Goal: Task Accomplishment & Management: Use online tool/utility

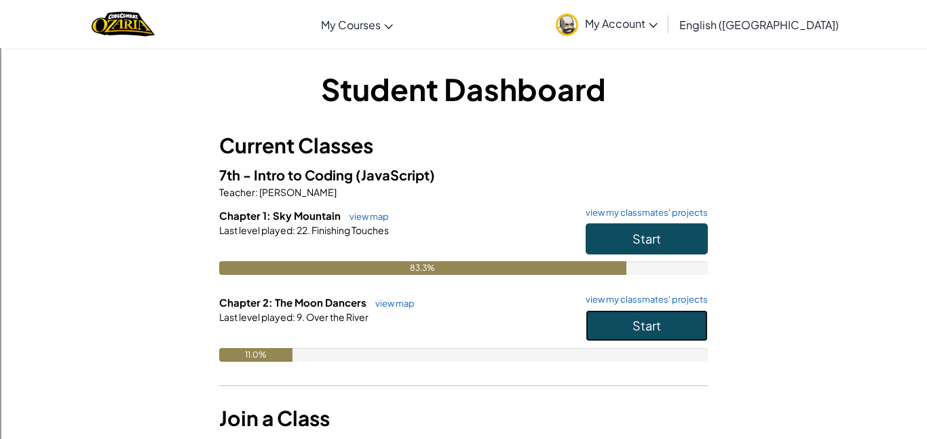
click at [642, 333] on button "Start" at bounding box center [647, 325] width 122 height 31
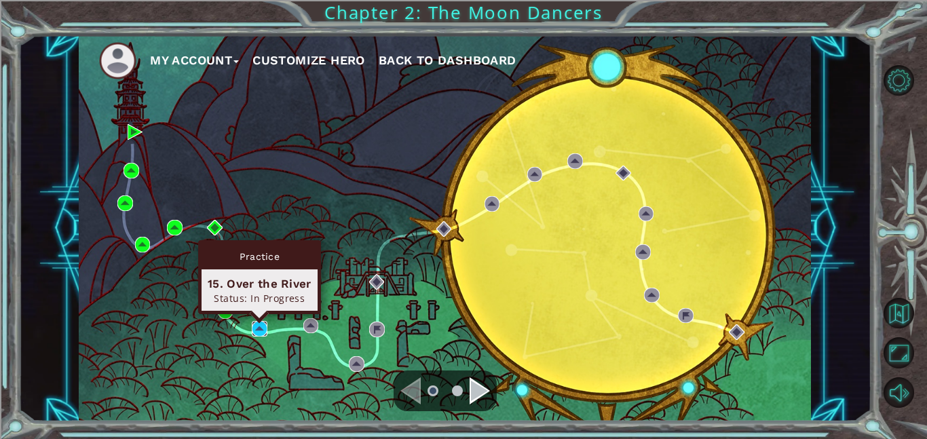
click at [252, 331] on img at bounding box center [260, 329] width 16 height 16
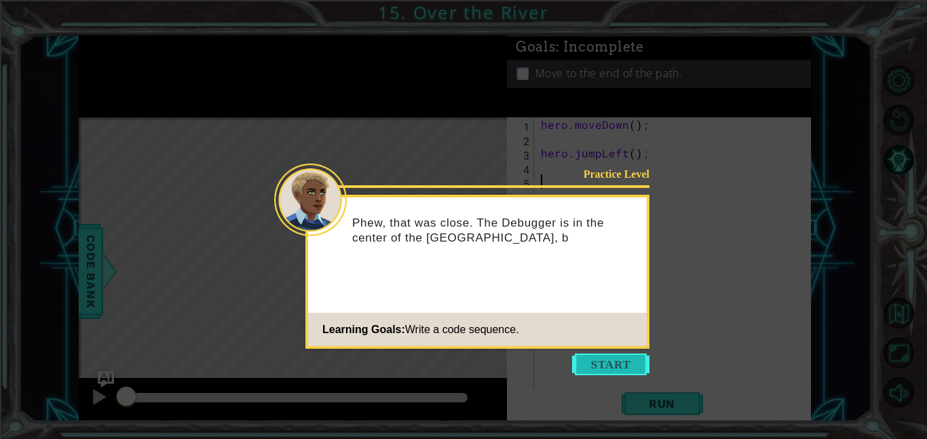
click at [606, 367] on button "Start" at bounding box center [610, 364] width 77 height 22
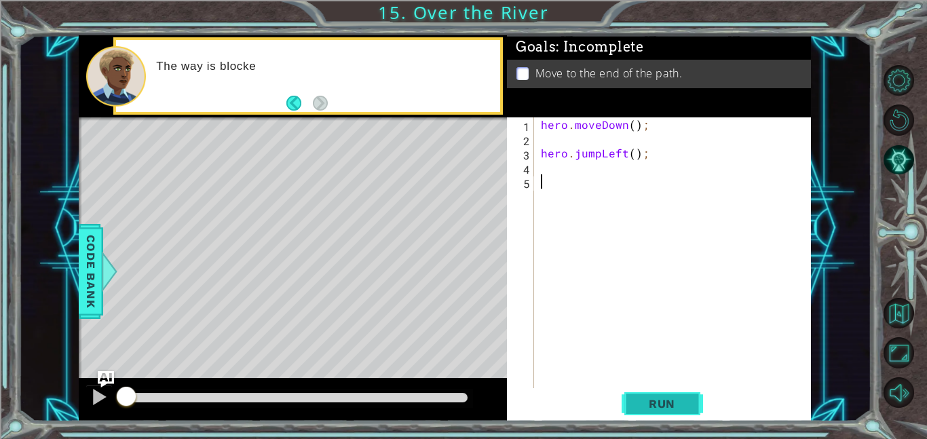
click at [661, 413] on button "Run" at bounding box center [661, 403] width 81 height 31
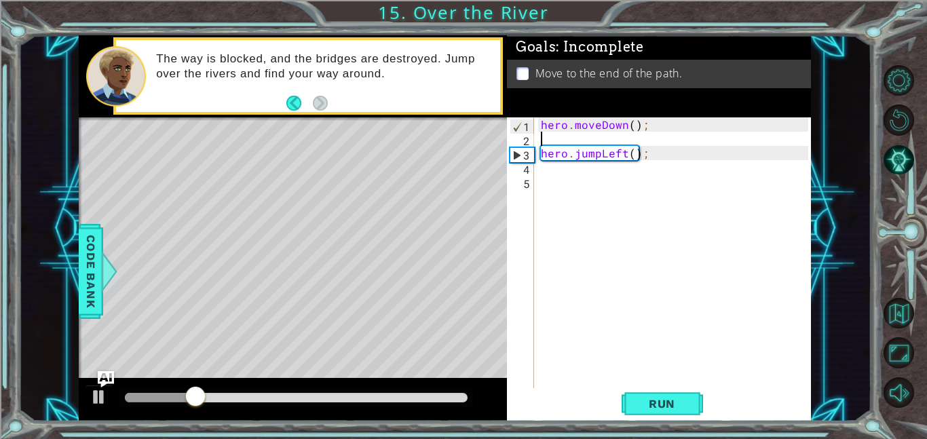
click at [545, 140] on div "hero . moveDown ( ) ; hero . jumpLeft ( ) ;" at bounding box center [676, 266] width 277 height 299
type textarea "hero.moveDown();"
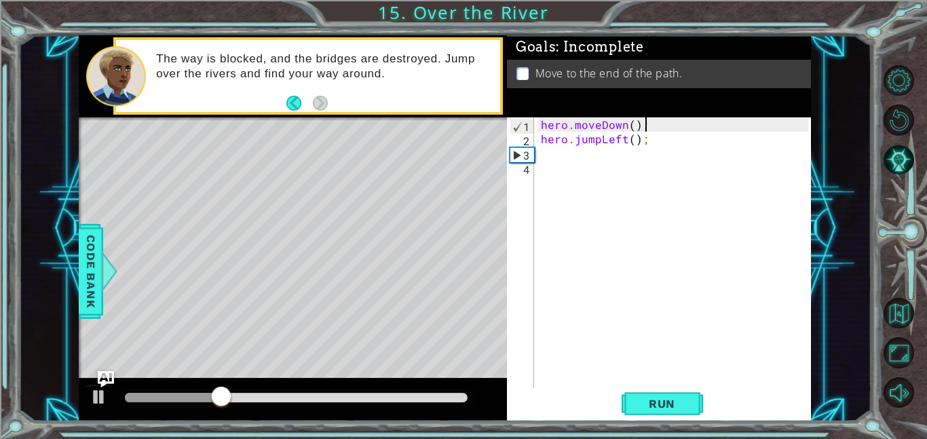
click at [552, 151] on div "hero . moveDown ( ) ; hero . jumpLeft ( ) ;" at bounding box center [676, 266] width 277 height 299
type textarea "d"
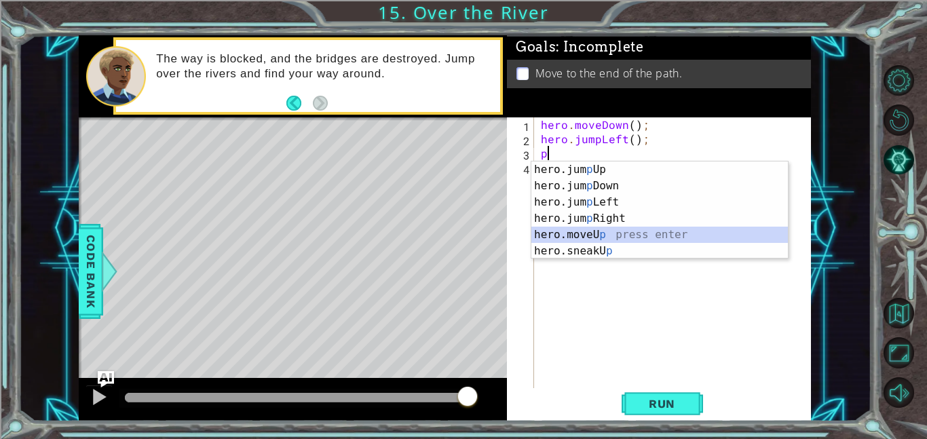
click at [648, 228] on div "hero.jum p Up press enter hero.jum p Down press enter hero.jum p Left press ent…" at bounding box center [659, 226] width 256 height 130
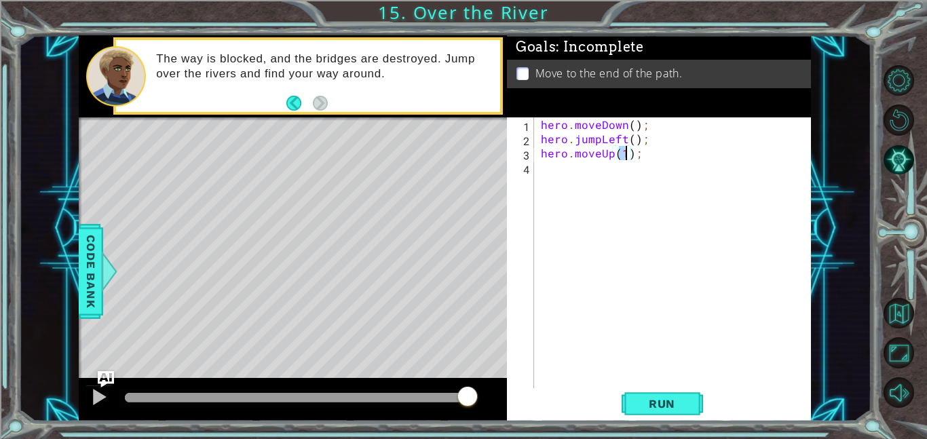
click at [613, 156] on div "hero . moveDown ( ) ; hero . jumpLeft ( ) ; hero . moveUp ( 1 ) ;" at bounding box center [676, 266] width 277 height 299
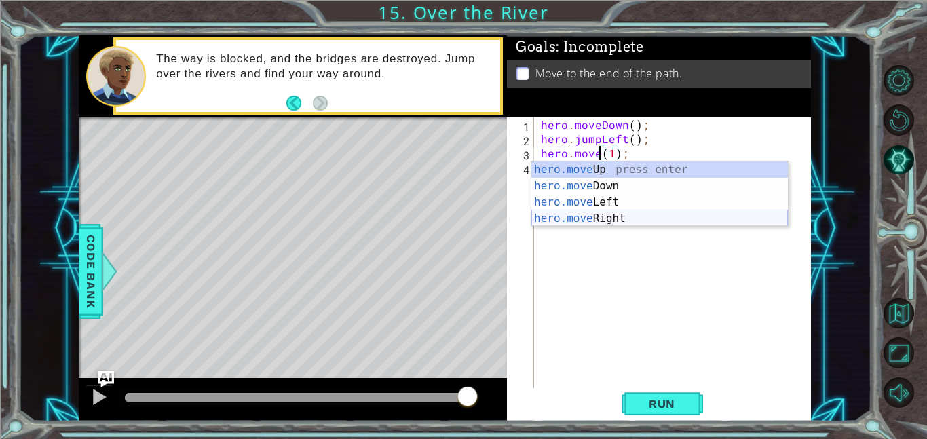
click at [628, 223] on div "hero.move Up press enter hero.move Down press enter hero.move Left press enter …" at bounding box center [659, 210] width 256 height 98
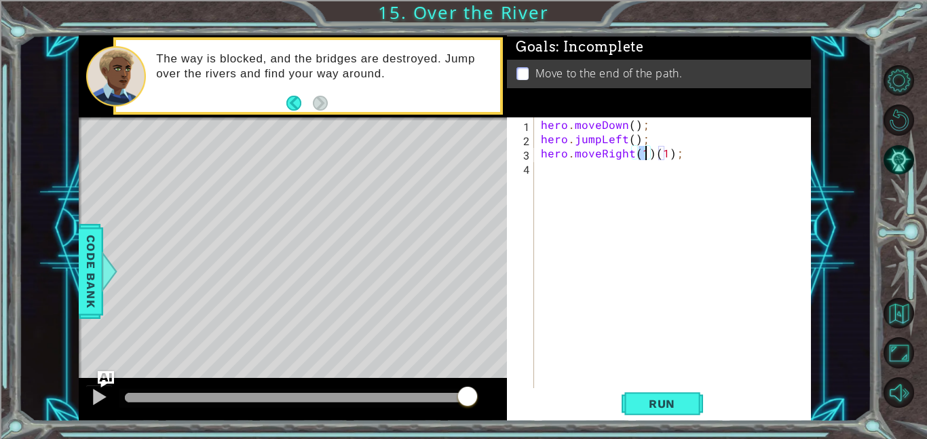
click at [675, 155] on div "hero . moveDown ( ) ; hero . jumpLeft ( ) ; hero . moveRight ( 1 ) ( 1 ) ;" at bounding box center [676, 266] width 277 height 299
type textarea "hero.moveRight(1);"
click at [558, 172] on div "hero . moveDown ( ) ; hero . jumpLeft ( ) ; hero . moveRight ( 1 ) ;" at bounding box center [676, 266] width 277 height 299
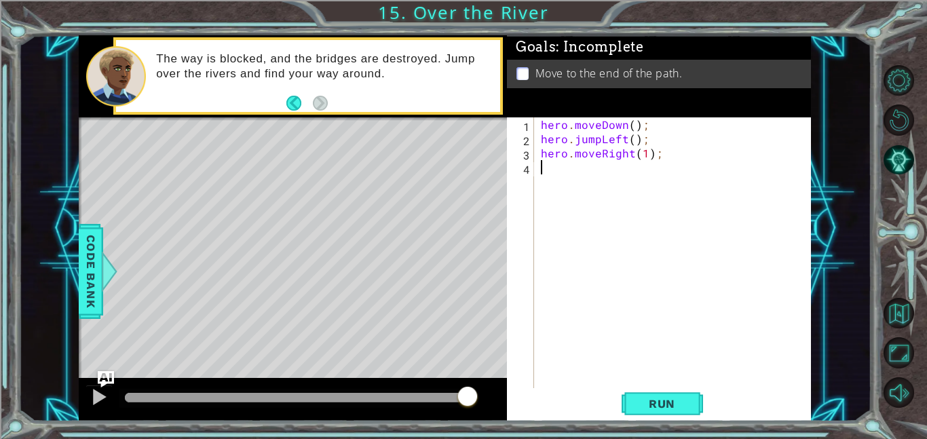
type textarea "h"
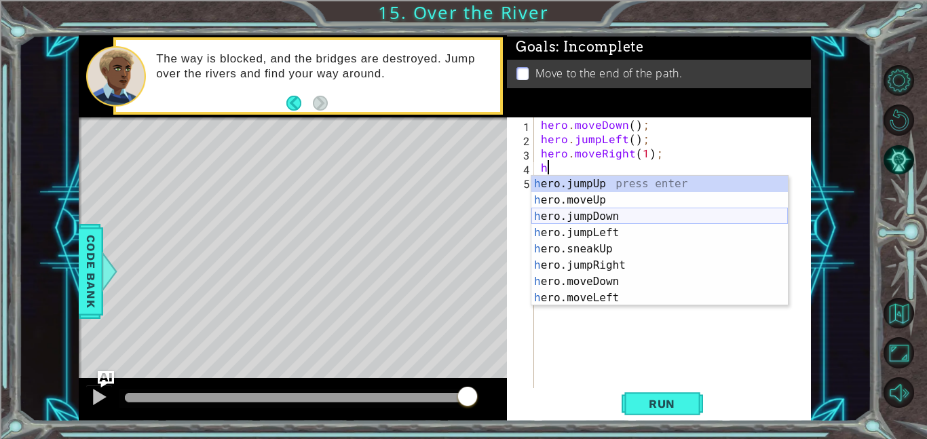
click at [624, 211] on div "h ero.jumpUp press enter h ero.moveUp press enter h ero.jumpDown press enter h …" at bounding box center [659, 257] width 256 height 163
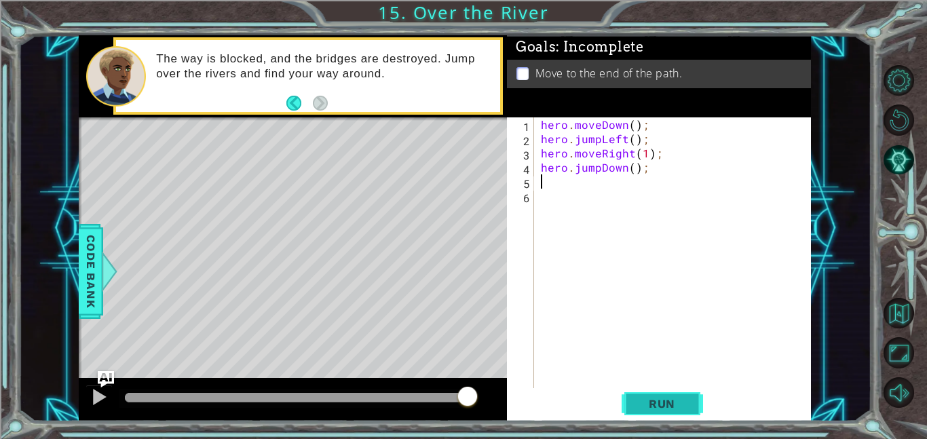
click at [658, 404] on span "Run" at bounding box center [662, 404] width 54 height 14
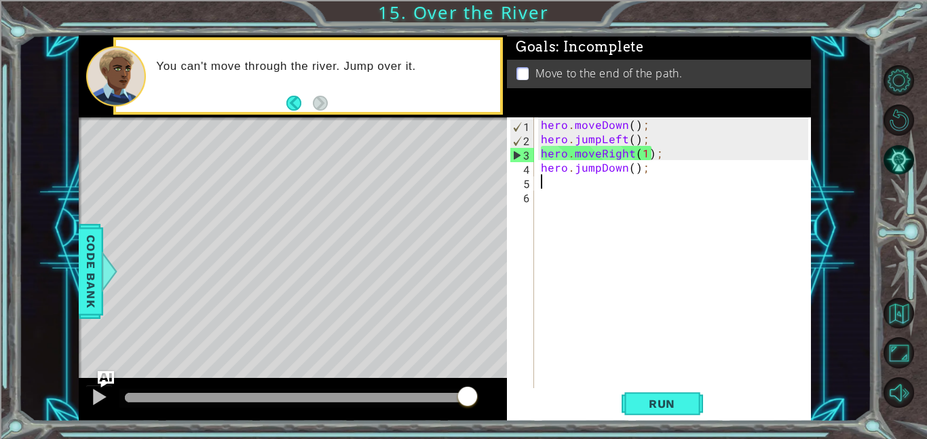
click at [632, 154] on div "hero . moveDown ( ) ; hero . jumpLeft ( ) ; hero . moveRight ( 1 ) ; hero . jum…" at bounding box center [676, 266] width 277 height 299
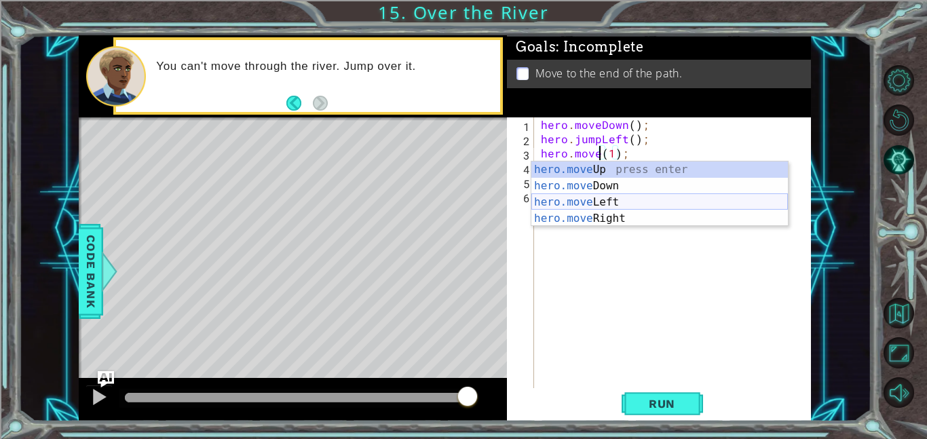
click at [602, 210] on div "hero.move Up press enter hero.move Down press enter hero.move Left press enter …" at bounding box center [659, 210] width 256 height 98
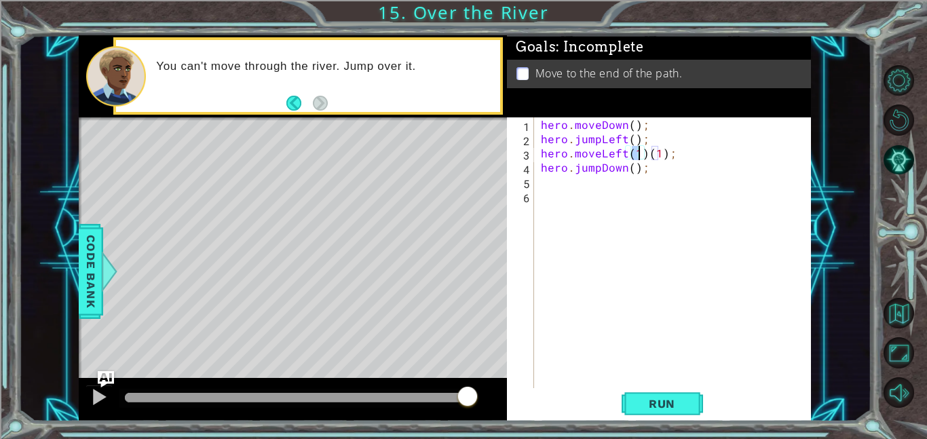
click at [671, 158] on div "hero . moveDown ( ) ; hero . jumpLeft ( ) ; hero . moveLeft ( 1 ) ( 1 ) ; hero …" at bounding box center [676, 266] width 277 height 299
click at [662, 159] on div "hero . moveDown ( ) ; hero . jumpLeft ( ) ; hero . moveLeft ( 1 ) ( 1 ) ; hero …" at bounding box center [676, 266] width 277 height 299
type textarea "hero.moveLeft(1);"
click at [562, 185] on div "hero . moveDown ( ) ; hero . jumpLeft ( ) ; hero . moveLeft ( 1 ) ; hero . jump…" at bounding box center [676, 266] width 277 height 299
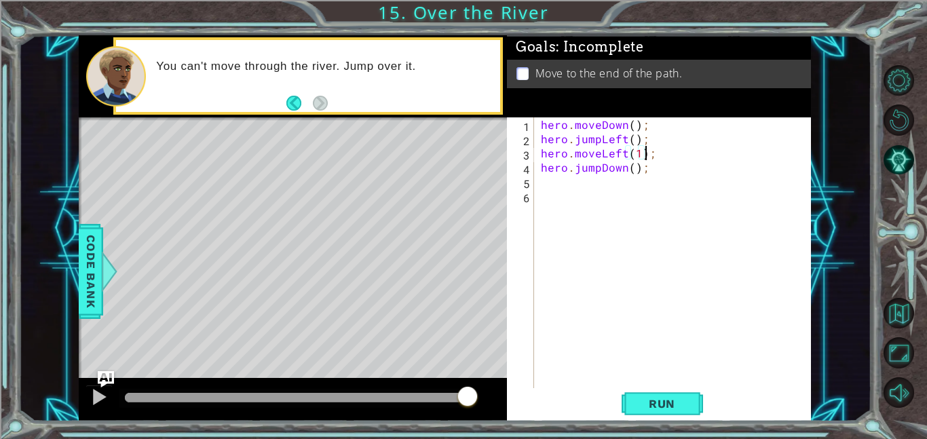
scroll to position [0, 0]
click at [638, 153] on div "hero . moveDown ( ) ; hero . jumpLeft ( ) ; hero . moveLeft ( 1 ) ; hero . jump…" at bounding box center [676, 266] width 277 height 299
type textarea "hero.moveLeft();"
click at [683, 399] on span "Run" at bounding box center [662, 404] width 54 height 14
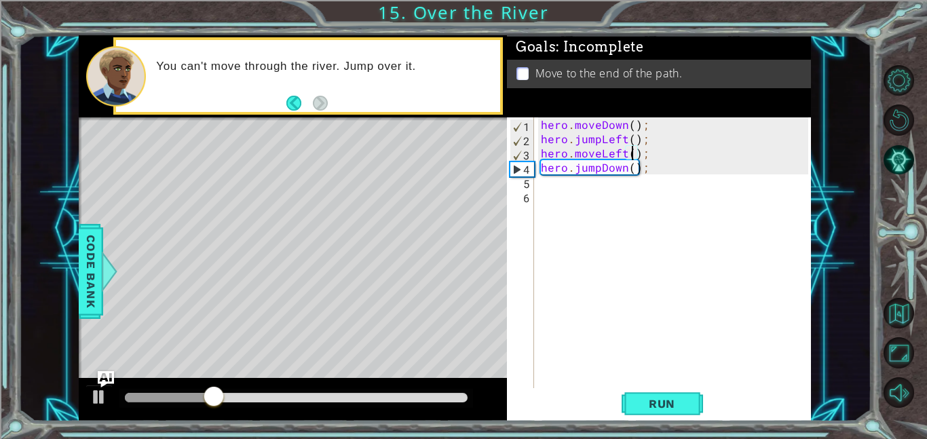
click at [569, 193] on div "hero . moveDown ( ) ; hero . jumpLeft ( ) ; hero . moveLeft ( ) ; hero . jumpDo…" at bounding box center [676, 266] width 277 height 299
click at [564, 180] on div "hero . moveDown ( ) ; hero . jumpLeft ( ) ; hero . moveLeft ( ) ; hero . jumpDo…" at bounding box center [676, 266] width 277 height 299
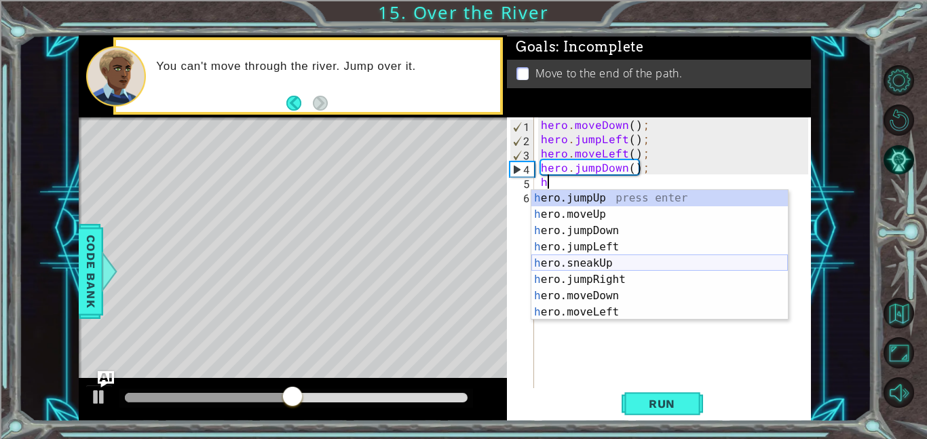
click at [636, 271] on div "h ero.jumpUp press enter h ero.moveUp press enter h ero.jumpDown press enter h …" at bounding box center [659, 271] width 256 height 163
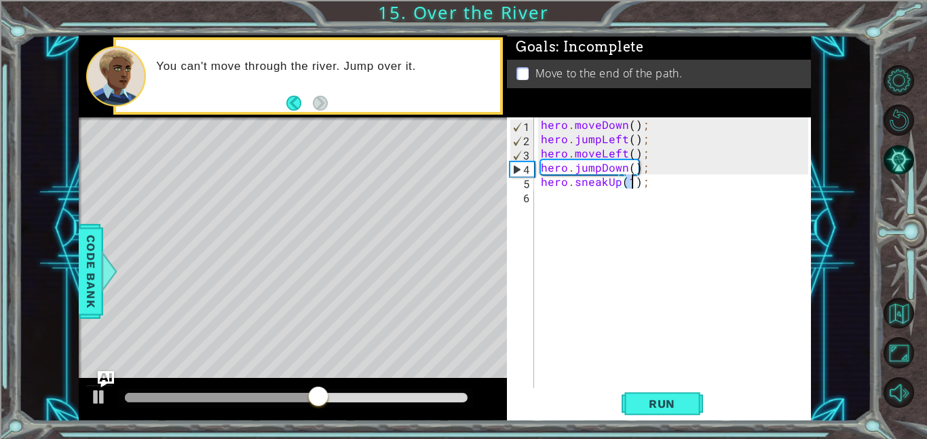
click at [647, 184] on div "hero . moveDown ( ) ; hero . jumpLeft ( ) ; hero . moveLeft ( ) ; hero . jumpDo…" at bounding box center [676, 266] width 277 height 299
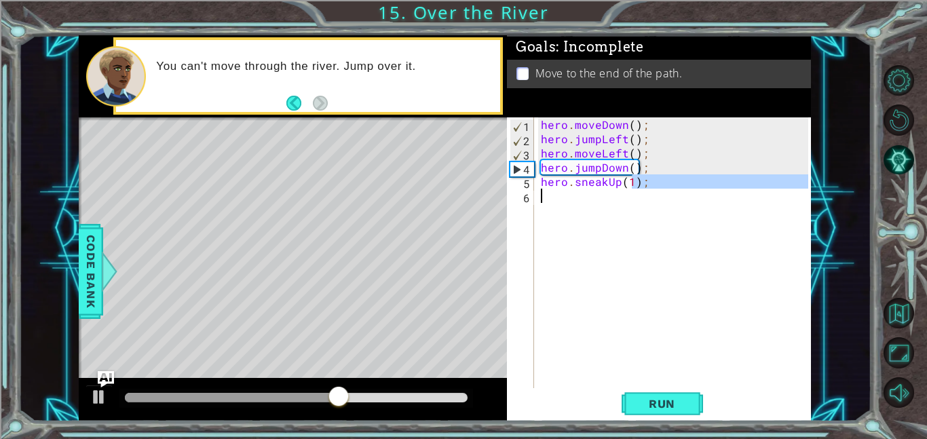
drag, startPoint x: 647, startPoint y: 184, endPoint x: 550, endPoint y: 190, distance: 96.5
click at [550, 190] on div "hero . moveDown ( ) ; hero . jumpLeft ( ) ; hero . moveLeft ( ) ; hero . jumpDo…" at bounding box center [676, 266] width 277 height 299
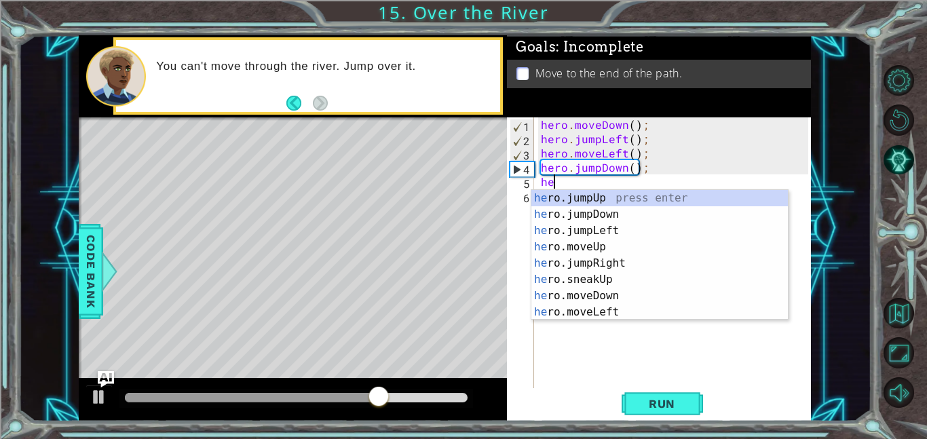
type textarea "h"
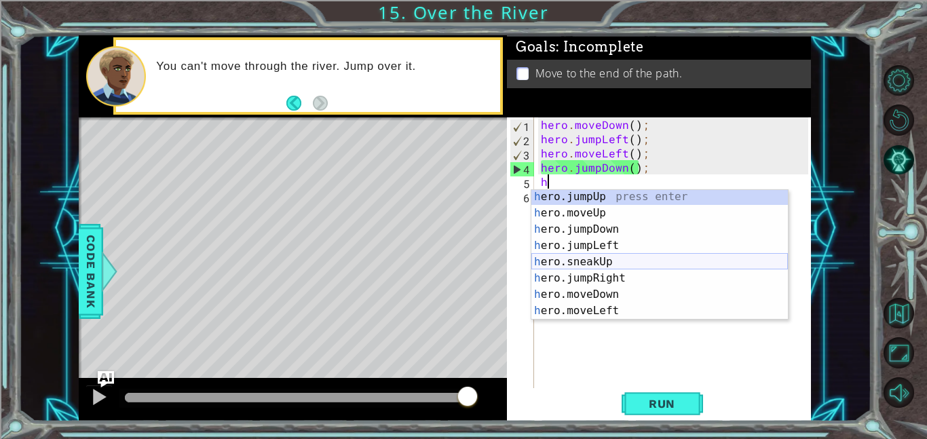
scroll to position [3, 0]
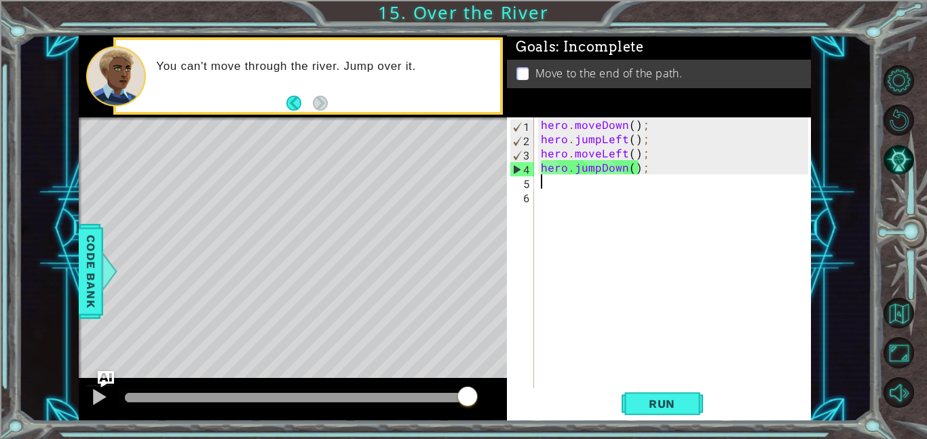
type textarea "j"
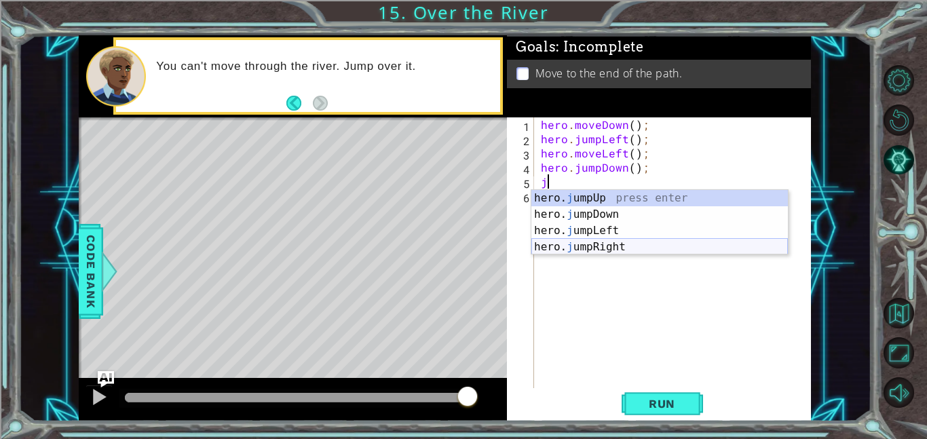
click at [619, 239] on div "hero. j umpUp press enter hero. j umpDown press enter hero. j umpLeft press ent…" at bounding box center [659, 239] width 256 height 98
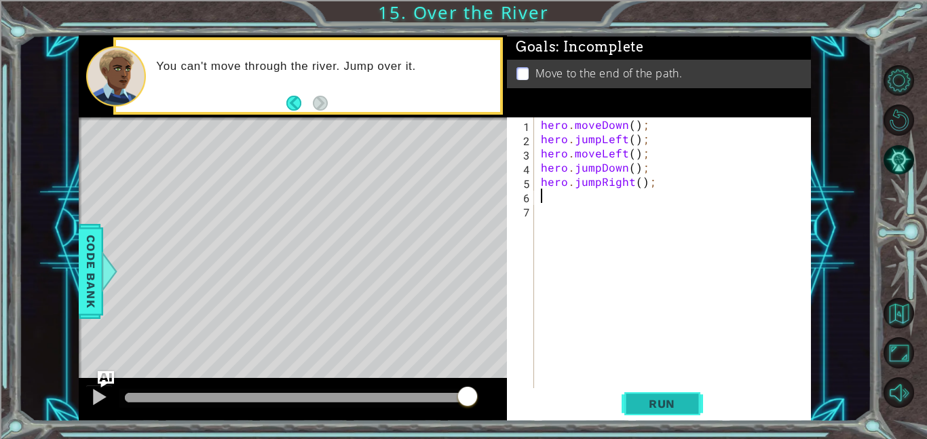
click at [670, 389] on button "Run" at bounding box center [661, 403] width 81 height 31
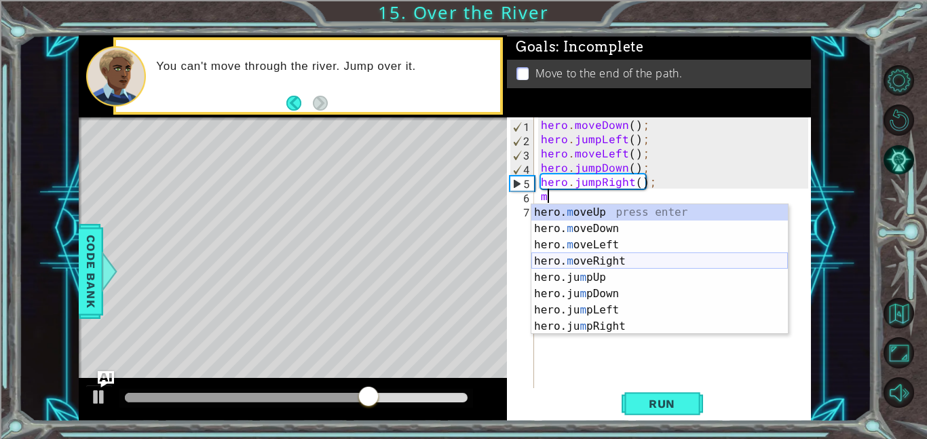
click at [645, 261] on div "hero. m oveUp press enter hero. m oveDown press enter hero. m oveLeft press ent…" at bounding box center [659, 285] width 256 height 163
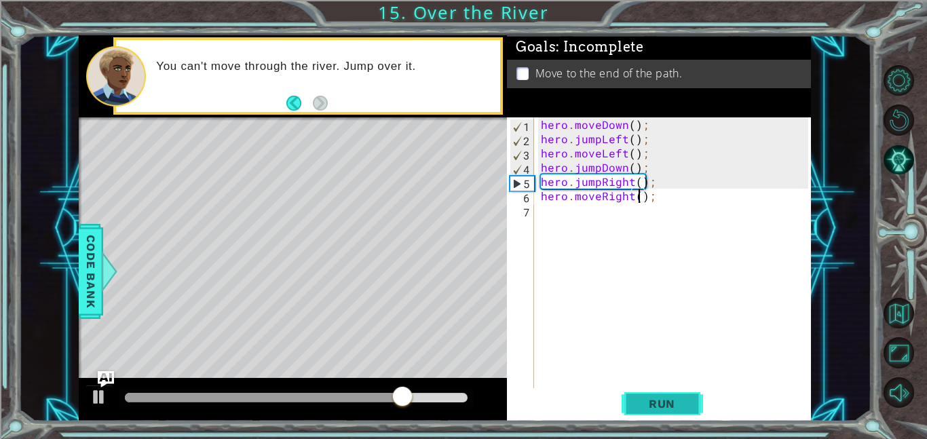
type textarea "hero.moveRight();"
click at [654, 397] on span "Run" at bounding box center [662, 404] width 54 height 14
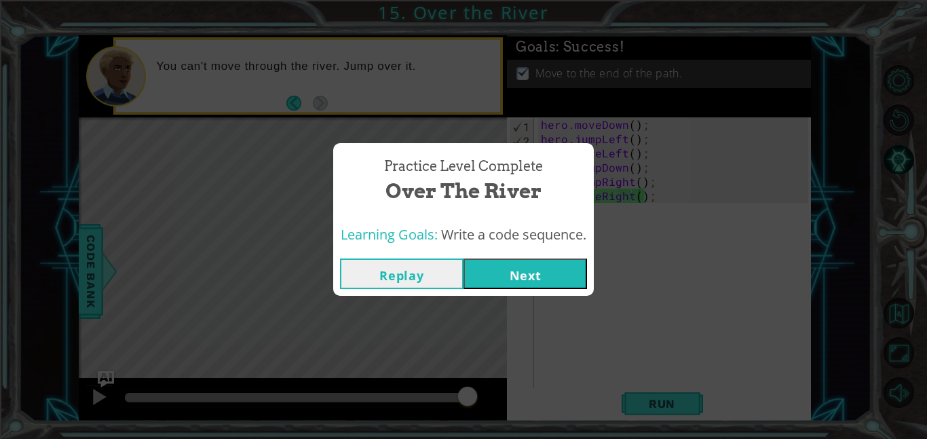
click at [543, 277] on button "Next" at bounding box center [524, 273] width 123 height 31
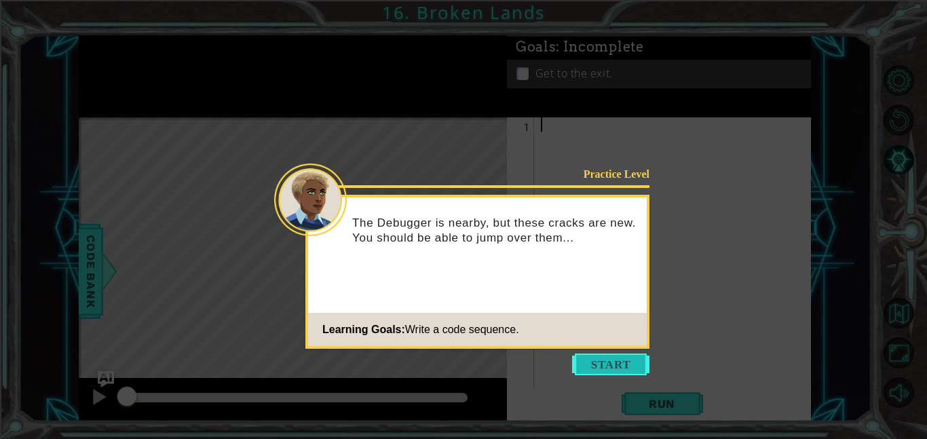
click at [611, 359] on button "Start" at bounding box center [610, 364] width 77 height 22
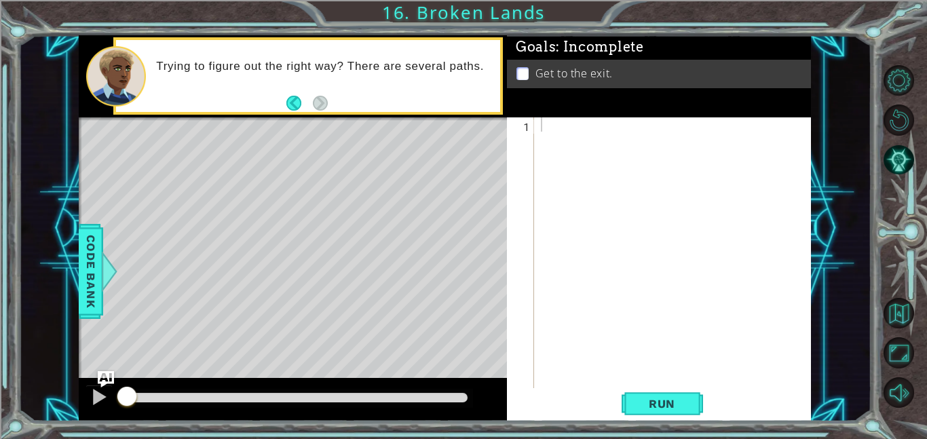
click at [656, 128] on div at bounding box center [676, 266] width 277 height 299
type textarea "h"
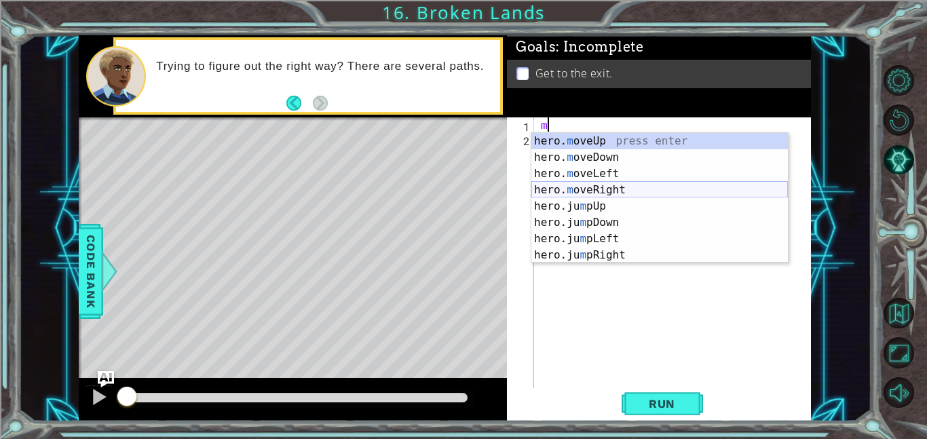
click at [657, 195] on div "hero. m oveUp press enter hero. m oveDown press enter hero. m oveLeft press ent…" at bounding box center [659, 214] width 256 height 163
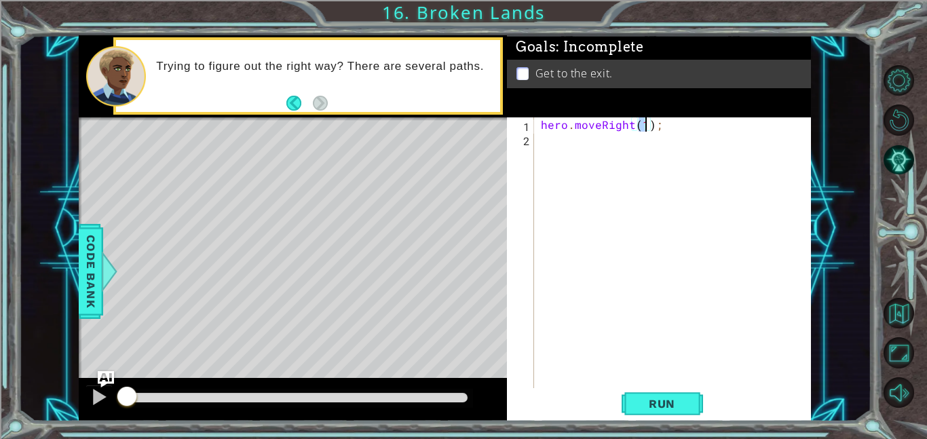
type textarea "hero.moveRight();"
click at [590, 147] on div "hero . moveRight ( ) ;" at bounding box center [676, 266] width 277 height 299
type textarea "j"
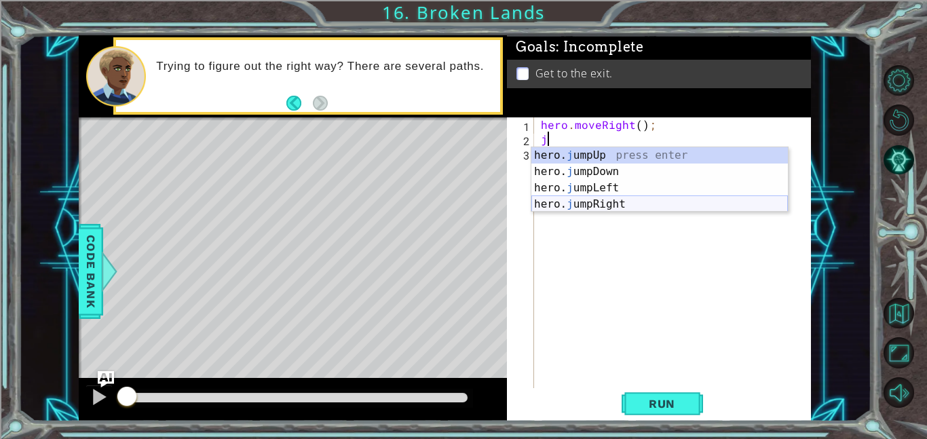
click at [627, 202] on div "hero. j umpUp press enter hero. j umpDown press enter hero. j umpLeft press ent…" at bounding box center [659, 196] width 256 height 98
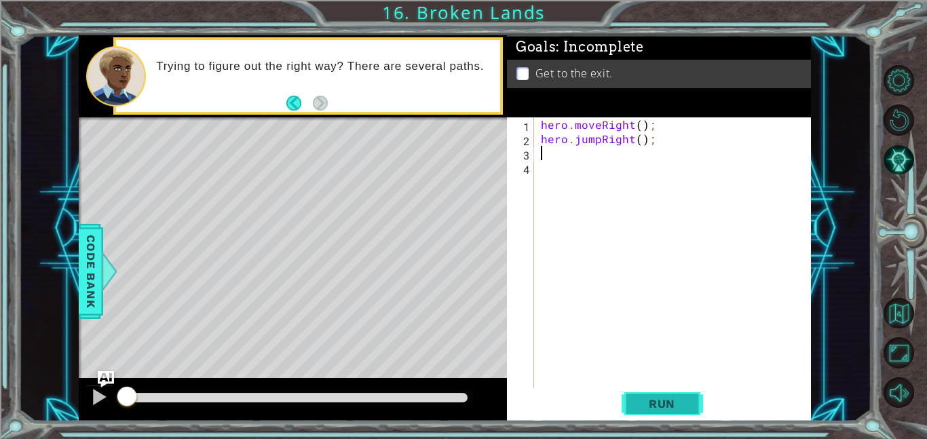
click at [660, 404] on span "Run" at bounding box center [662, 404] width 54 height 14
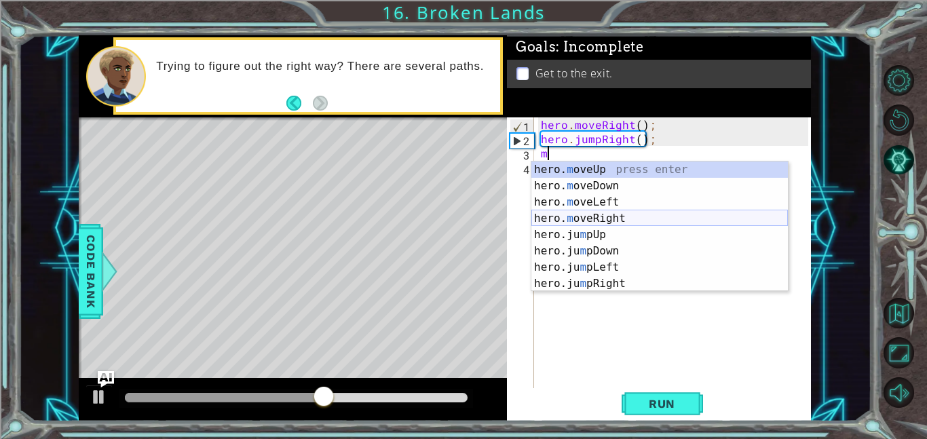
click at [638, 217] on div "hero. m oveUp press enter hero. m oveDown press enter hero. m oveLeft press ent…" at bounding box center [659, 242] width 256 height 163
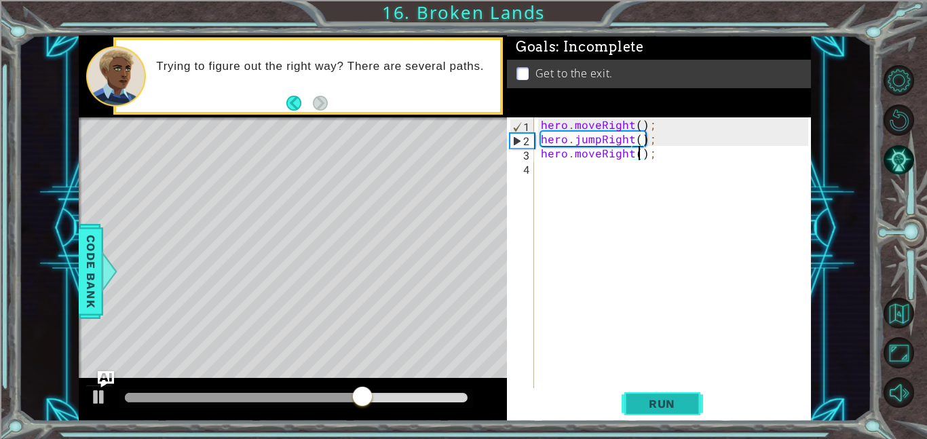
type textarea "hero.moveRight();"
click at [684, 400] on span "Run" at bounding box center [662, 404] width 54 height 14
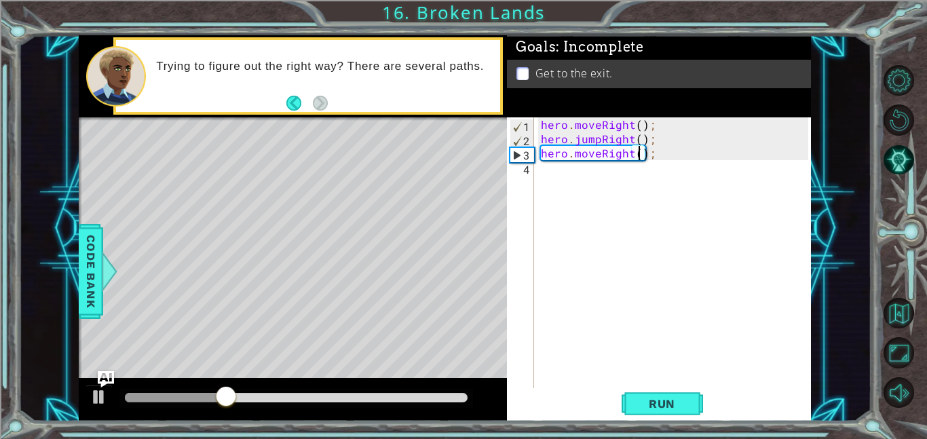
click at [551, 178] on div "hero . moveRight ( ) ; hero . jumpRight ( ) ; hero . moveRight ( ) ;" at bounding box center [676, 266] width 277 height 299
type textarea "j"
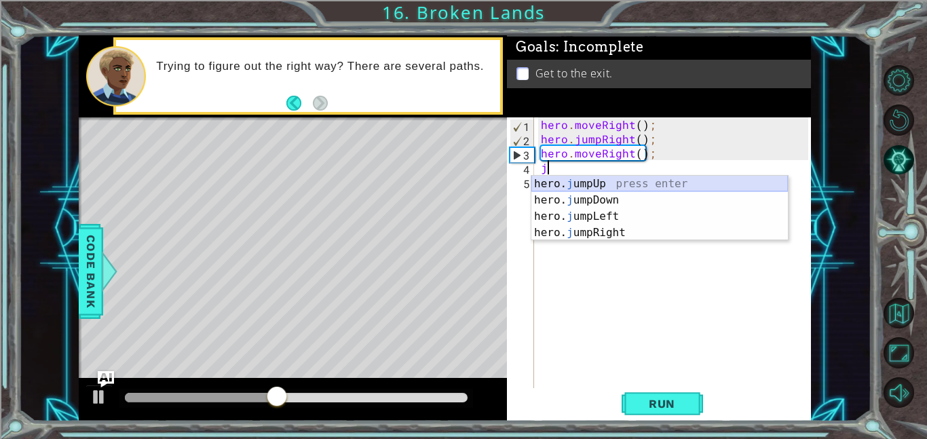
click at [615, 187] on div "hero. j umpUp press enter hero. j umpDown press enter hero. j umpLeft press ent…" at bounding box center [659, 225] width 256 height 98
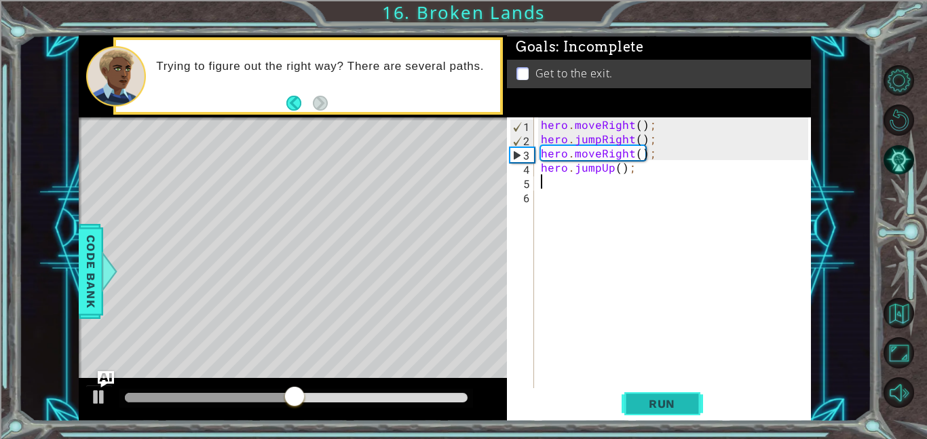
click at [657, 410] on button "Run" at bounding box center [661, 403] width 81 height 31
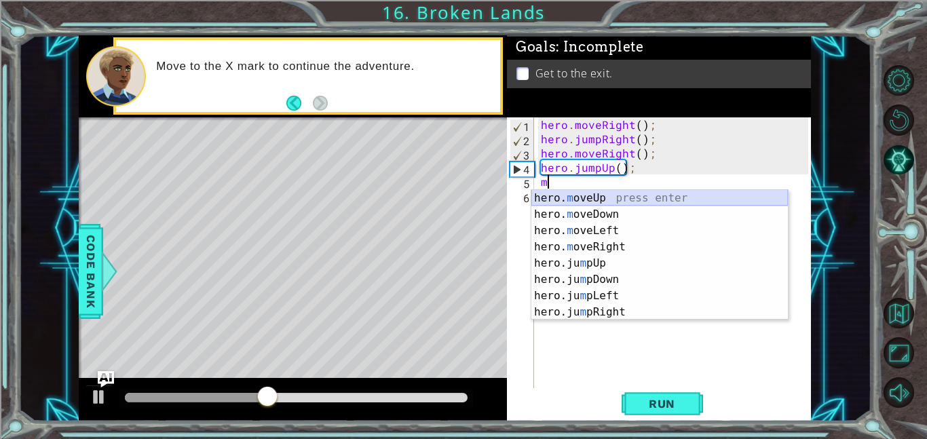
click at [585, 198] on div "hero. m oveUp press enter hero. m oveDown press enter hero. m oveLeft press ent…" at bounding box center [659, 271] width 256 height 163
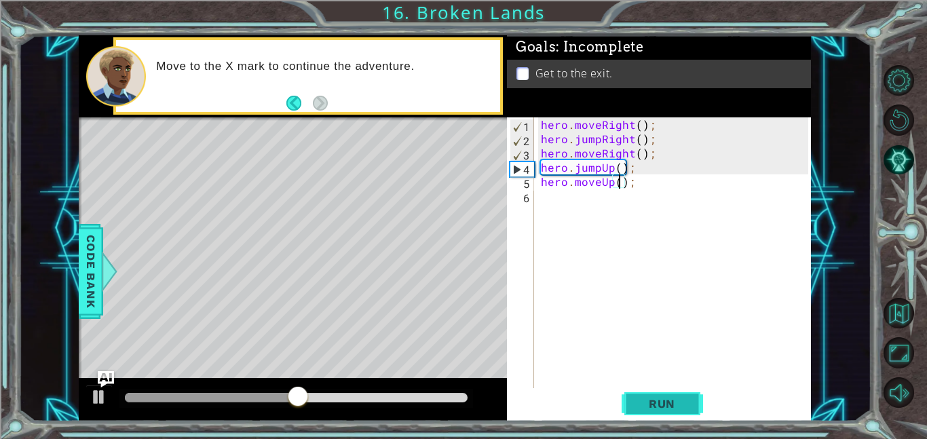
type textarea "hero.moveUp();"
click at [664, 404] on span "Run" at bounding box center [662, 404] width 54 height 14
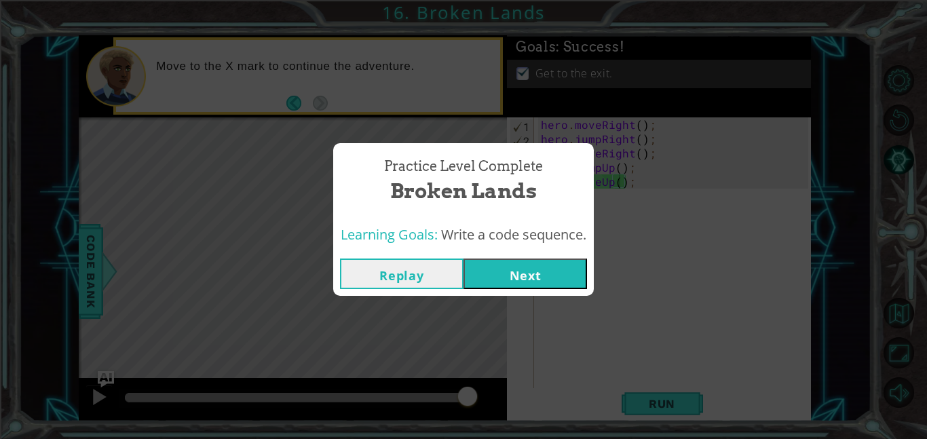
click at [550, 280] on button "Next" at bounding box center [524, 273] width 123 height 31
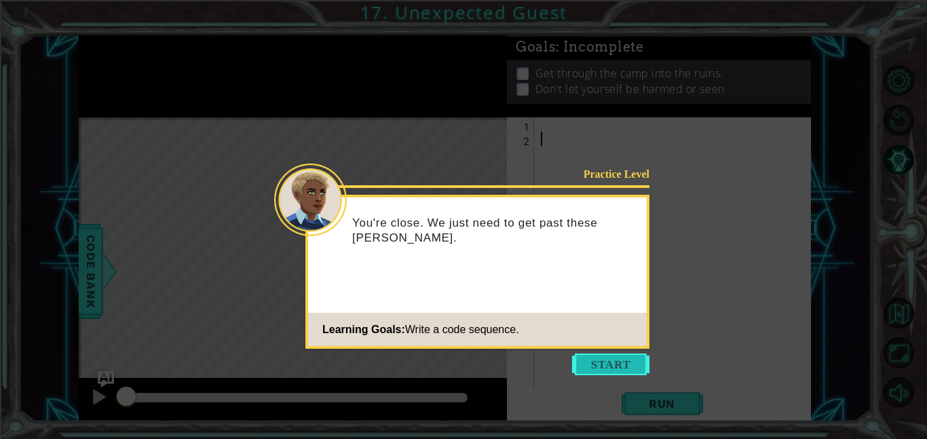
click at [588, 358] on button "Start" at bounding box center [610, 364] width 77 height 22
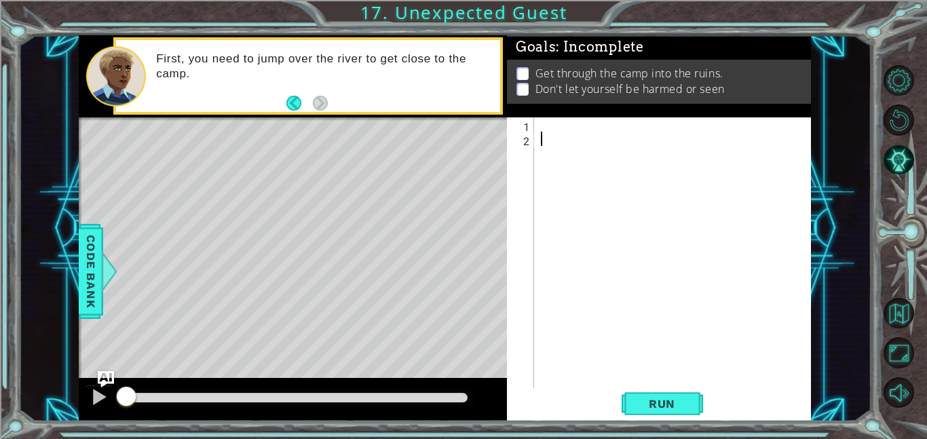
click at [549, 122] on div at bounding box center [676, 266] width 277 height 299
type textarea "j"
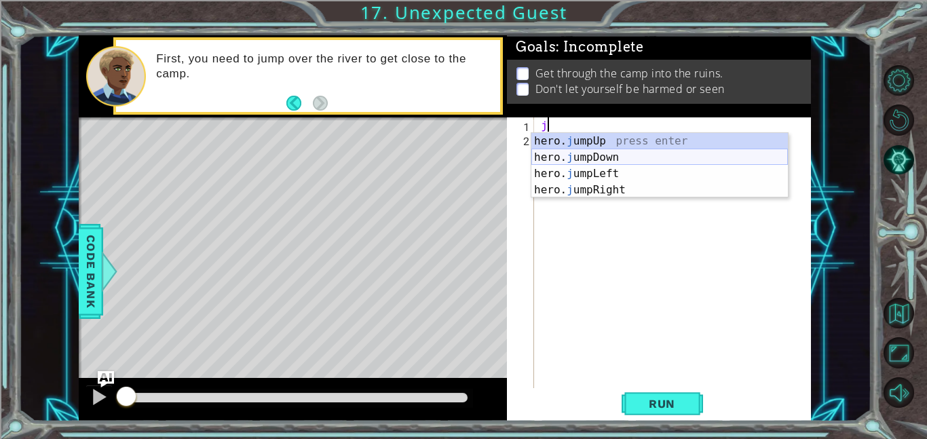
click at [617, 157] on div "hero. j umpUp press enter hero. j umpDown press enter hero. j umpLeft press ent…" at bounding box center [659, 182] width 256 height 98
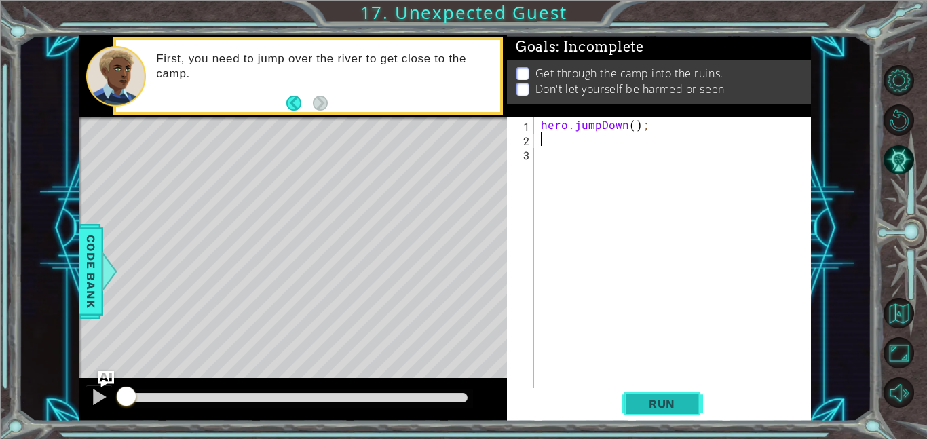
click at [680, 406] on span "Run" at bounding box center [662, 404] width 54 height 14
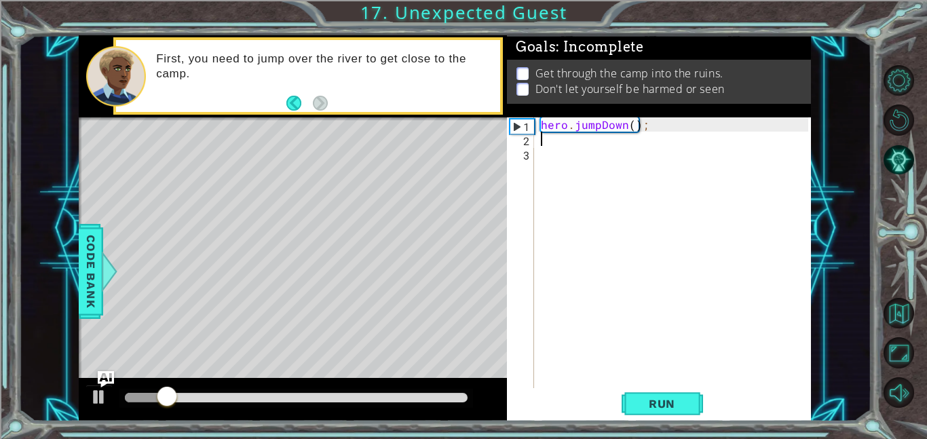
type textarea "h"
type textarea "j"
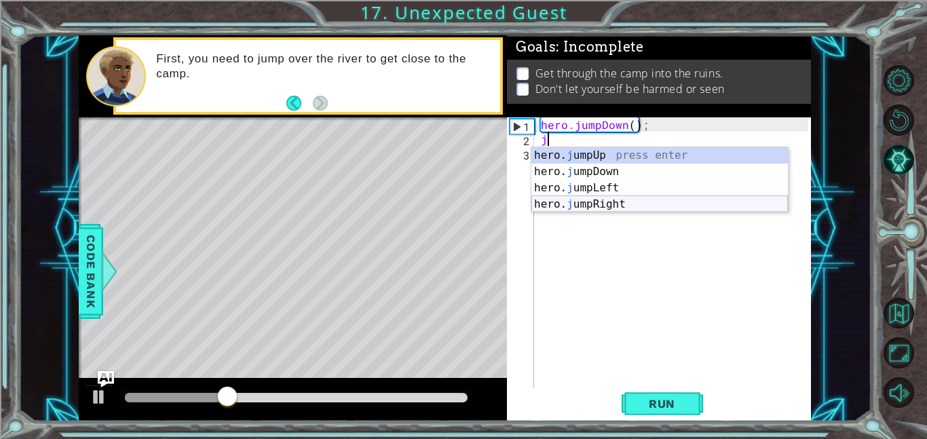
click at [635, 202] on div "hero. j umpUp press enter hero. j umpDown press enter hero. j umpLeft press ent…" at bounding box center [659, 196] width 256 height 98
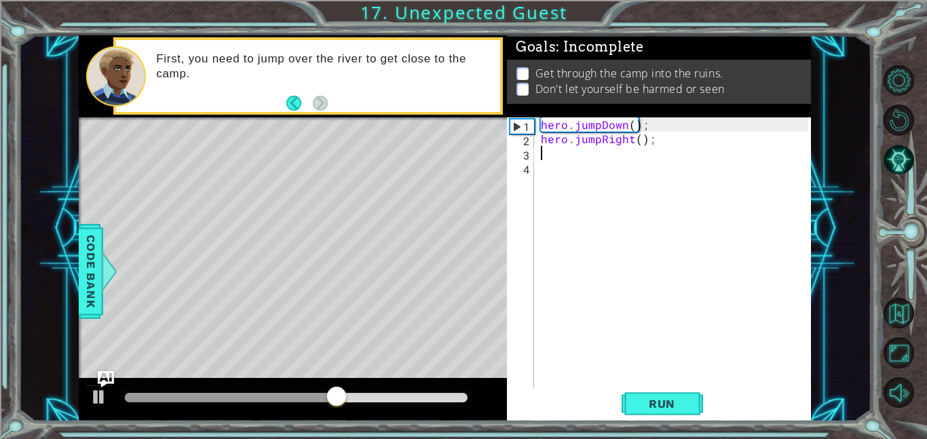
type textarea "hero.jumpRight();"
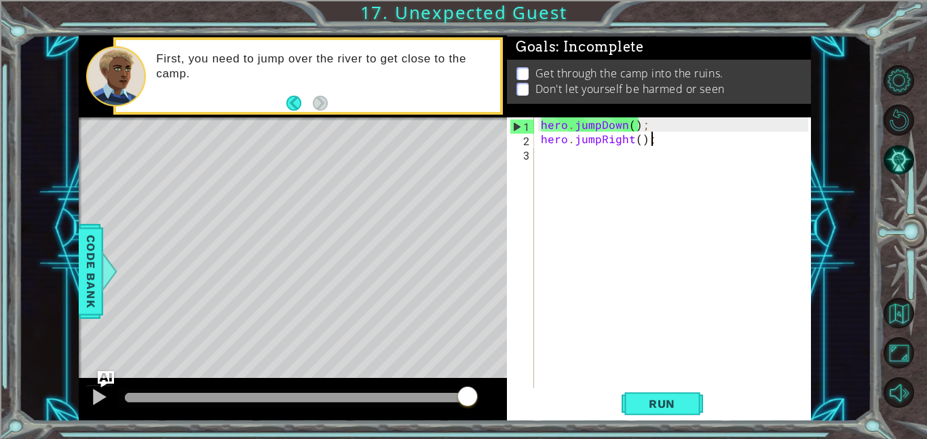
click at [579, 162] on div "hero . jumpDown ( ) ; hero . jumpRight ( ) ;" at bounding box center [676, 266] width 277 height 299
click at [654, 421] on div "1 2 3 hero . jumpDown ( ) ; hero . jumpRight ( ) ; הההההההההההההההההההההההההההה…" at bounding box center [659, 269] width 304 height 304
click at [650, 408] on span "Run" at bounding box center [662, 404] width 54 height 14
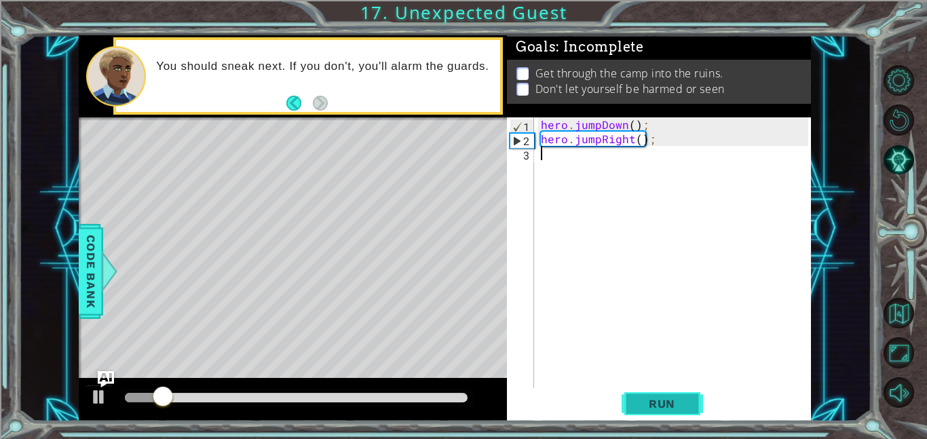
type textarea "hero.jumpRight();"
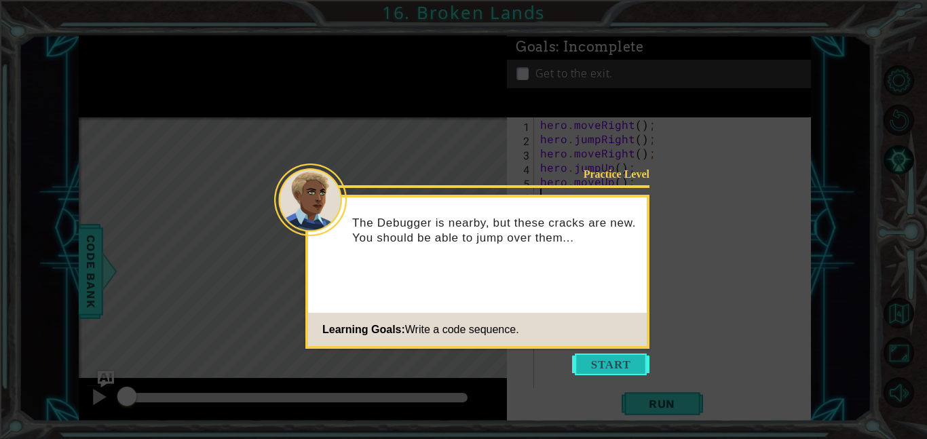
click at [598, 364] on button "Start" at bounding box center [610, 364] width 77 height 22
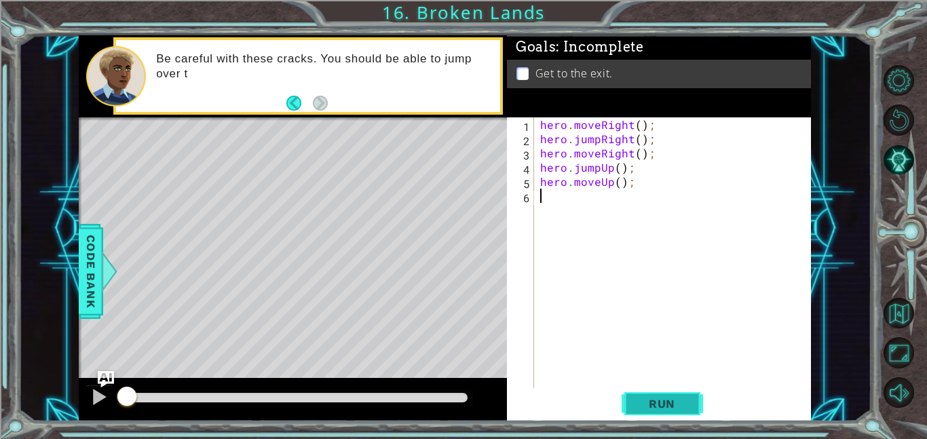
click at [678, 406] on span "Run" at bounding box center [662, 404] width 54 height 14
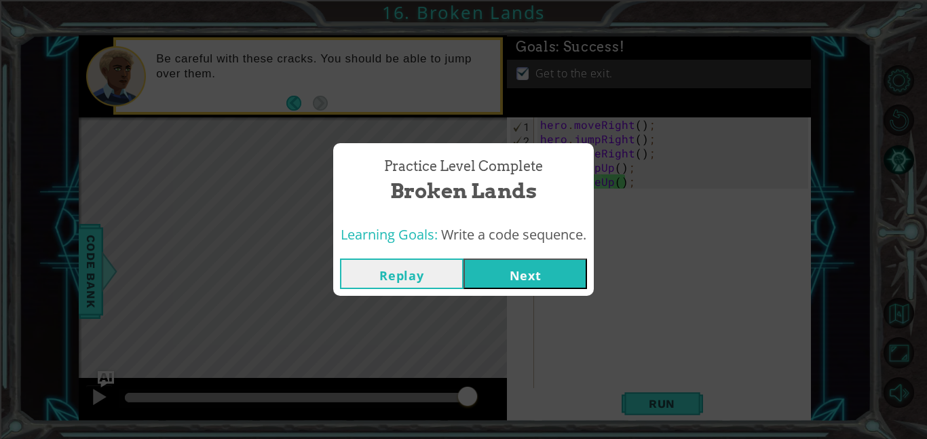
click at [511, 280] on button "Next" at bounding box center [524, 273] width 123 height 31
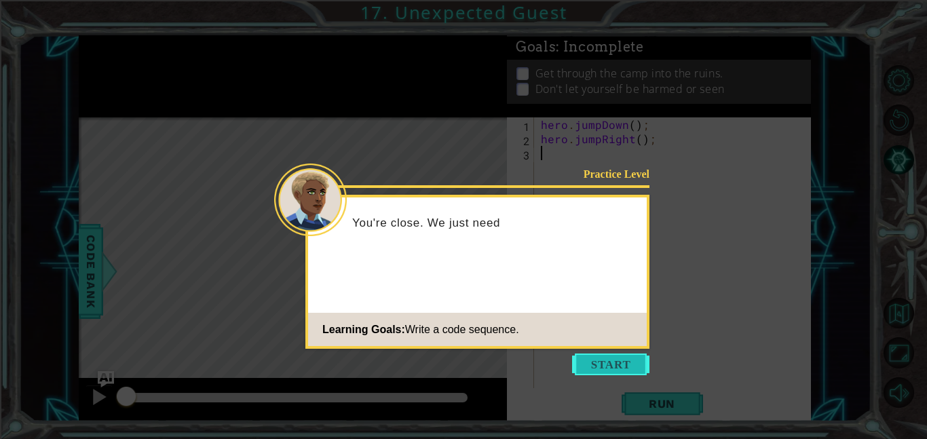
click at [588, 358] on button "Start" at bounding box center [610, 364] width 77 height 22
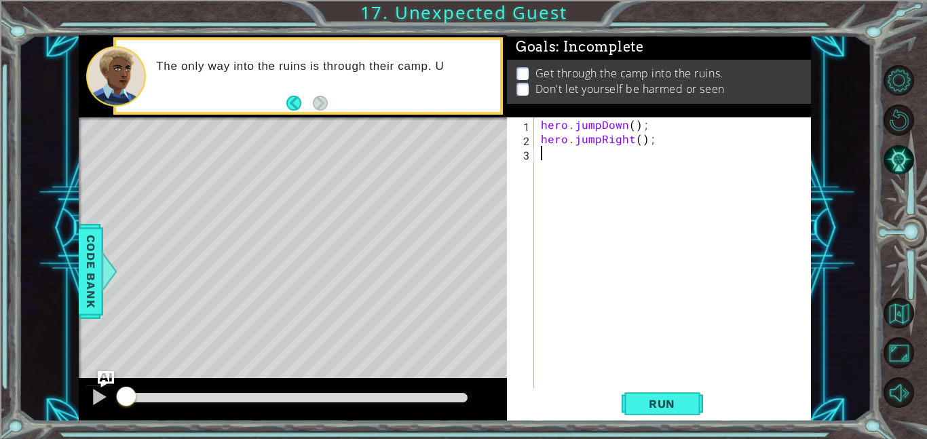
click at [656, 419] on div "1 2 3 hero . jumpDown ( ) ; hero . jumpRight ( ) ; הההההההההההההההההההההההההההה…" at bounding box center [659, 269] width 304 height 304
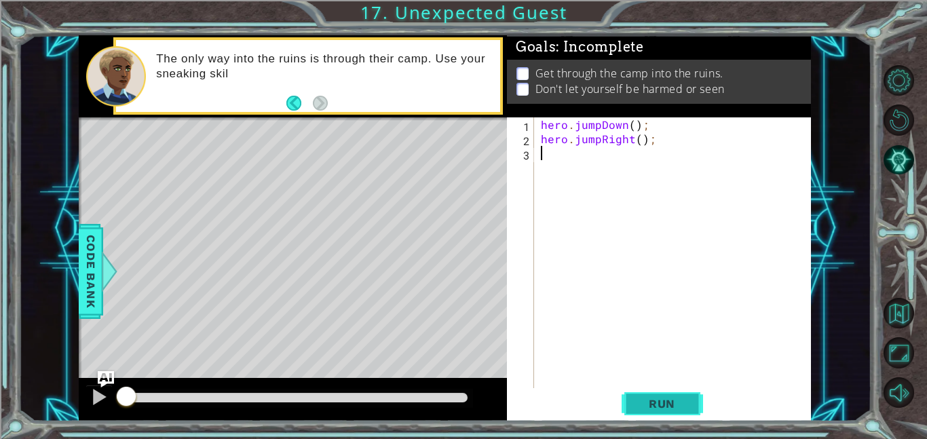
click at [665, 410] on span "Run" at bounding box center [662, 404] width 54 height 14
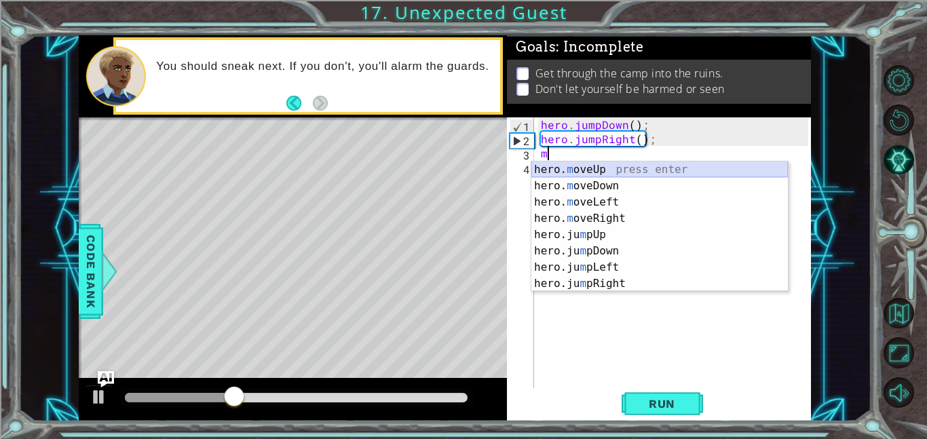
click at [621, 173] on div "hero. m oveUp press enter hero. m oveDown press enter hero. m oveLeft press ent…" at bounding box center [659, 242] width 256 height 163
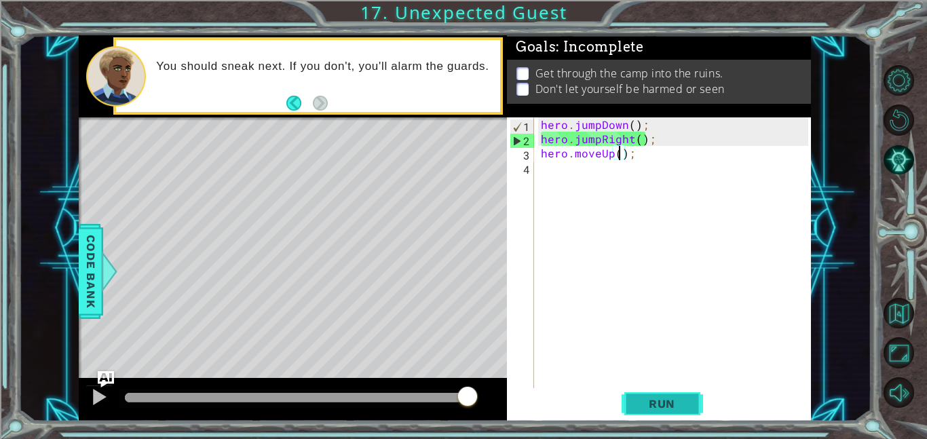
type textarea "hero.moveUp();"
click at [651, 403] on span "Run" at bounding box center [662, 404] width 54 height 14
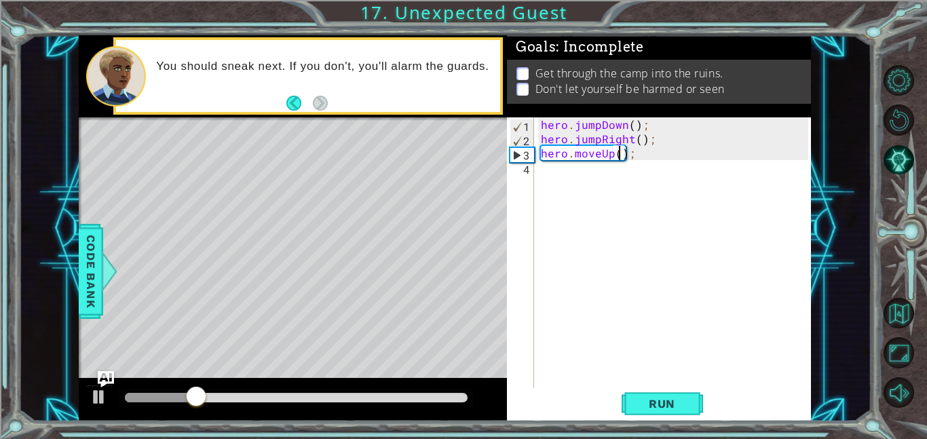
click at [560, 181] on div "hero . jumpDown ( ) ; hero . jumpRight ( ) ; hero . moveUp ( ) ;" at bounding box center [676, 266] width 277 height 299
type textarea "h"
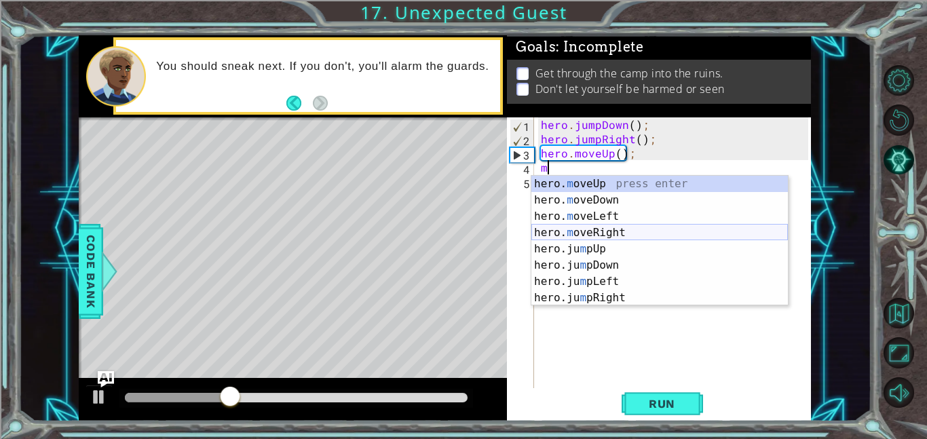
click at [638, 231] on div "hero. m oveUp press enter hero. m oveDown press enter hero. m oveLeft press ent…" at bounding box center [659, 257] width 256 height 163
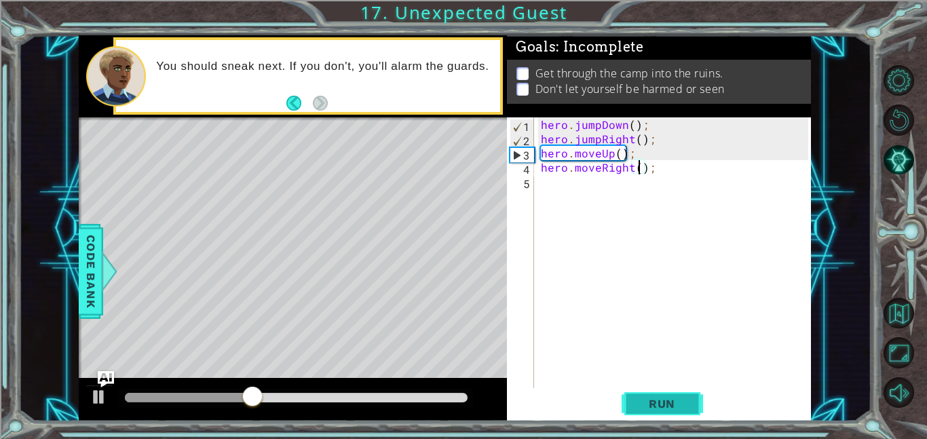
click at [666, 398] on span "Run" at bounding box center [662, 404] width 54 height 14
drag, startPoint x: 214, startPoint y: 398, endPoint x: 330, endPoint y: 404, distance: 116.1
click at [330, 404] on div at bounding box center [327, 397] width 24 height 24
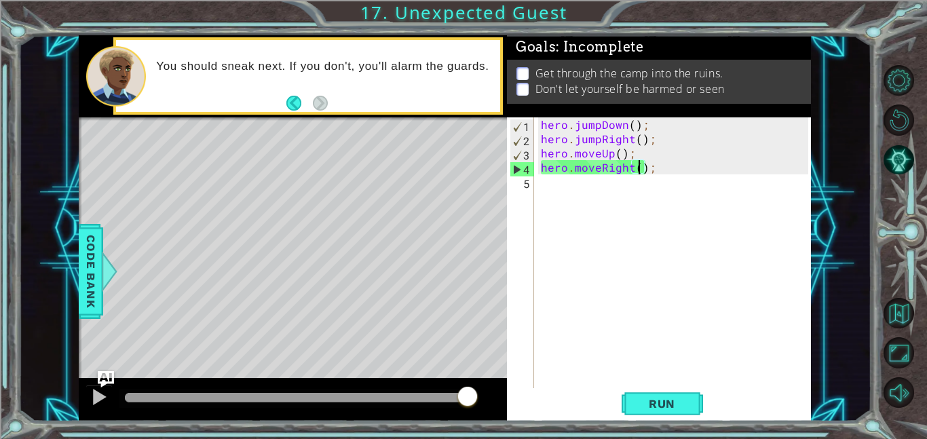
click at [597, 161] on div "hero . jumpDown ( ) ; hero . jumpRight ( ) ; hero . moveUp ( ) ; hero . moveRig…" at bounding box center [676, 266] width 277 height 299
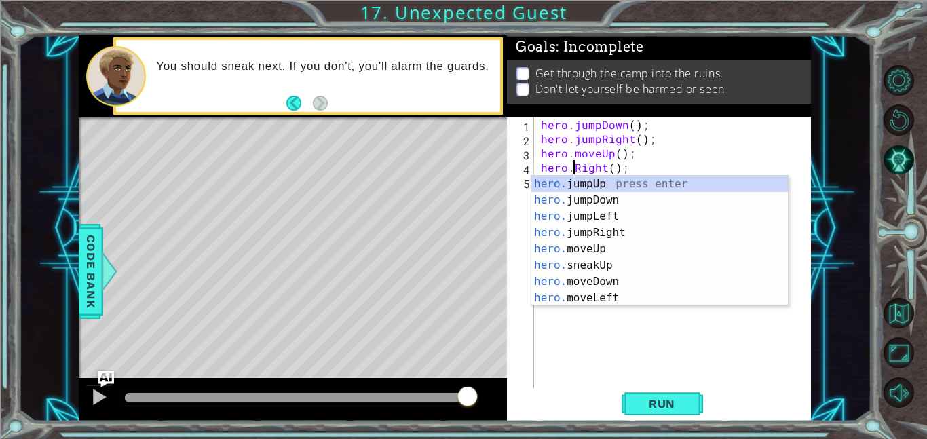
scroll to position [0, 2]
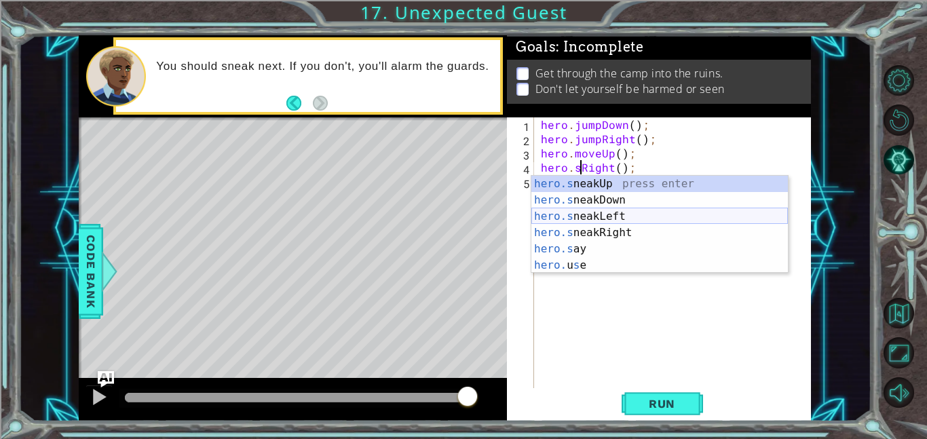
click at [632, 229] on div "hero.s neakUp press enter hero.s neakDown press enter hero.s neakLeft press ent…" at bounding box center [659, 241] width 256 height 130
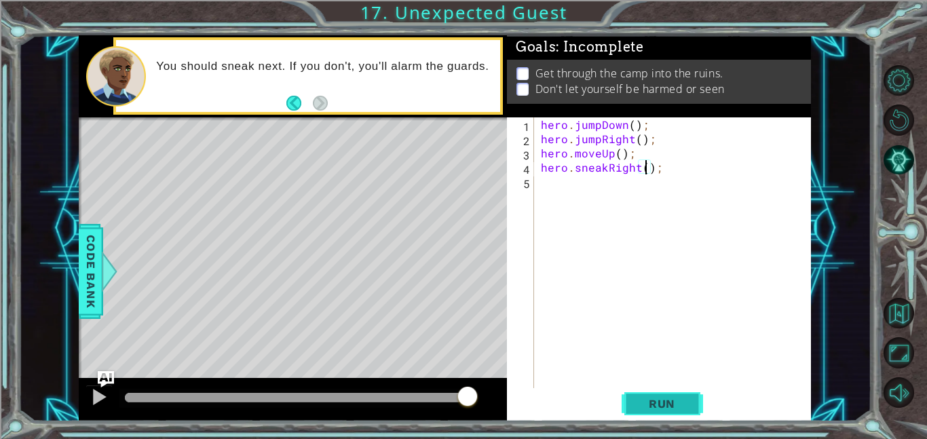
type textarea "hero.sneakRight();"
click at [671, 393] on button "Run" at bounding box center [661, 403] width 81 height 31
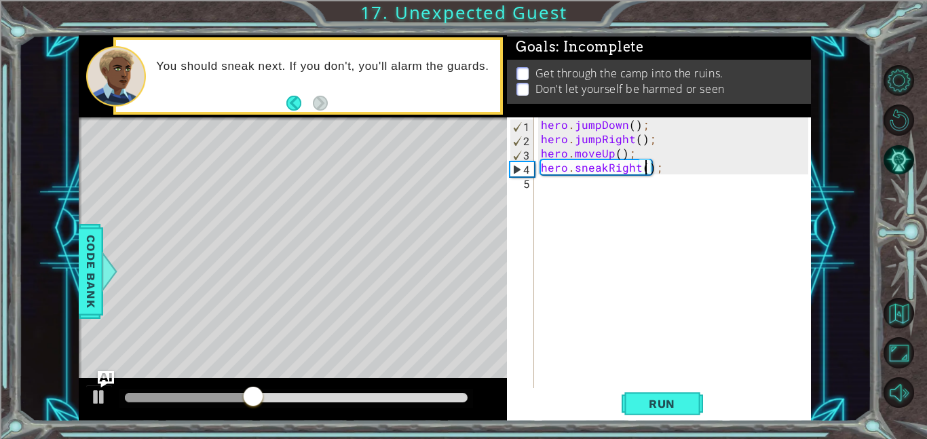
click at [577, 185] on div "hero . jumpDown ( ) ; hero . jumpRight ( ) ; hero . moveUp ( ) ; hero . sneakRi…" at bounding box center [676, 266] width 277 height 299
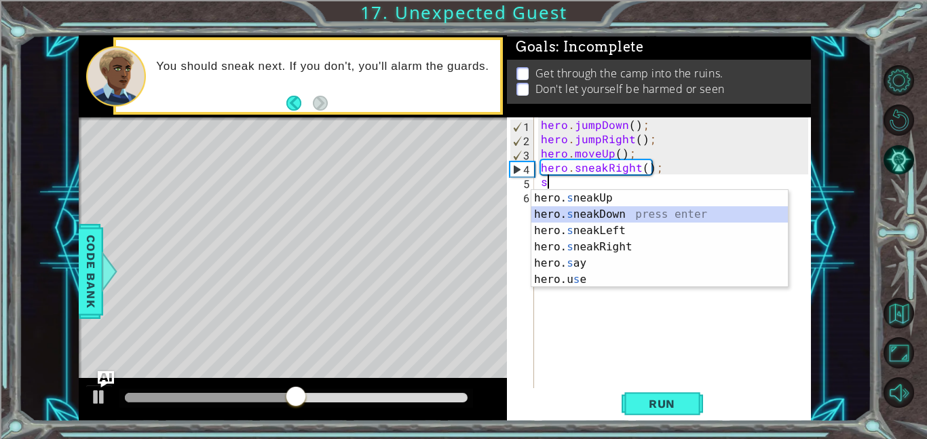
click at [630, 208] on div "hero. s neakUp press enter hero. s neakDown press enter hero. s neakLeft press …" at bounding box center [659, 255] width 256 height 130
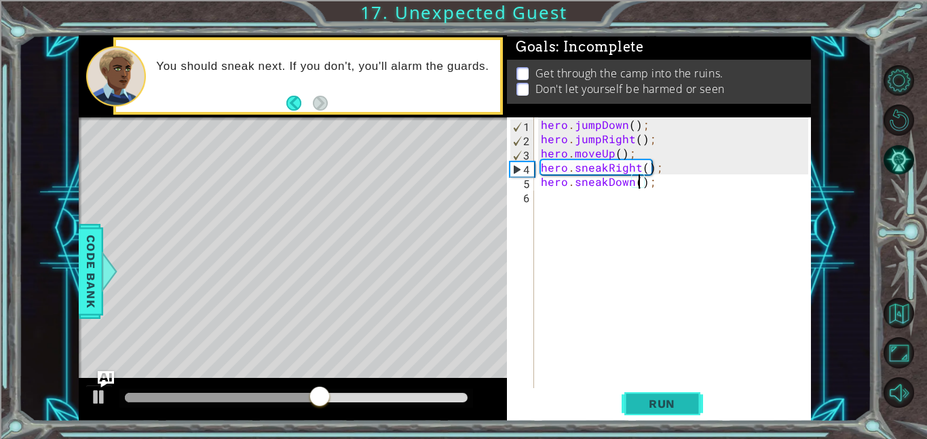
type textarea "hero.sneakDown();"
click at [671, 402] on span "Run" at bounding box center [662, 404] width 54 height 14
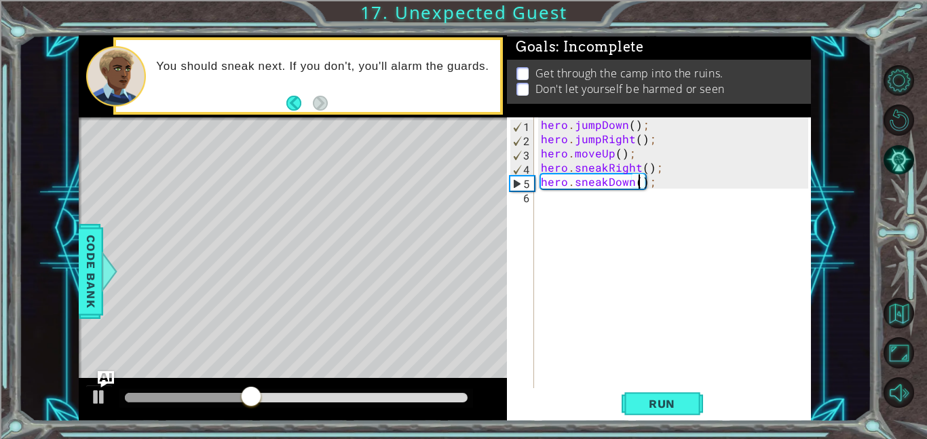
click at [624, 217] on div "hero . jumpDown ( ) ; hero . jumpRight ( ) ; hero . moveUp ( ) ; hero . sneakRi…" at bounding box center [676, 266] width 277 height 299
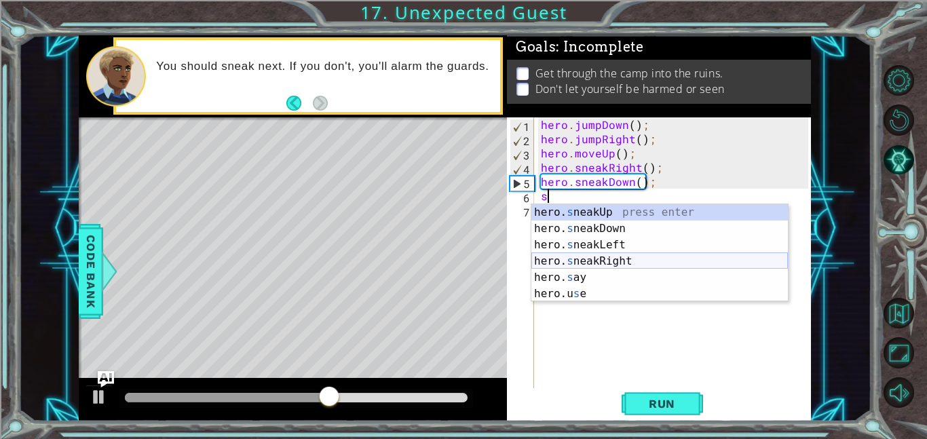
click at [632, 264] on div "hero. s neakUp press enter hero. s neakDown press enter hero. s neakLeft press …" at bounding box center [659, 269] width 256 height 130
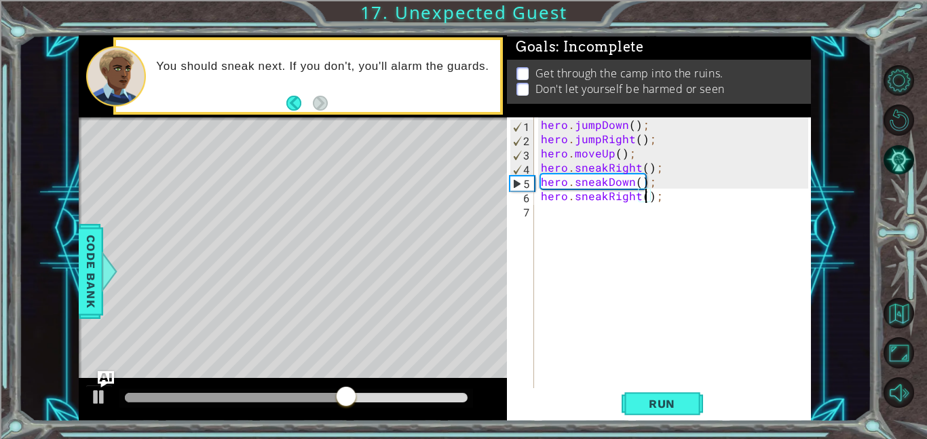
scroll to position [0, 7]
type textarea "hero.sneakRight(2);"
click at [667, 415] on button "Run" at bounding box center [661, 403] width 81 height 31
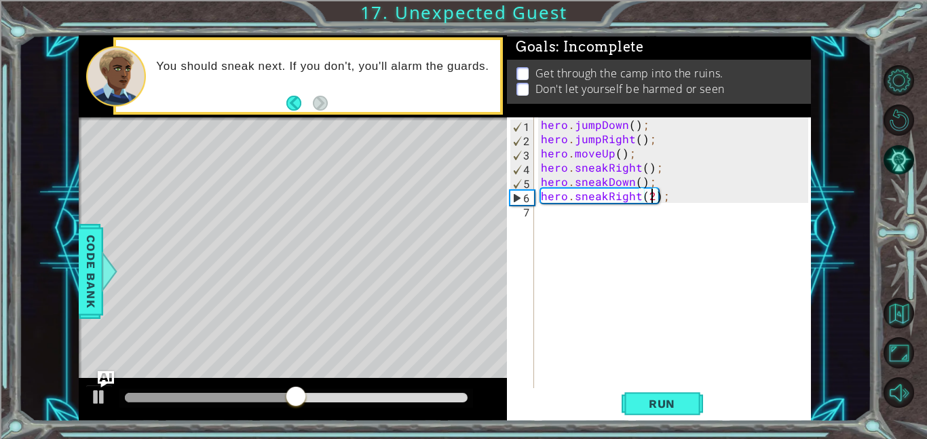
click at [603, 243] on div "hero . jumpDown ( ) ; hero . jumpRight ( ) ; hero . moveUp ( ) ; hero . sneakRi…" at bounding box center [676, 266] width 277 height 299
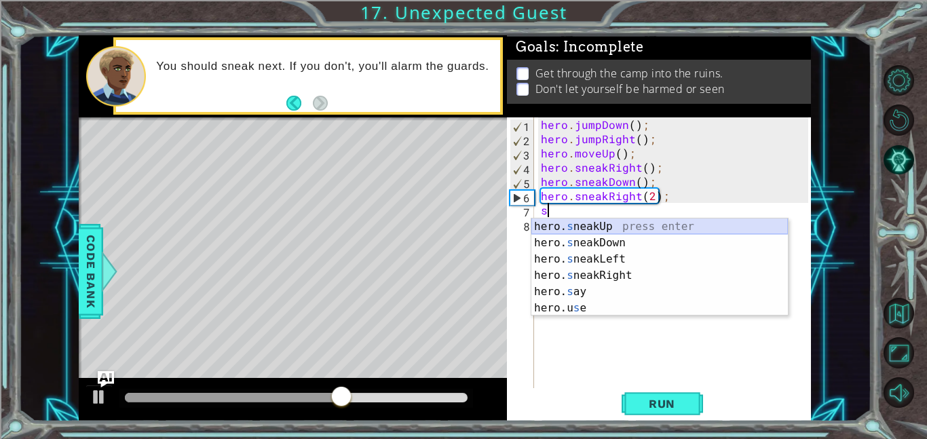
click at [622, 225] on div "hero. s neakUp press enter hero. s neakDown press enter hero. s neakLeft press …" at bounding box center [659, 283] width 256 height 130
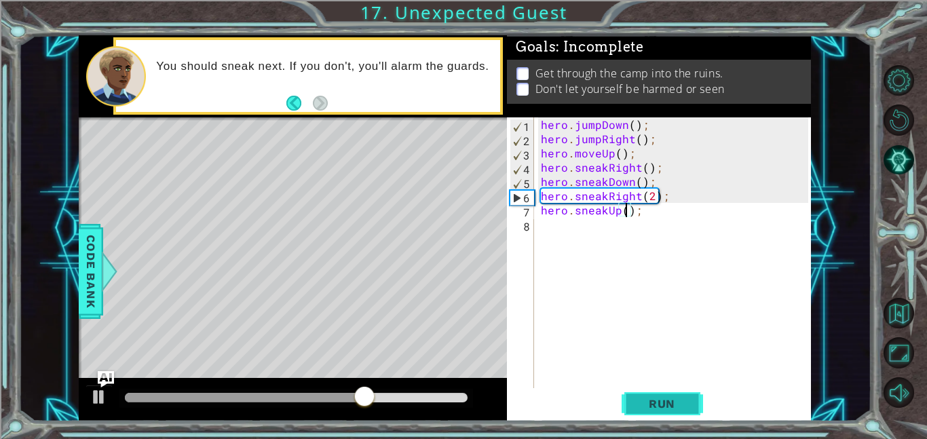
type textarea "hero.sneakUp();"
click at [679, 402] on span "Run" at bounding box center [662, 404] width 54 height 14
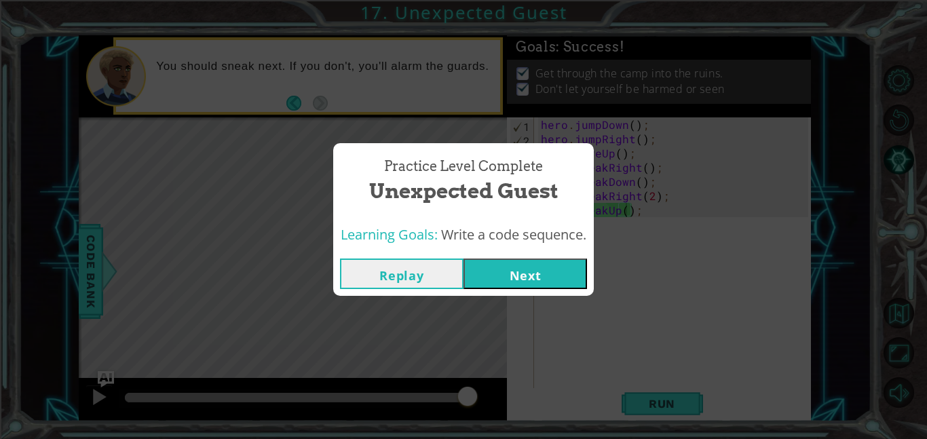
click at [537, 286] on button "Next" at bounding box center [524, 273] width 123 height 31
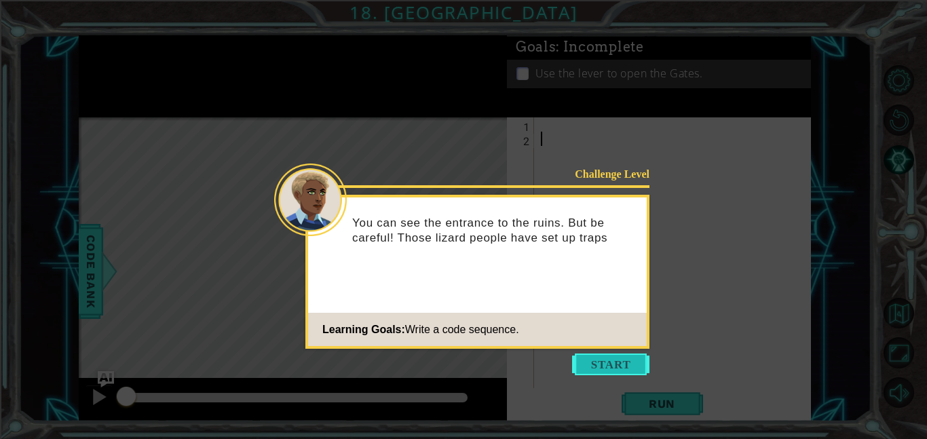
click at [583, 360] on button "Start" at bounding box center [610, 364] width 77 height 22
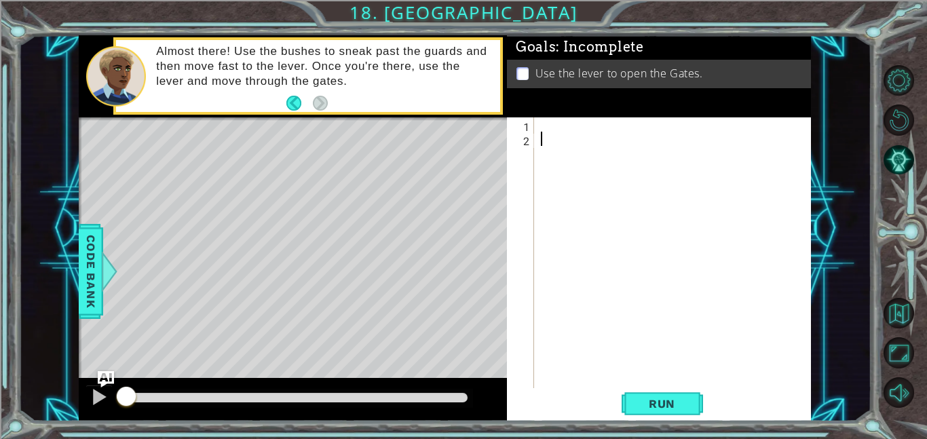
type textarea "h"
click at [593, 122] on div at bounding box center [676, 266] width 277 height 299
type textarea "h"
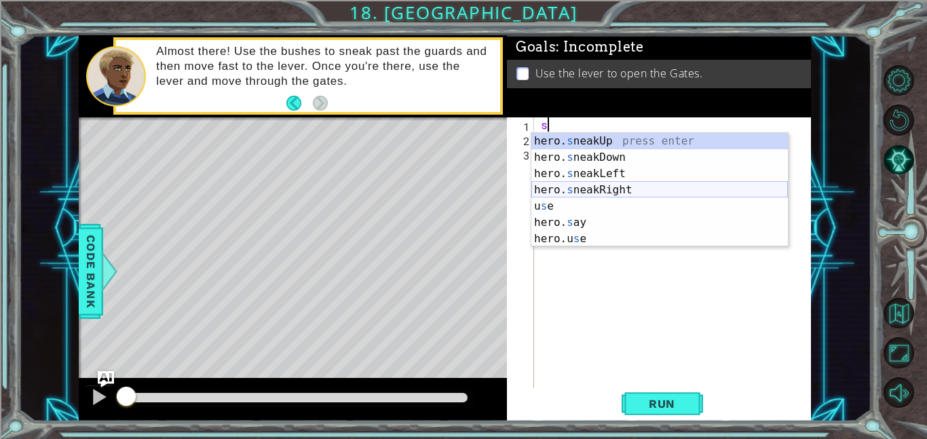
click at [647, 184] on div "hero. s neakUp press enter hero. s neakDown press enter hero. s neakLeft press …" at bounding box center [659, 206] width 256 height 147
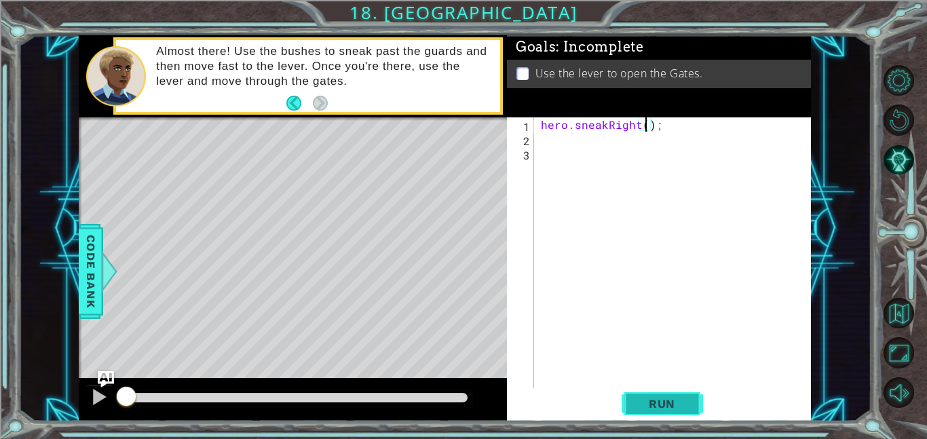
type textarea "hero.sneakRight();"
click at [669, 404] on span "Run" at bounding box center [662, 404] width 54 height 14
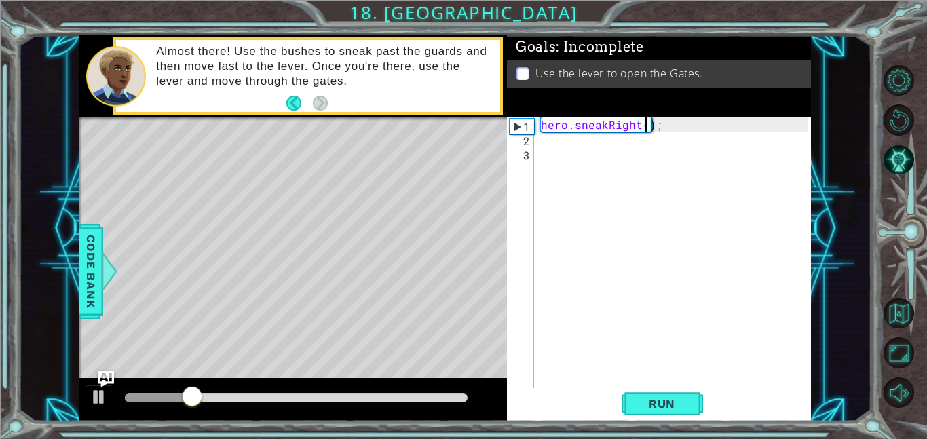
click at [613, 161] on div "hero . sneakRight ( ) ;" at bounding box center [676, 266] width 277 height 299
click at [603, 144] on div "hero . sneakRight ( ) ;" at bounding box center [676, 266] width 277 height 299
type textarea "h"
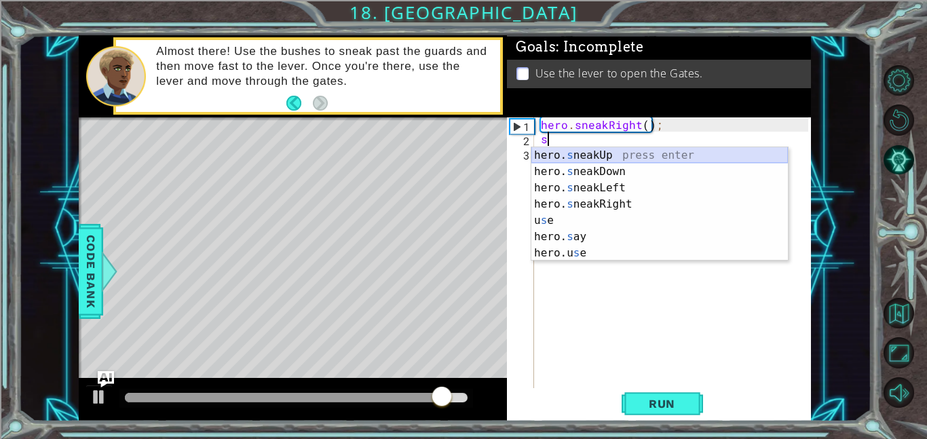
click at [621, 156] on div "hero. s neakUp press enter hero. s neakDown press enter hero. s neakLeft press …" at bounding box center [659, 220] width 256 height 147
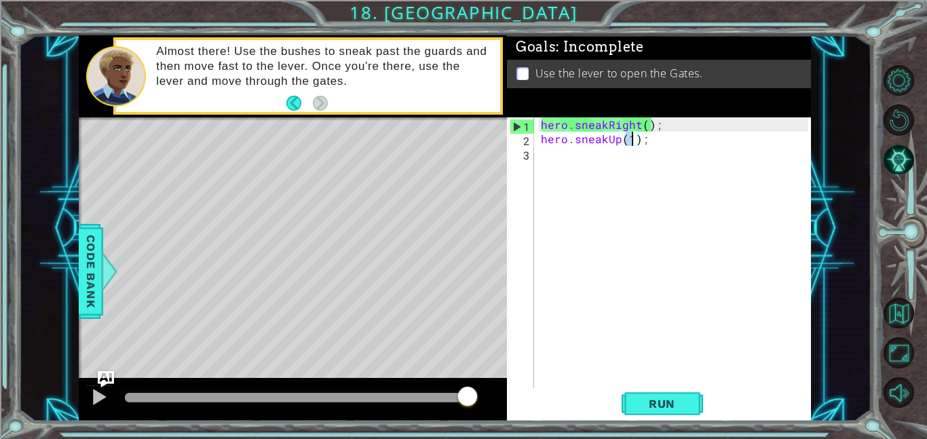
scroll to position [0, 5]
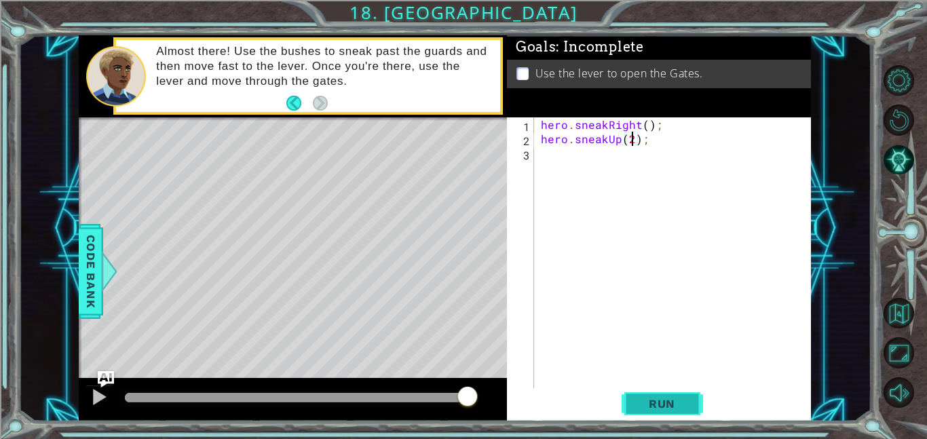
type textarea "hero.sneakUp(2);"
click at [693, 399] on button "Run" at bounding box center [661, 403] width 81 height 31
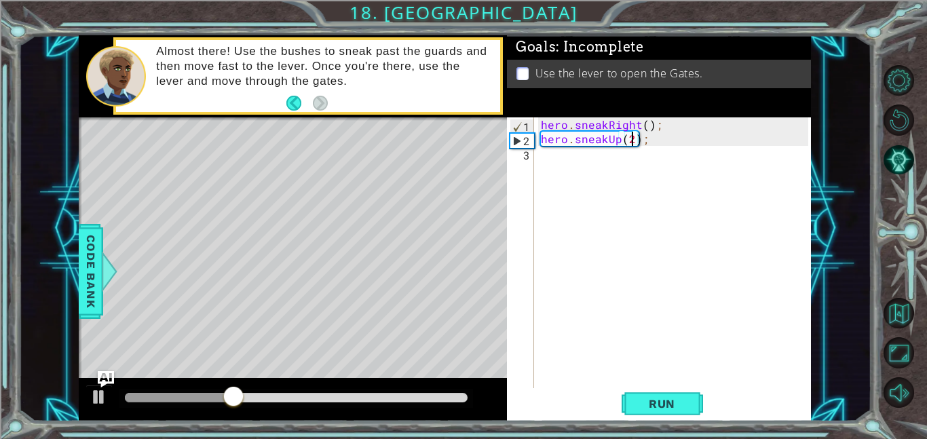
click at [564, 170] on div "hero . sneakRight ( ) ; hero . sneakUp ( 2 ) ;" at bounding box center [676, 266] width 277 height 299
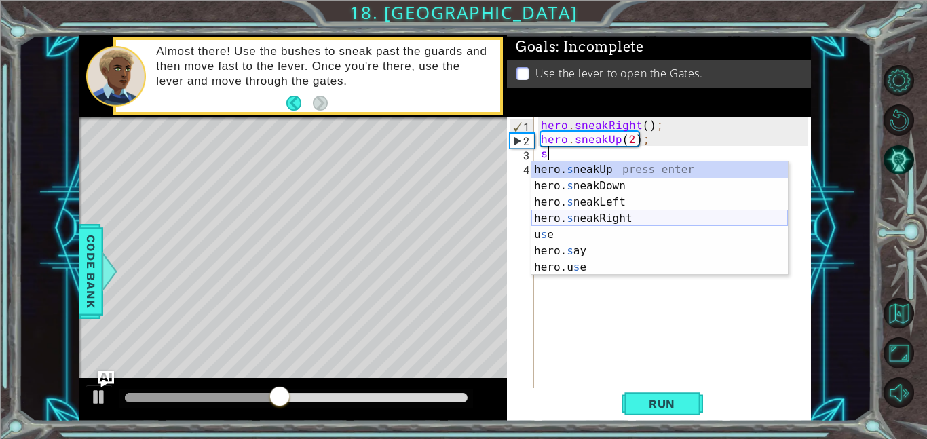
click at [648, 215] on div "hero. s neakUp press enter hero. s neakDown press enter hero. s neakLeft press …" at bounding box center [659, 234] width 256 height 147
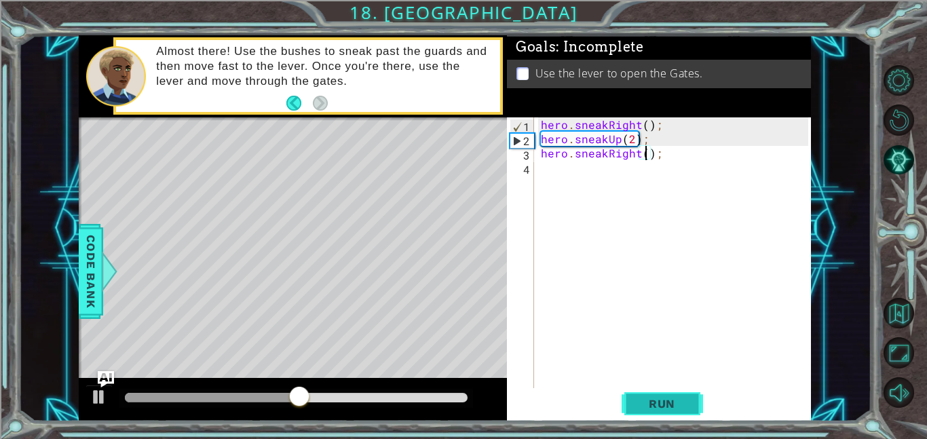
type textarea "hero.sneakRight();"
click at [645, 402] on span "Run" at bounding box center [662, 404] width 54 height 14
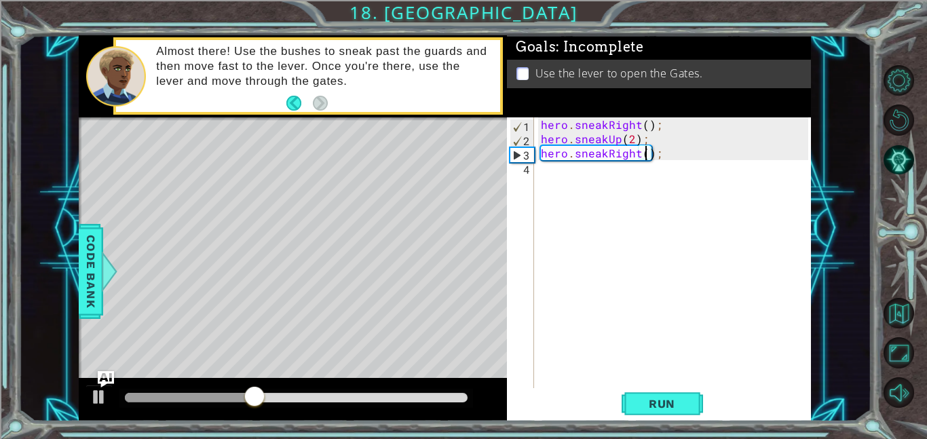
click at [600, 179] on div "hero . sneakRight ( ) ; hero . sneakUp ( 2 ) ; hero . sneakRight ( ) ;" at bounding box center [676, 266] width 277 height 299
type textarea "h"
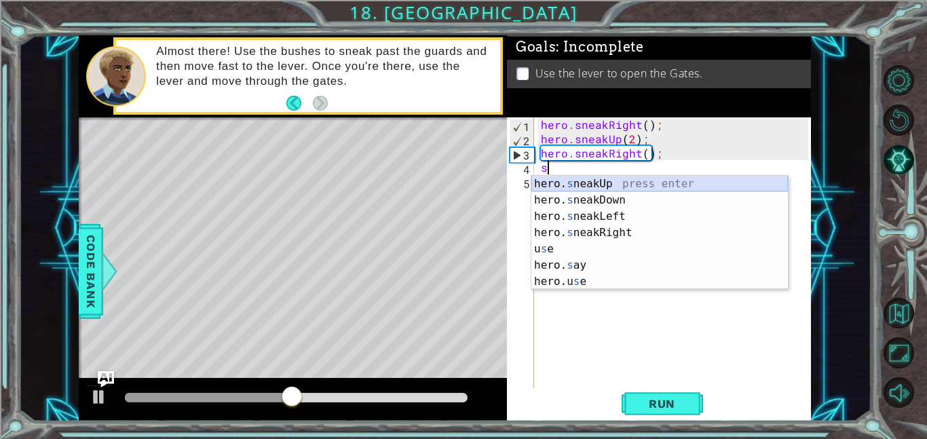
click at [590, 185] on div "hero. s neakUp press enter hero. s neakDown press enter hero. s neakLeft press …" at bounding box center [659, 249] width 256 height 147
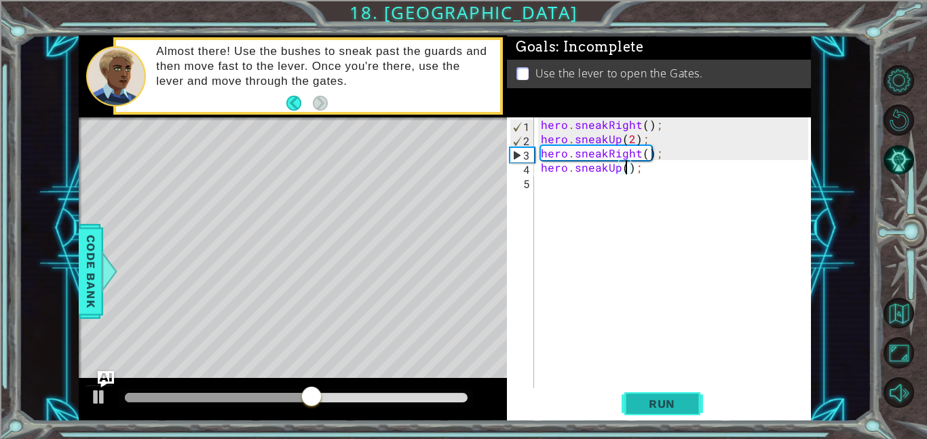
type textarea "hero.sneakUp();"
click at [668, 399] on span "Run" at bounding box center [662, 404] width 54 height 14
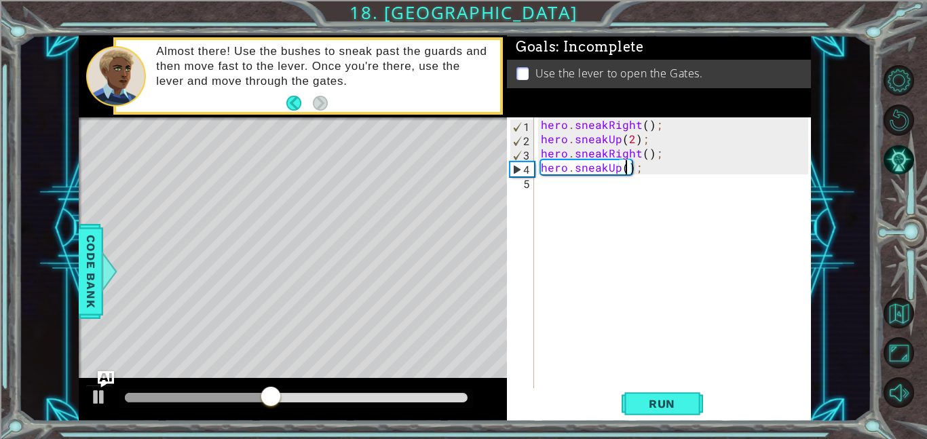
click at [586, 191] on div "hero . sneakRight ( ) ; hero . sneakUp ( 2 ) ; hero . sneakRight ( ) ; hero . s…" at bounding box center [676, 266] width 277 height 299
type textarea "h"
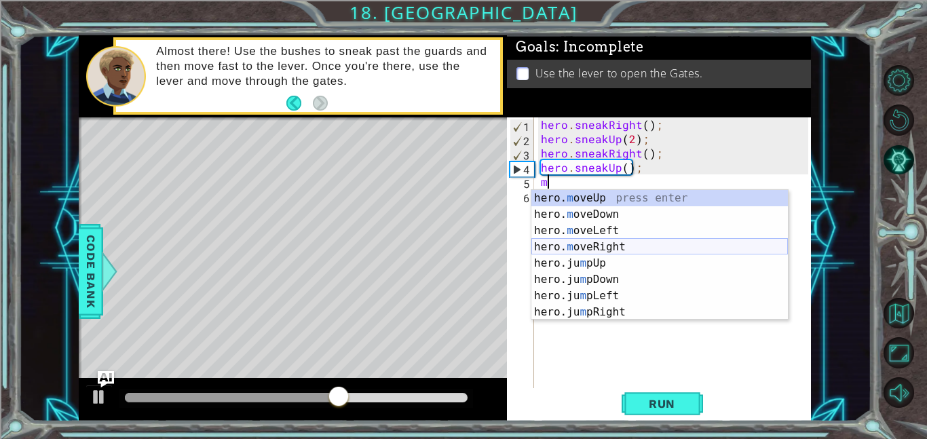
click at [628, 242] on div "hero. m oveUp press enter hero. m oveDown press enter hero. m oveLeft press ent…" at bounding box center [659, 271] width 256 height 163
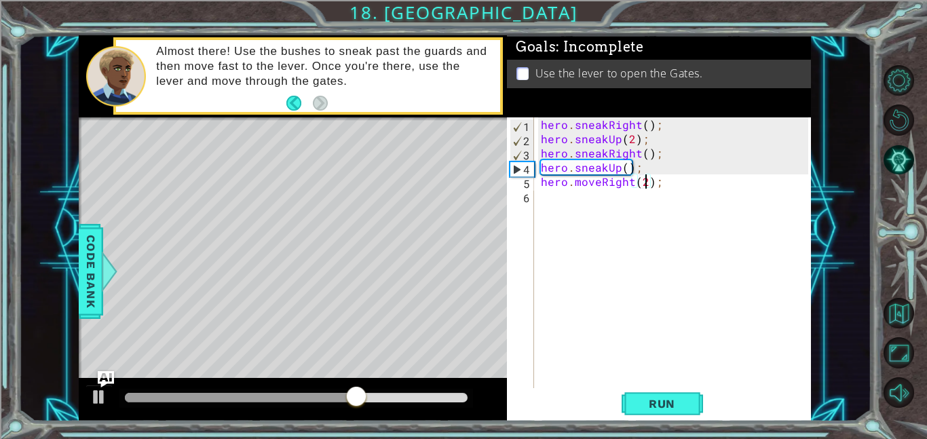
scroll to position [0, 6]
type textarea "hero.moveRight(2);"
click at [686, 391] on button "Run" at bounding box center [661, 403] width 81 height 31
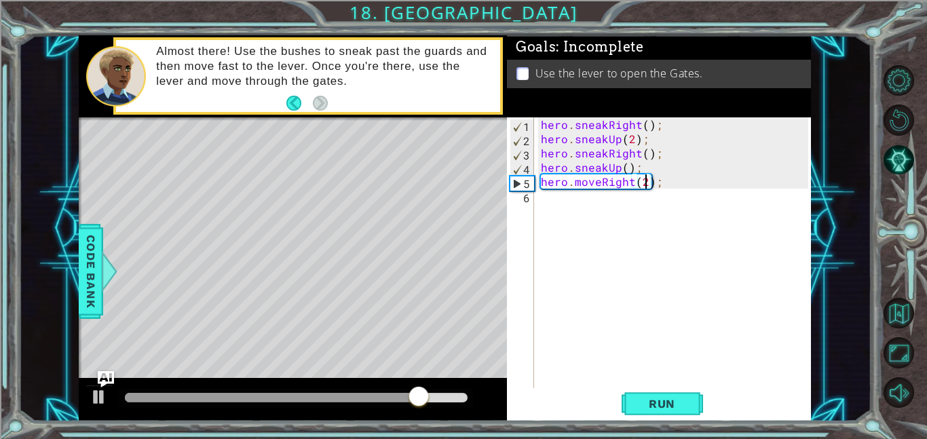
click at [565, 209] on div "hero . sneakRight ( ) ; hero . sneakUp ( 2 ) ; hero . sneakRight ( ) ; hero . s…" at bounding box center [676, 266] width 277 height 299
type textarea "h"
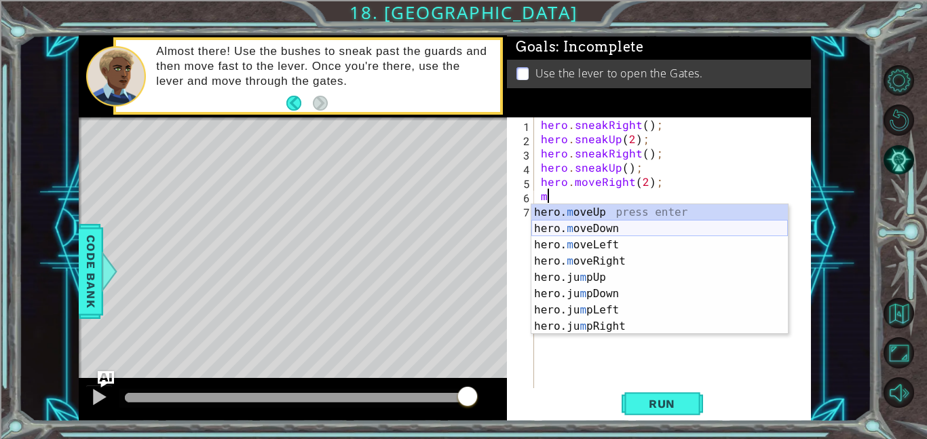
click at [632, 234] on div "hero. m oveUp press enter hero. m oveDown press enter hero. m oveLeft press ent…" at bounding box center [659, 285] width 256 height 163
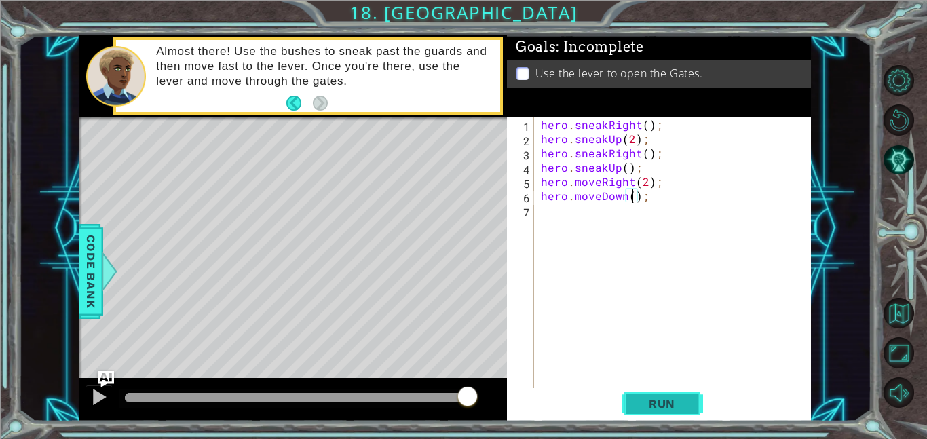
type textarea "hero.moveDown();"
click at [662, 398] on span "Run" at bounding box center [662, 404] width 54 height 14
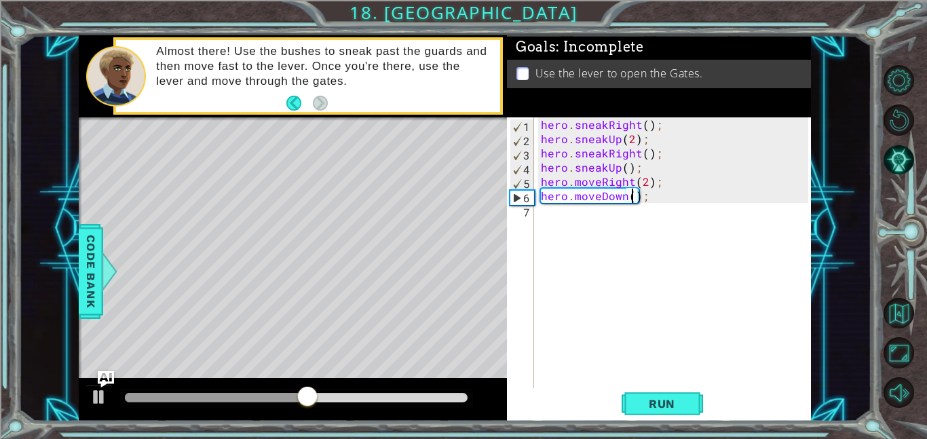
click at [541, 218] on div "hero . sneakRight ( ) ; hero . sneakUp ( 2 ) ; hero . sneakRight ( ) ; hero . s…" at bounding box center [676, 266] width 277 height 299
type textarea "j"
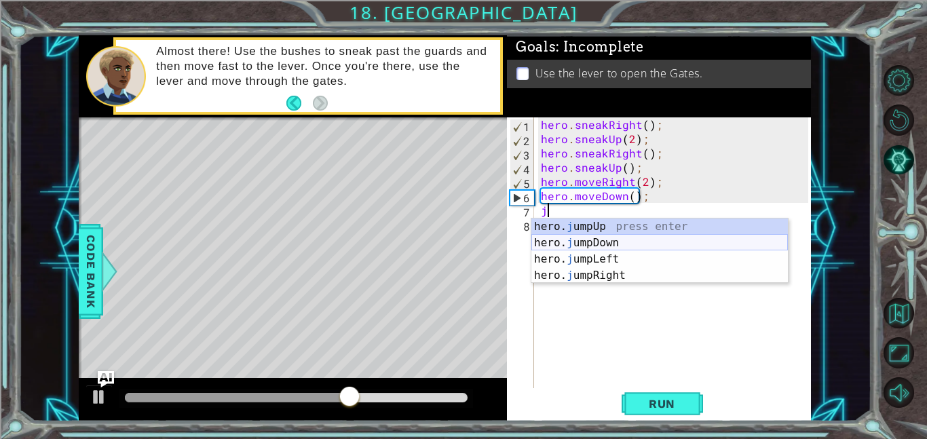
click at [628, 248] on div "hero. j umpUp press enter hero. j umpDown press enter hero. j umpLeft press ent…" at bounding box center [659, 267] width 256 height 98
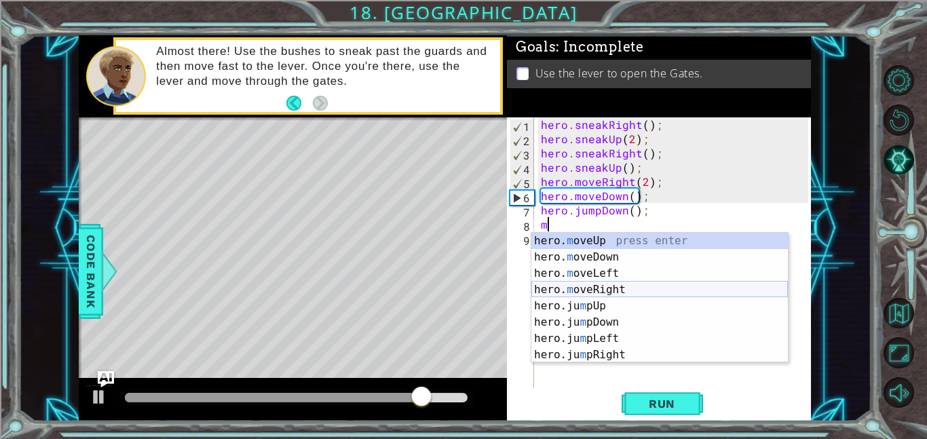
click at [640, 286] on div "hero. m oveUp press enter hero. m oveDown press enter hero. m oveLeft press ent…" at bounding box center [659, 314] width 256 height 163
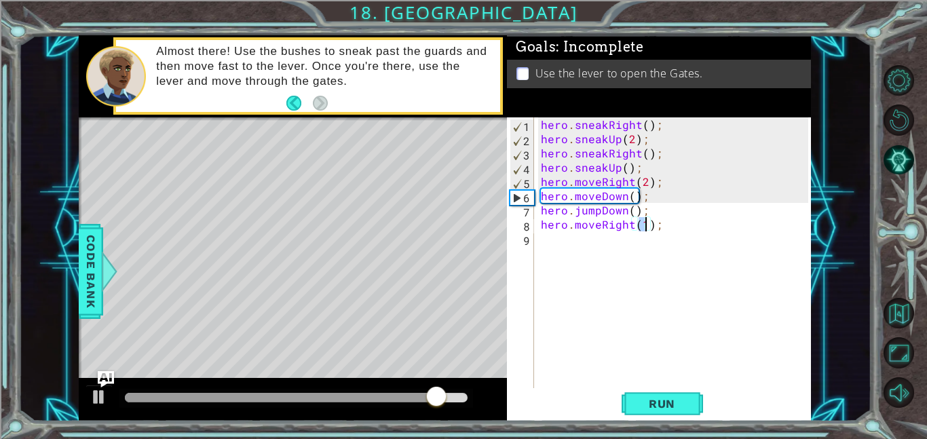
type textarea "hero.moveRight(2);"
click at [619, 241] on div "hero . sneakRight ( ) ; hero . sneakUp ( 2 ) ; hero . sneakRight ( ) ; hero . s…" at bounding box center [676, 266] width 277 height 299
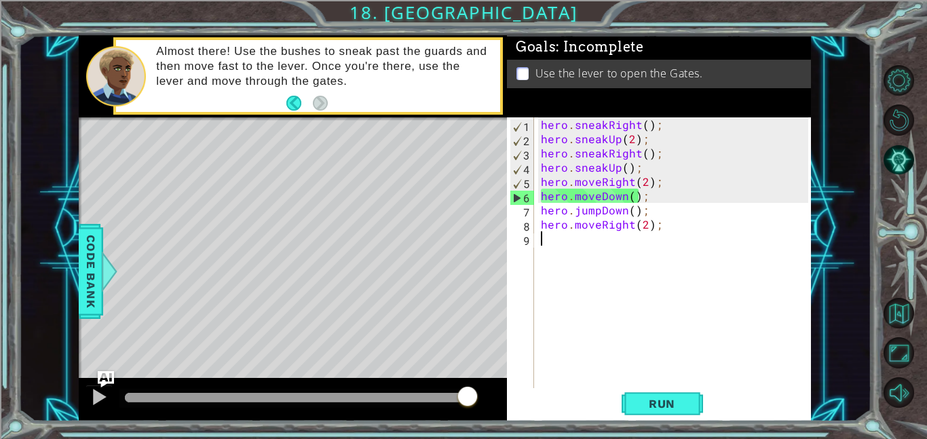
type textarea "j"
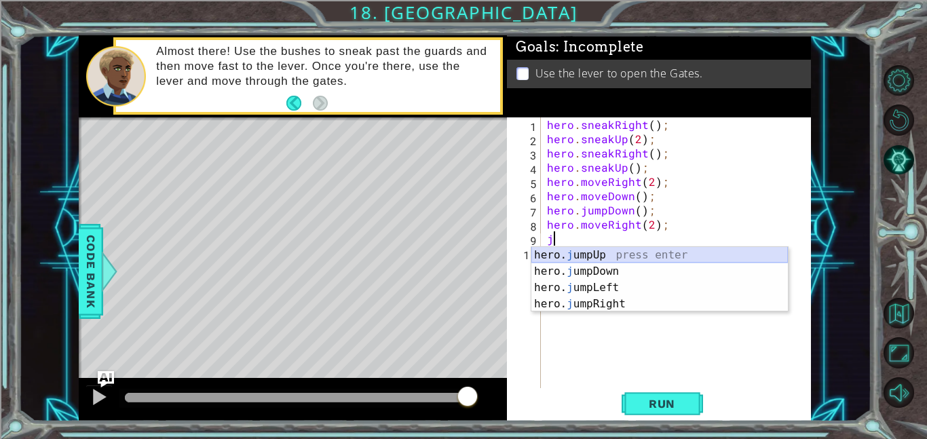
click at [619, 260] on div "hero. j umpUp press enter hero. j umpDown press enter hero. j umpLeft press ent…" at bounding box center [659, 296] width 256 height 98
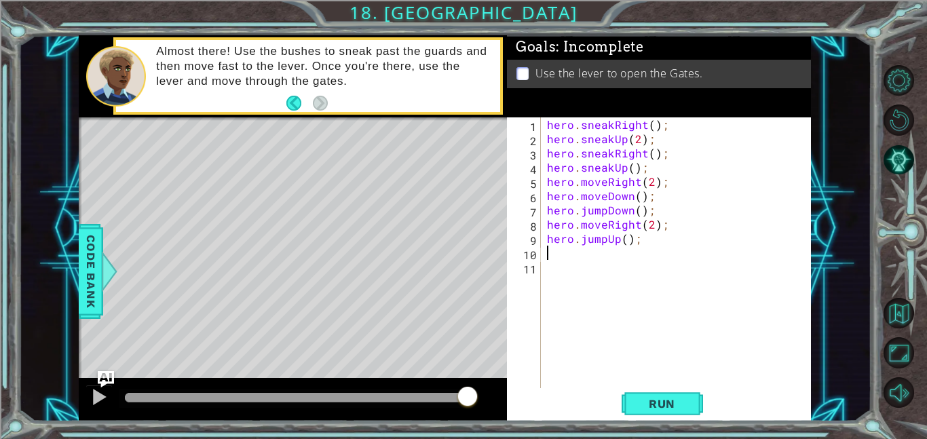
type textarea "h"
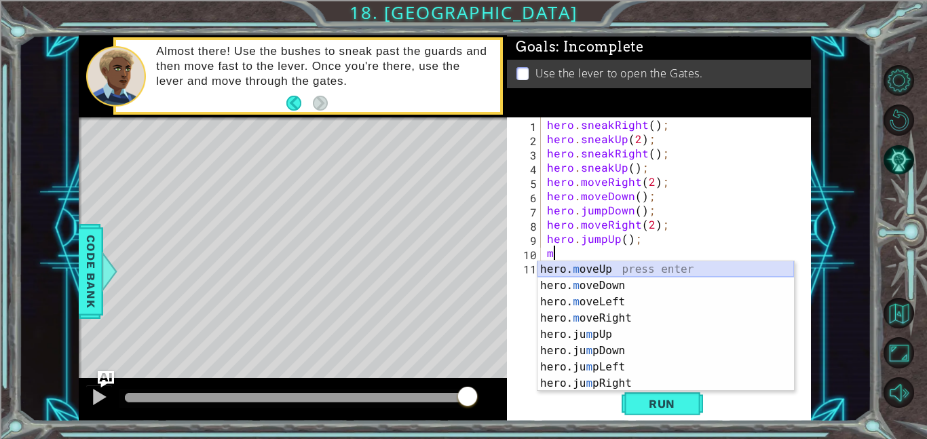
click at [628, 267] on div "hero. m oveUp press enter hero. m oveDown press enter hero. m oveLeft press ent…" at bounding box center [665, 342] width 256 height 163
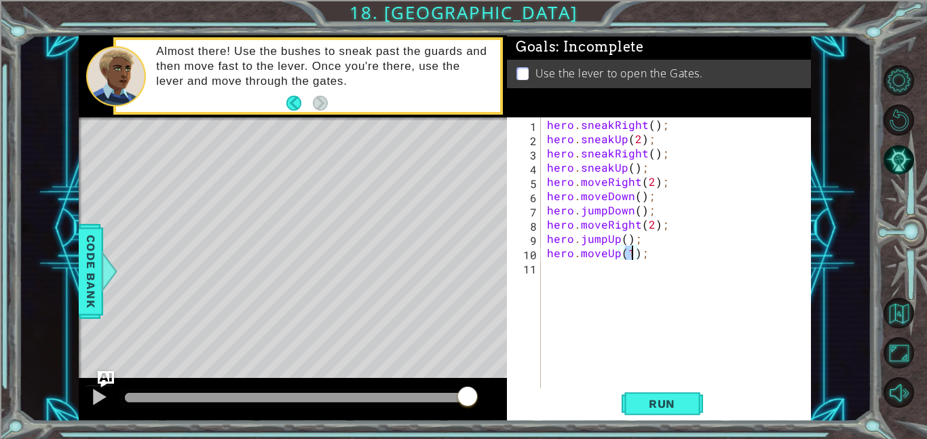
type textarea "hero.moveUp();"
click at [585, 269] on div "hero . sneakRight ( ) ; hero . sneakUp ( 2 ) ; hero . sneakRight ( ) ; hero . s…" at bounding box center [679, 266] width 271 height 299
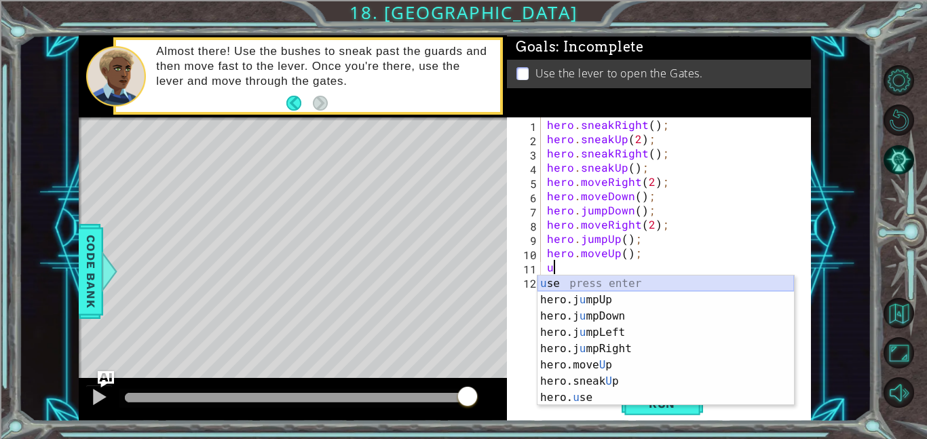
click at [634, 280] on div "u se press enter hero.j u mpUp press enter hero.j u mpDown press enter hero.j u…" at bounding box center [665, 356] width 256 height 163
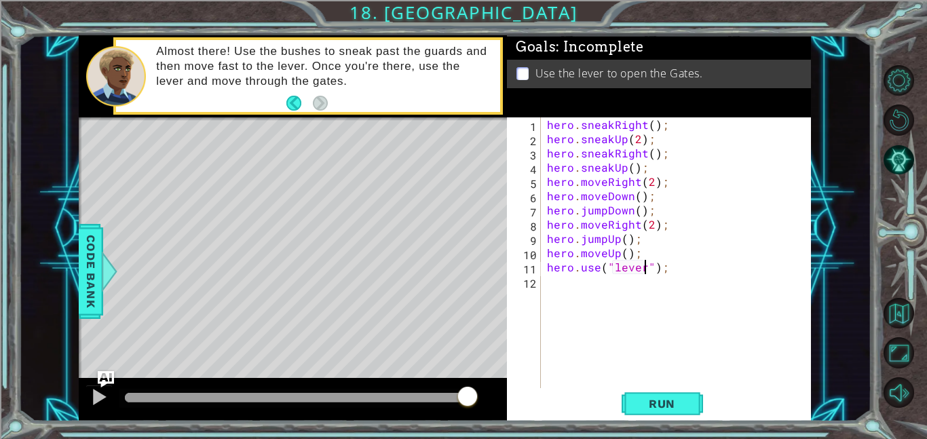
scroll to position [0, 6]
type textarea "hero.use("lever");"
click at [658, 397] on span "Run" at bounding box center [662, 404] width 54 height 14
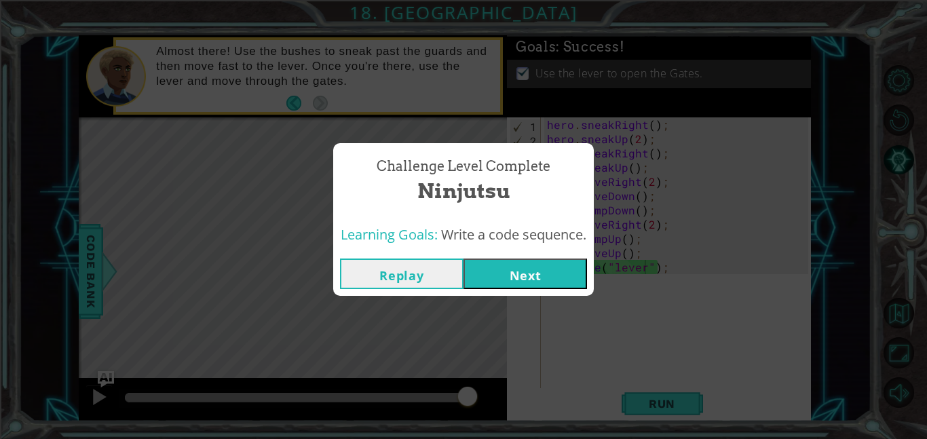
click at [514, 274] on button "Next" at bounding box center [524, 273] width 123 height 31
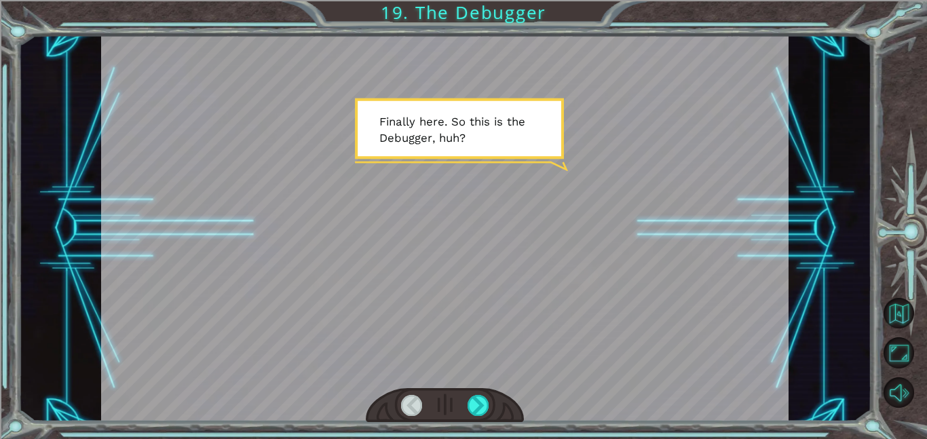
click at [514, 275] on div at bounding box center [444, 228] width 687 height 386
click at [484, 401] on div at bounding box center [478, 405] width 22 height 21
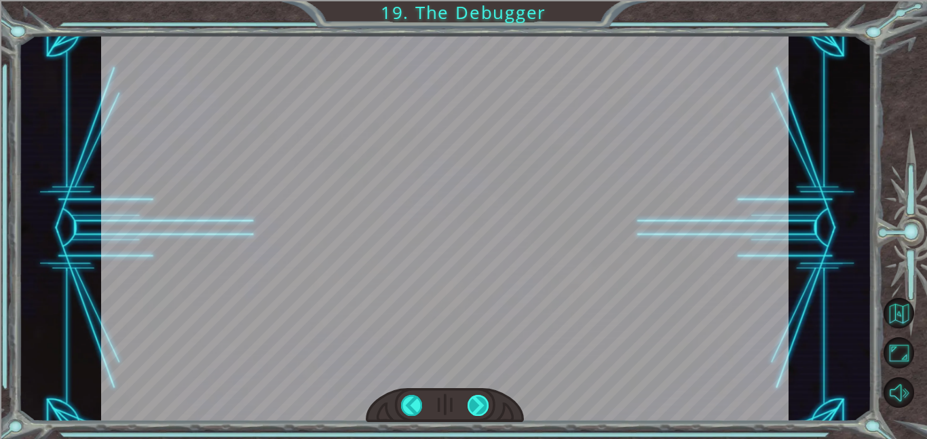
click at [480, 407] on div at bounding box center [478, 405] width 22 height 21
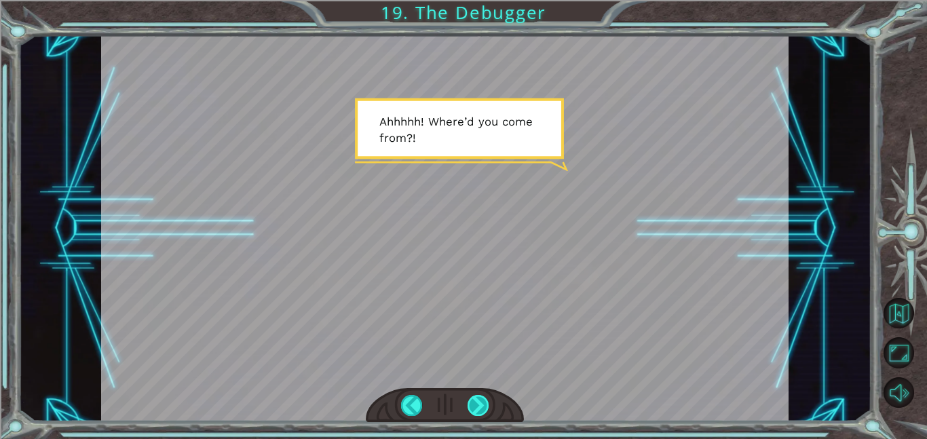
click at [480, 407] on div at bounding box center [478, 405] width 22 height 21
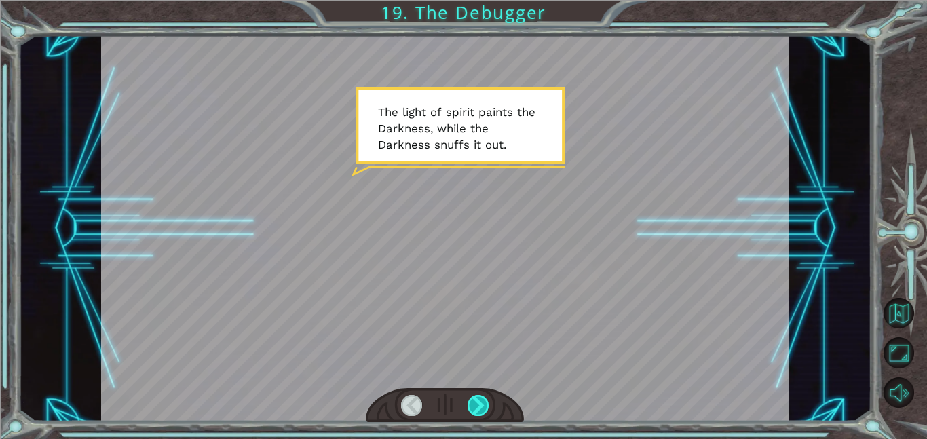
click at [480, 407] on div at bounding box center [478, 405] width 22 height 21
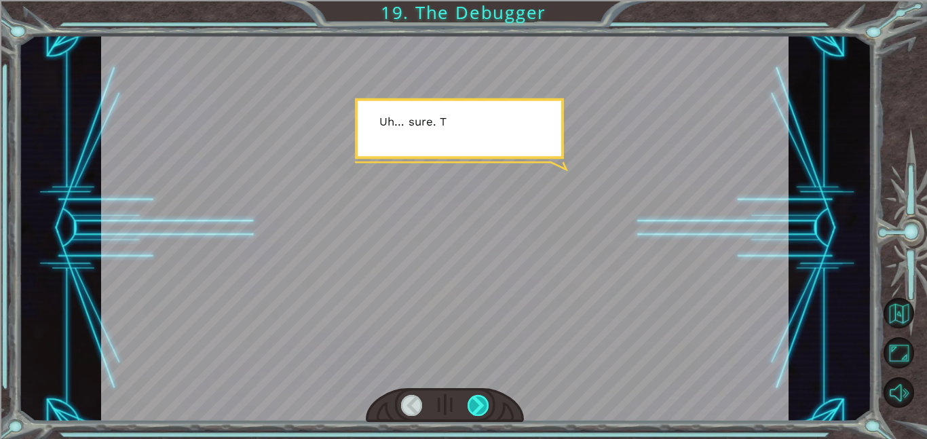
click at [480, 407] on div at bounding box center [478, 405] width 22 height 21
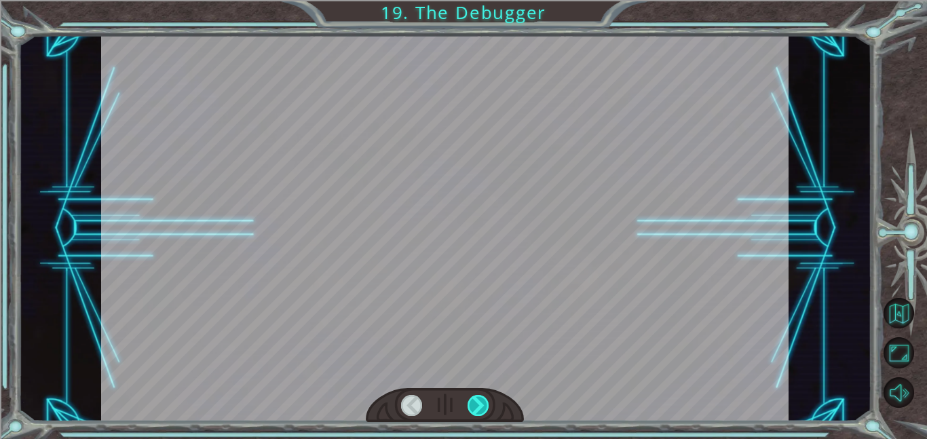
click at [480, 407] on div at bounding box center [478, 405] width 22 height 21
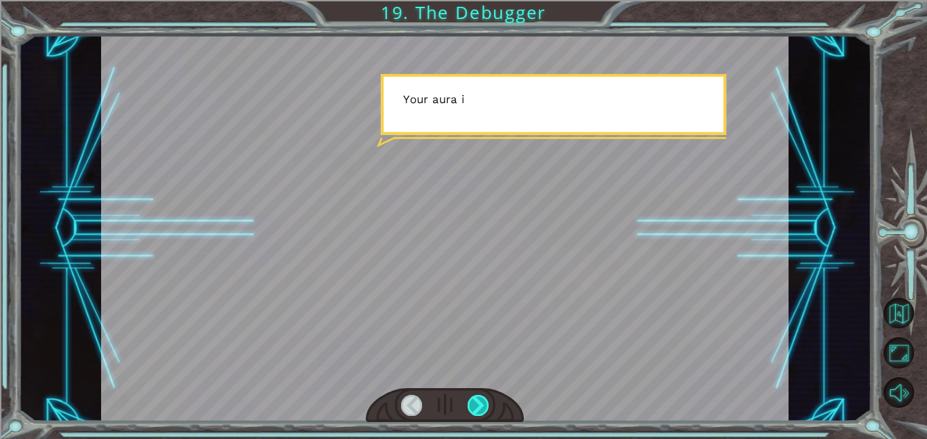
click at [480, 407] on div at bounding box center [478, 405] width 22 height 21
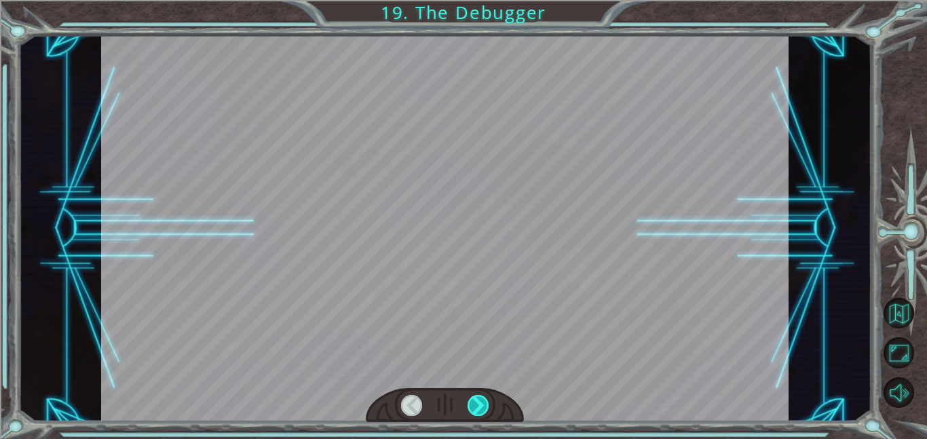
click at [480, 407] on div at bounding box center [478, 405] width 22 height 21
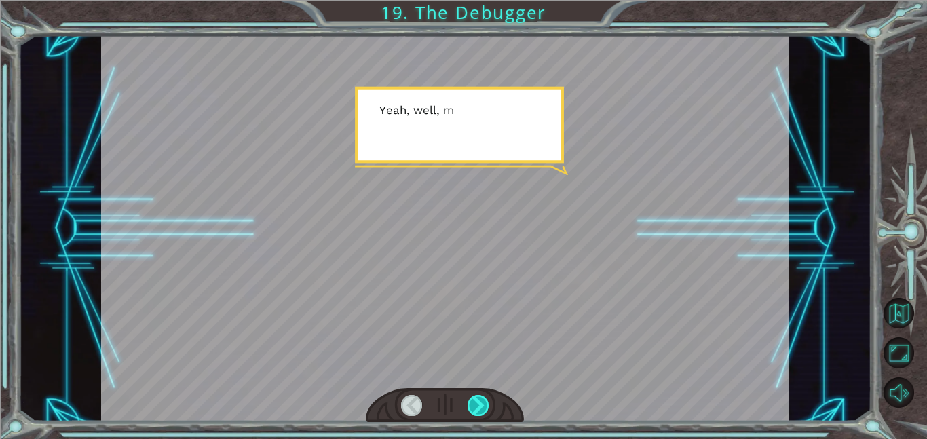
click at [480, 407] on div at bounding box center [478, 405] width 22 height 21
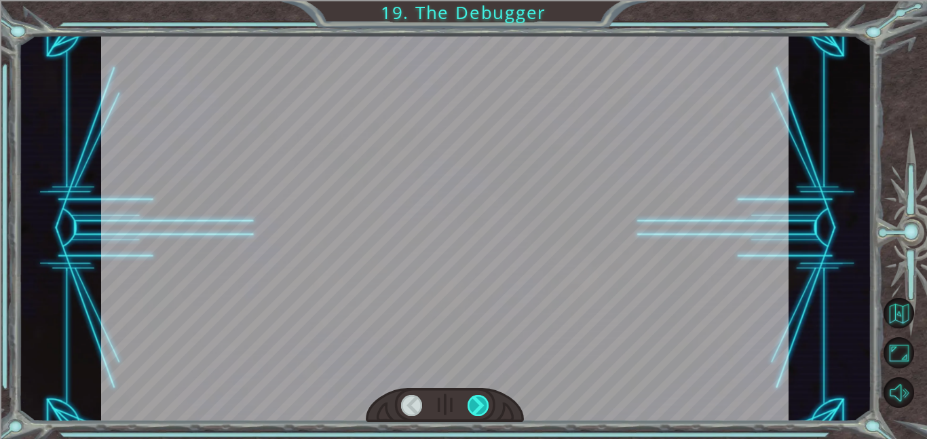
click at [480, 407] on div at bounding box center [478, 405] width 22 height 21
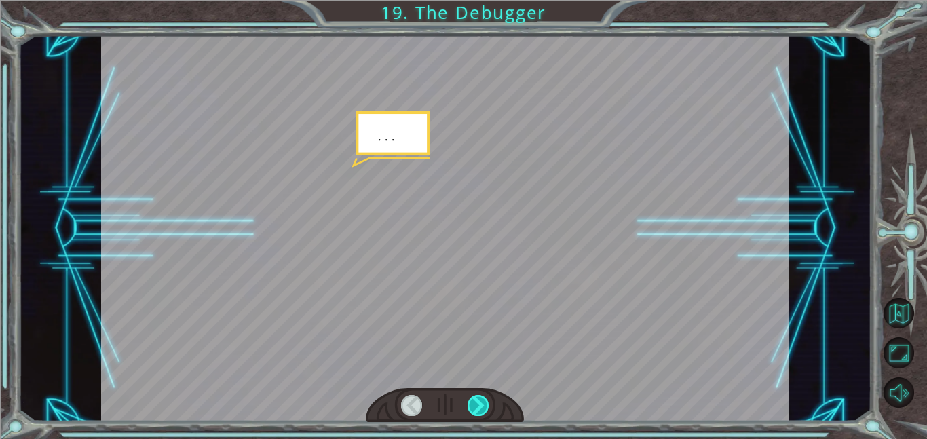
click at [480, 407] on div at bounding box center [478, 405] width 22 height 21
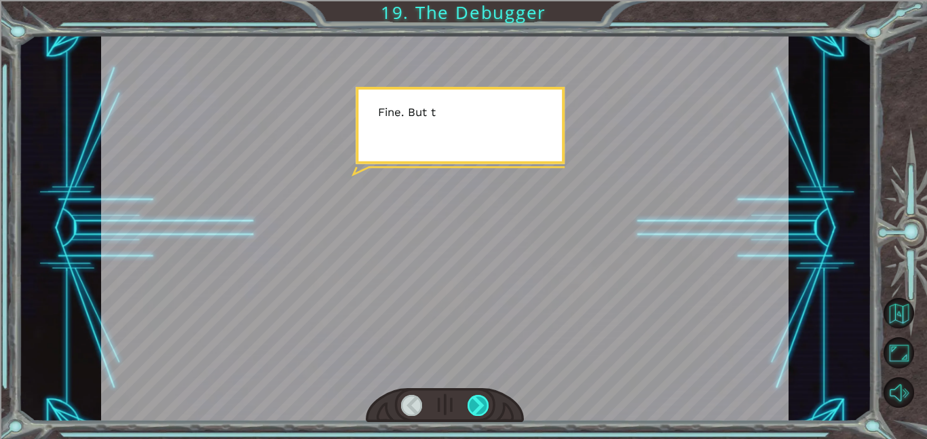
click at [480, 407] on div at bounding box center [478, 405] width 22 height 21
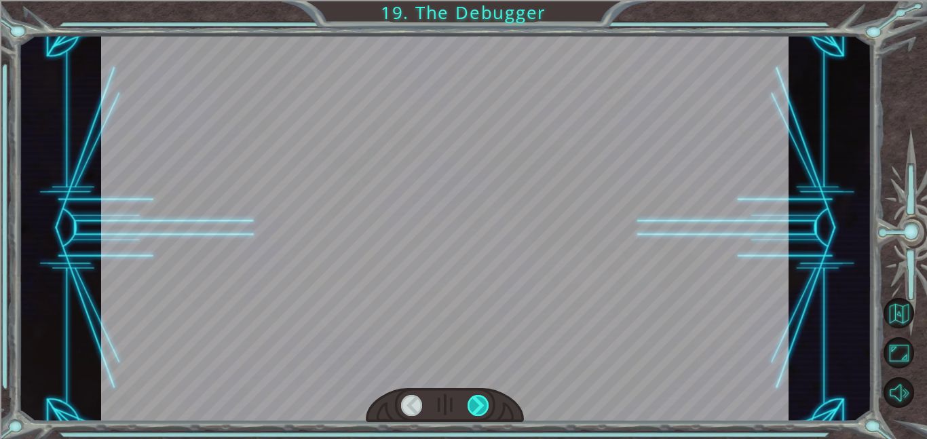
click at [480, 407] on div at bounding box center [478, 405] width 22 height 21
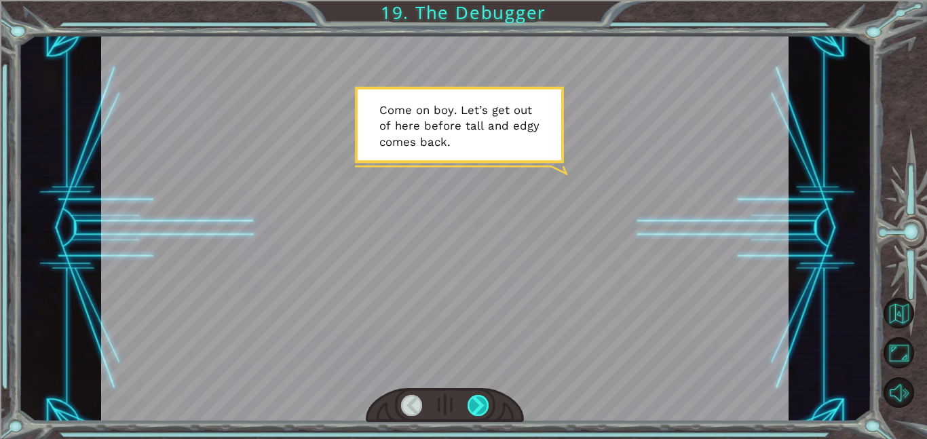
click at [480, 407] on div at bounding box center [478, 405] width 22 height 21
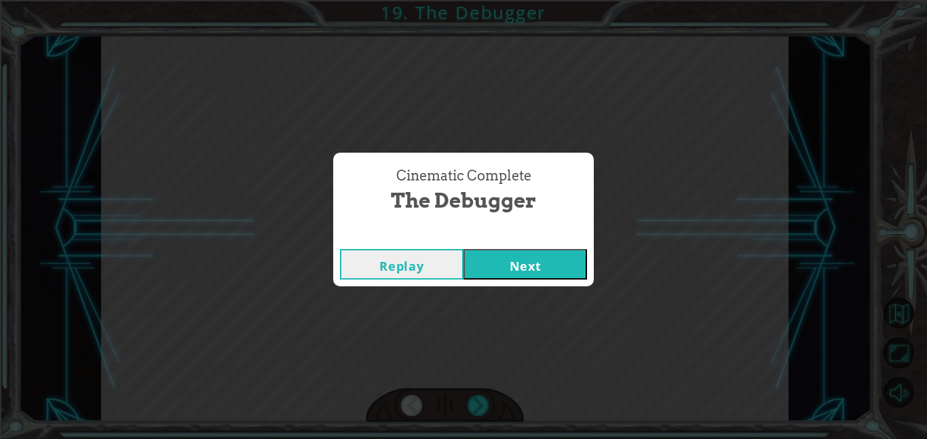
click at [522, 283] on div "Replay Next" at bounding box center [463, 264] width 261 height 44
click at [508, 280] on div "Replay Next" at bounding box center [463, 264] width 261 height 44
click at [483, 267] on button "Next" at bounding box center [524, 264] width 123 height 31
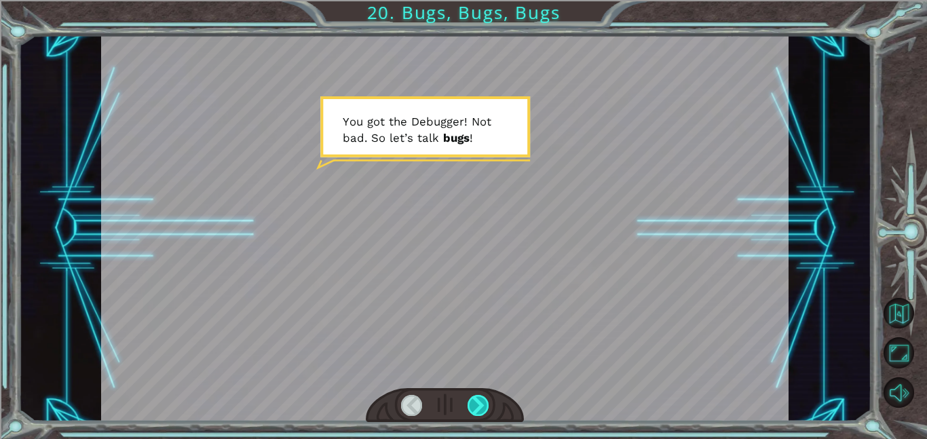
click at [482, 412] on div at bounding box center [478, 405] width 22 height 21
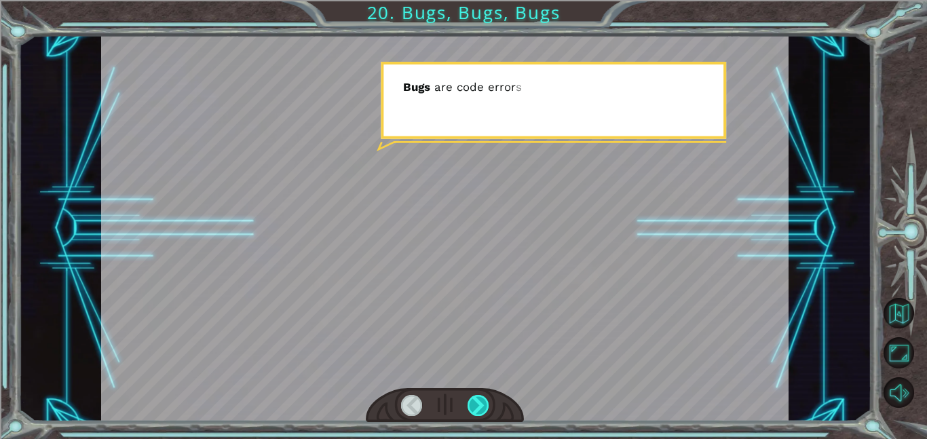
click at [482, 412] on div at bounding box center [478, 405] width 22 height 21
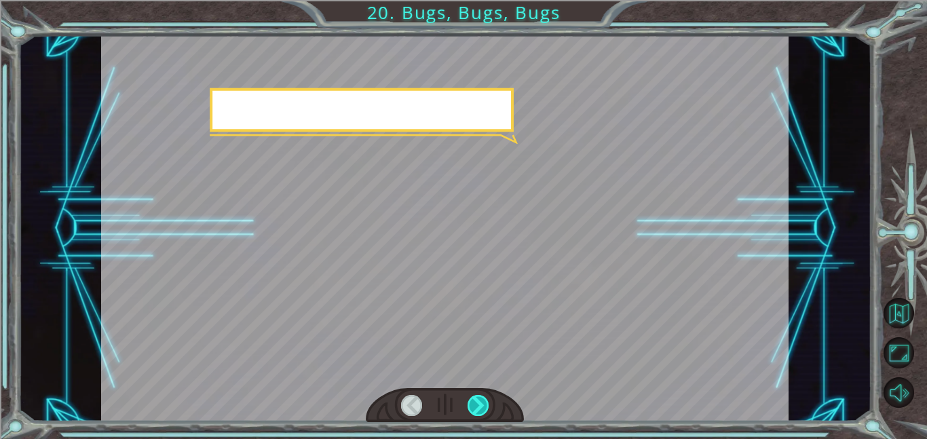
click at [482, 412] on div at bounding box center [478, 405] width 22 height 21
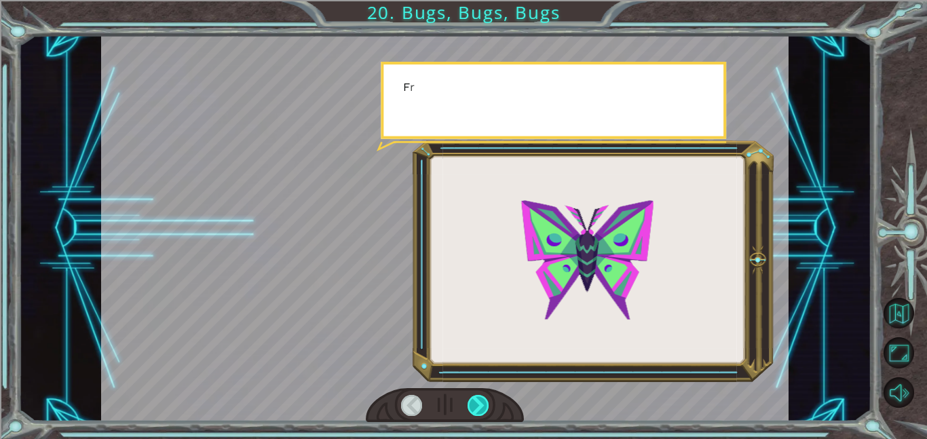
click at [482, 412] on div at bounding box center [478, 405] width 22 height 21
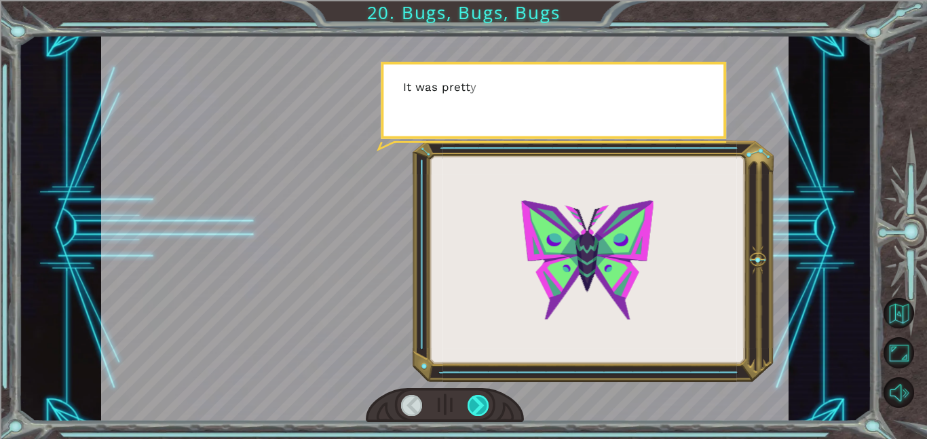
click at [482, 412] on div at bounding box center [478, 405] width 22 height 21
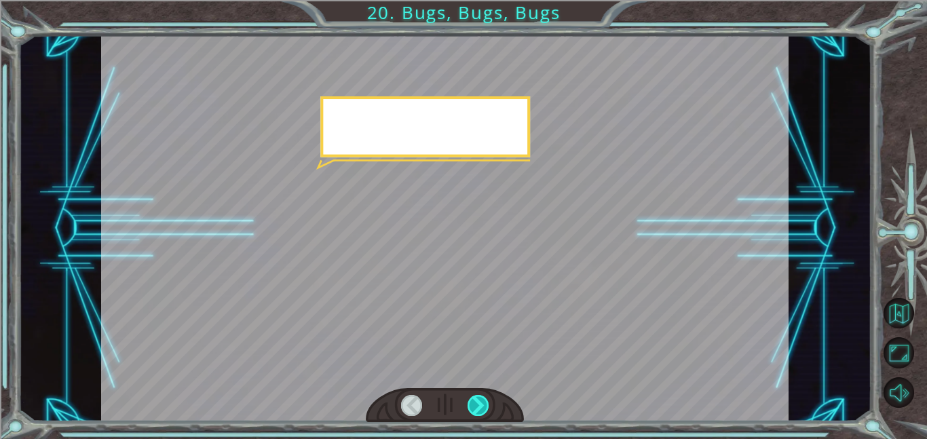
click at [482, 412] on div at bounding box center [478, 405] width 22 height 21
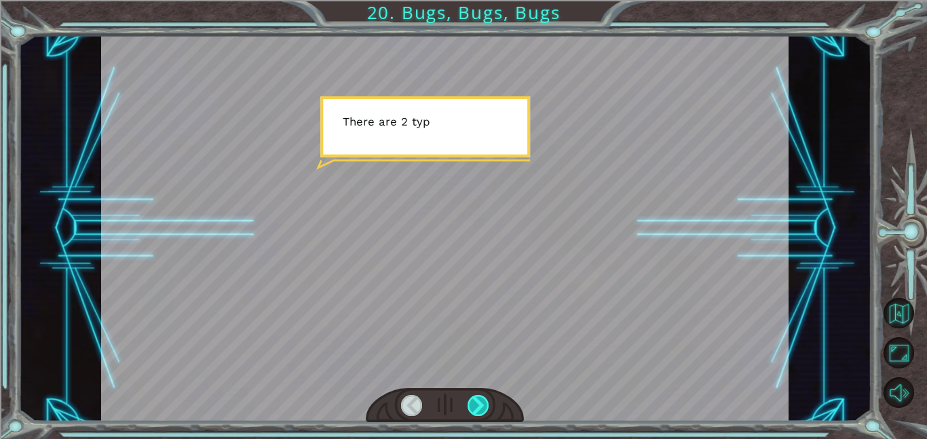
click at [482, 412] on div at bounding box center [478, 405] width 22 height 21
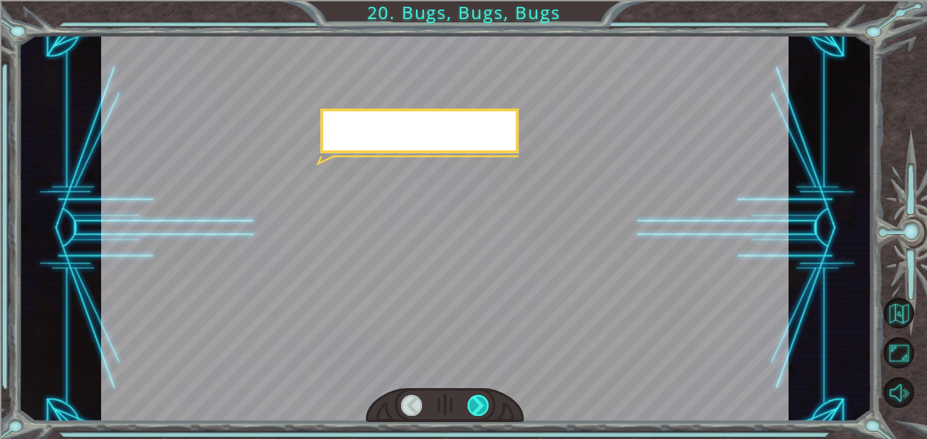
click at [482, 412] on div at bounding box center [478, 405] width 22 height 21
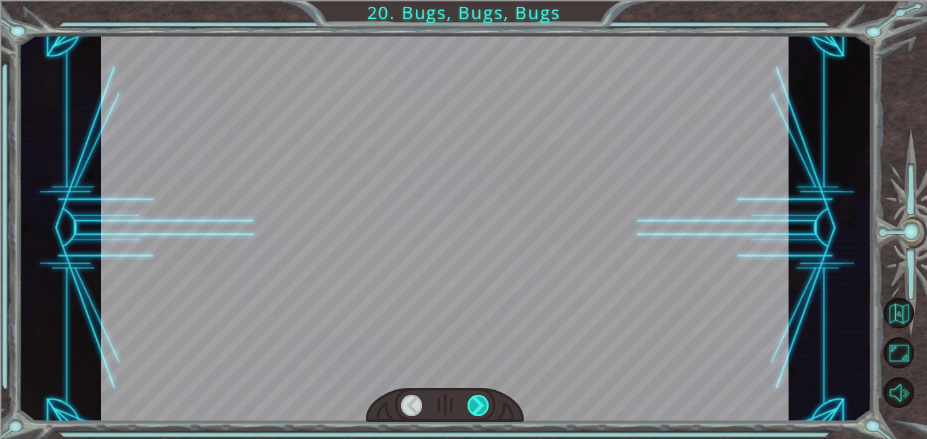
click at [482, 412] on div at bounding box center [478, 405] width 22 height 21
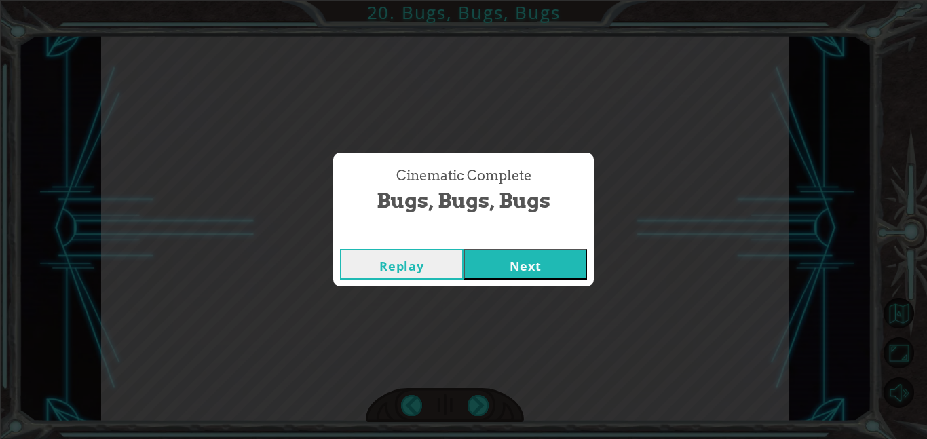
click at [527, 260] on button "Next" at bounding box center [524, 264] width 123 height 31
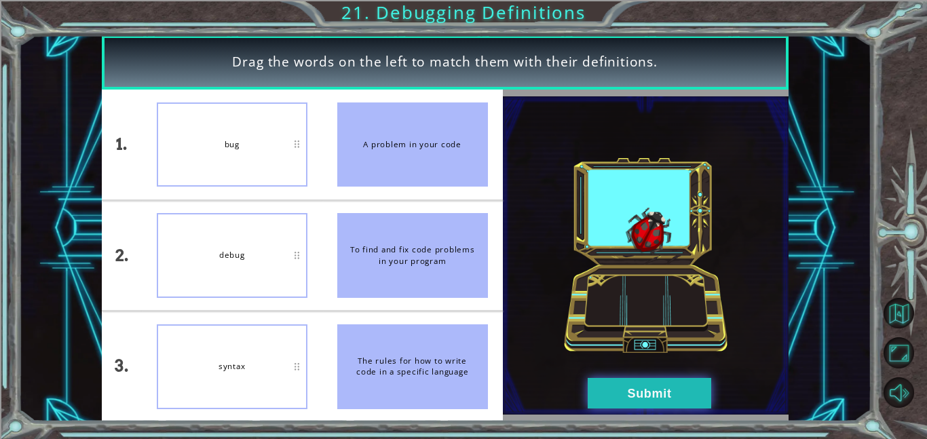
click at [638, 400] on button "Submit" at bounding box center [649, 393] width 123 height 31
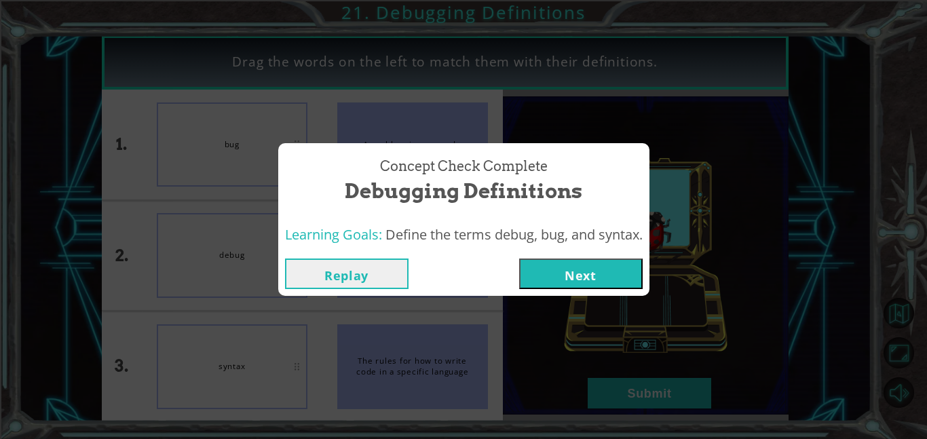
click at [567, 265] on button "Next" at bounding box center [580, 273] width 123 height 31
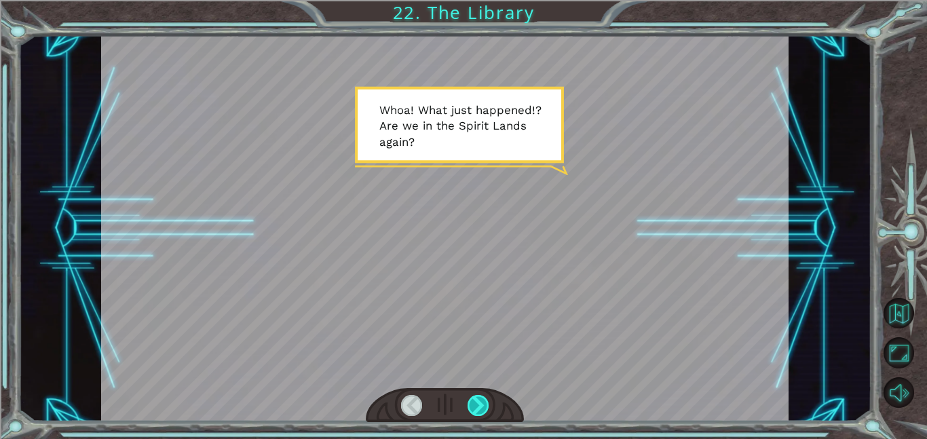
click at [480, 404] on div at bounding box center [478, 405] width 22 height 21
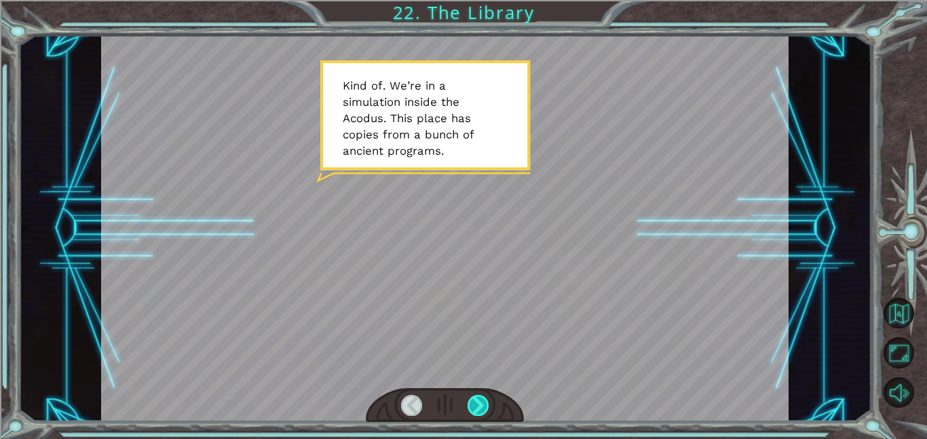
click at [480, 404] on div at bounding box center [478, 405] width 22 height 21
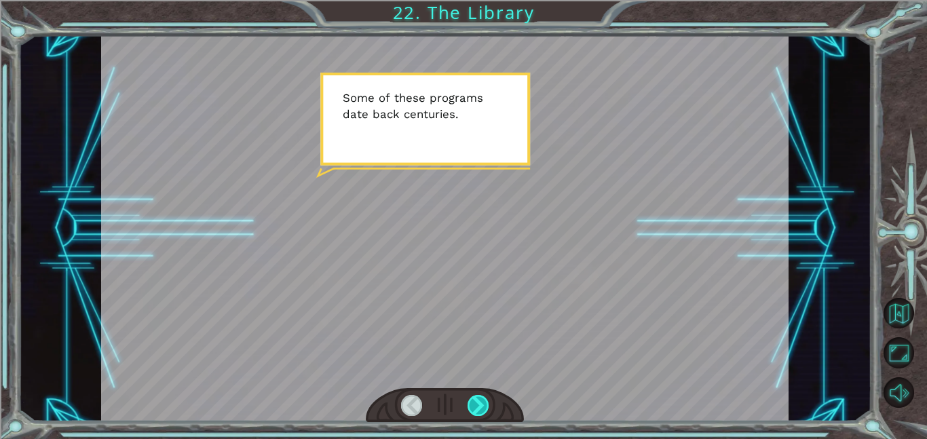
click at [480, 404] on div at bounding box center [478, 405] width 22 height 21
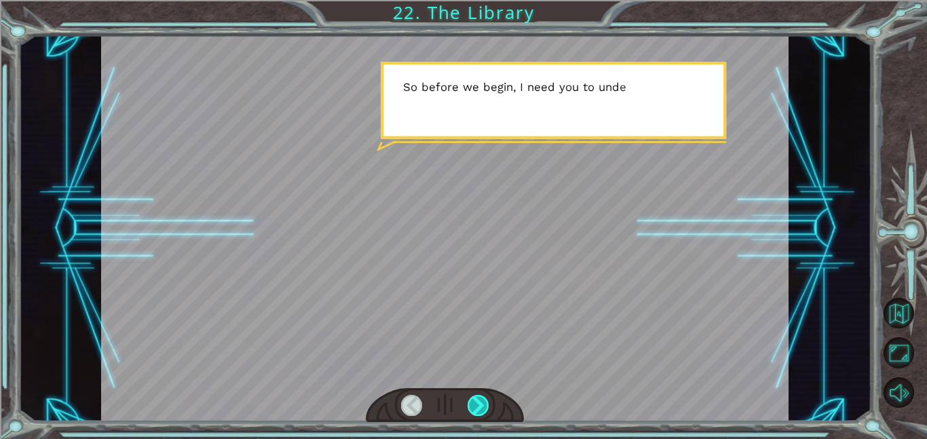
click at [480, 404] on div at bounding box center [478, 405] width 22 height 21
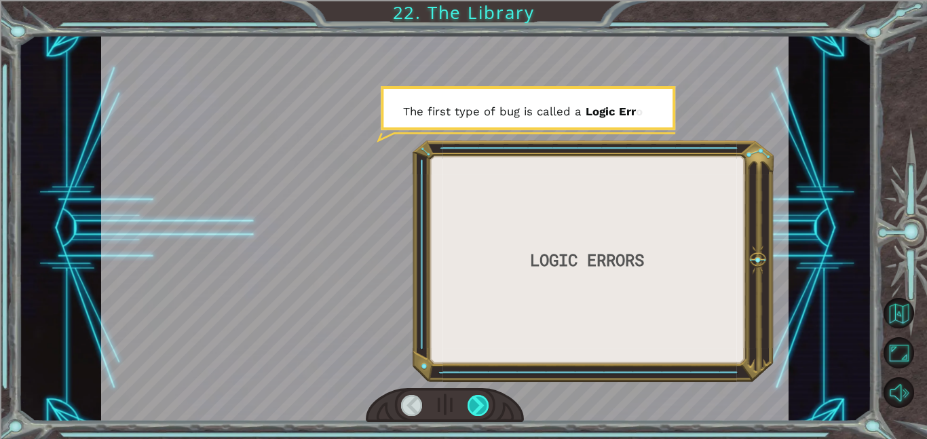
click at [480, 404] on div at bounding box center [478, 405] width 22 height 21
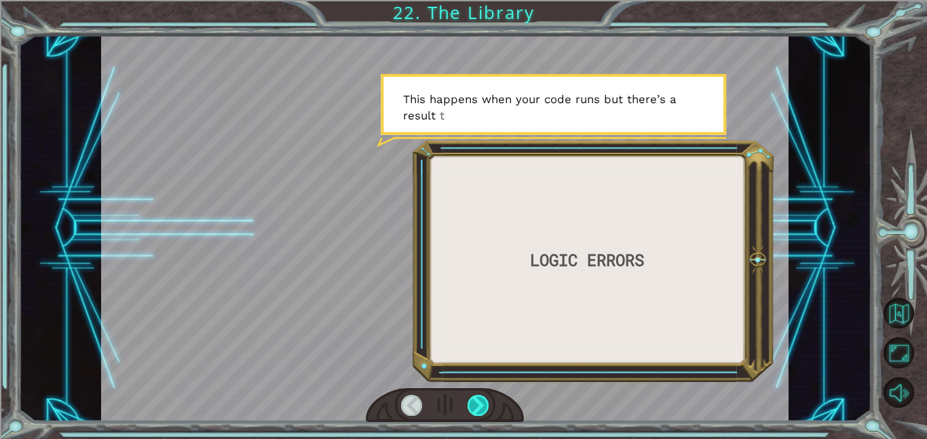
click at [480, 404] on div at bounding box center [478, 405] width 22 height 21
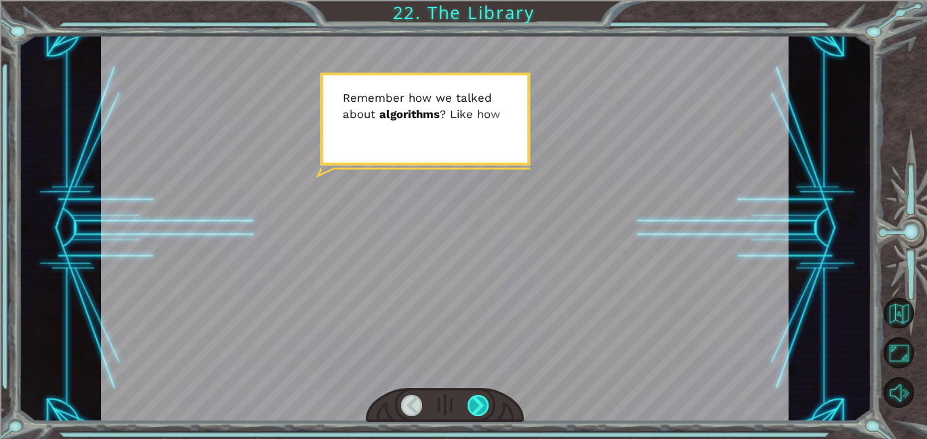
click at [480, 404] on div at bounding box center [478, 405] width 22 height 21
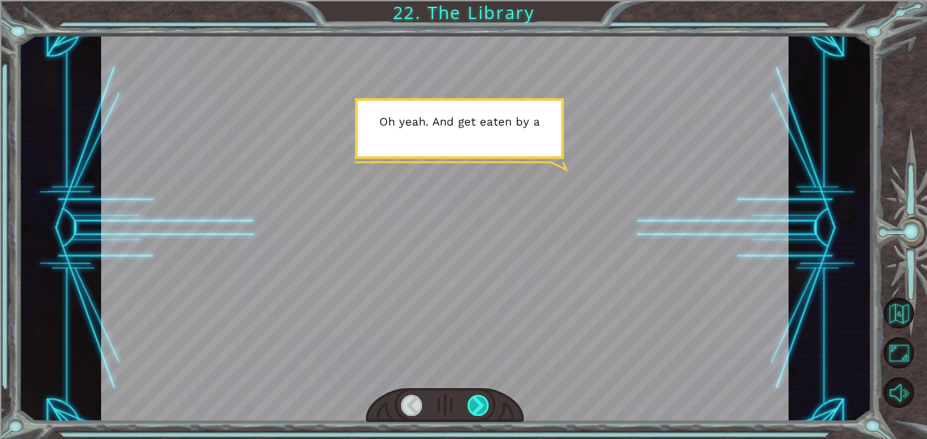
click at [480, 404] on div at bounding box center [478, 405] width 22 height 21
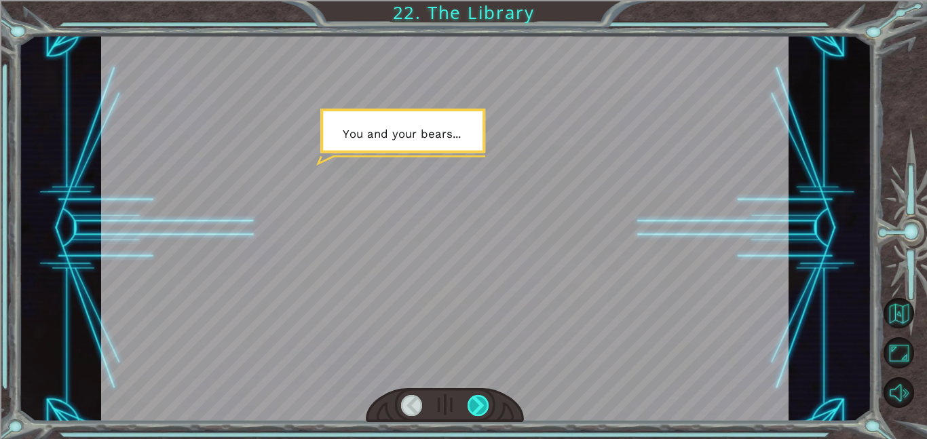
click at [480, 404] on div at bounding box center [478, 405] width 22 height 21
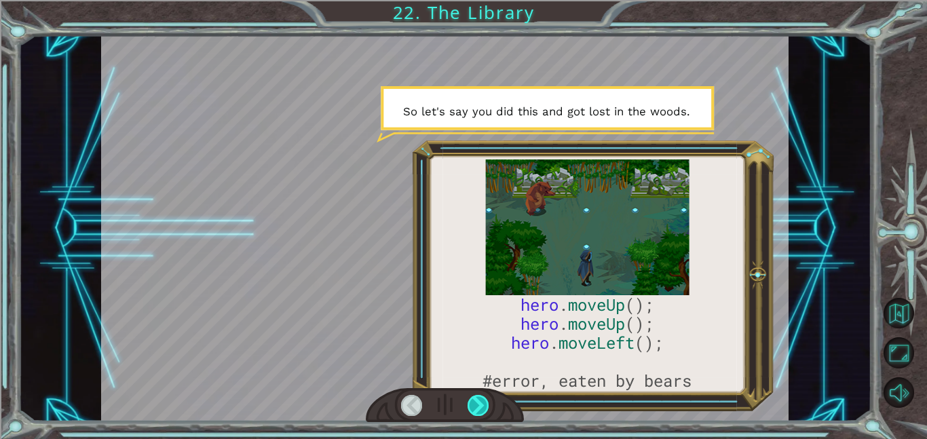
click at [480, 404] on div at bounding box center [478, 405] width 22 height 21
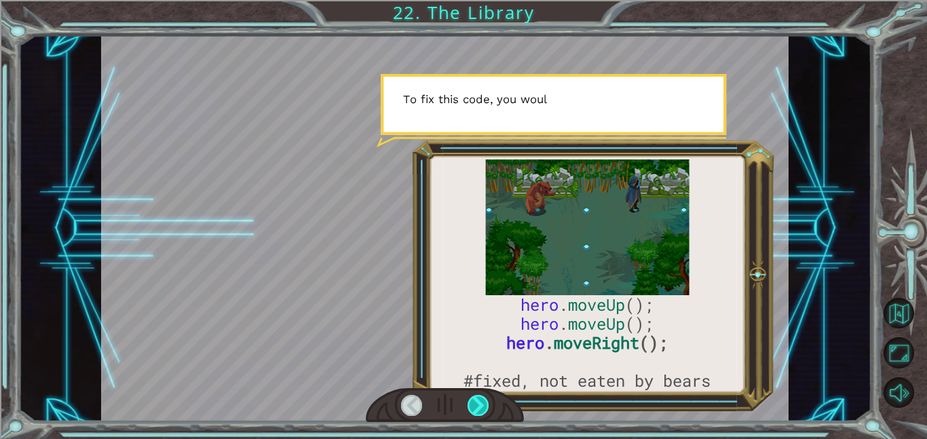
click at [480, 405] on div at bounding box center [478, 405] width 22 height 21
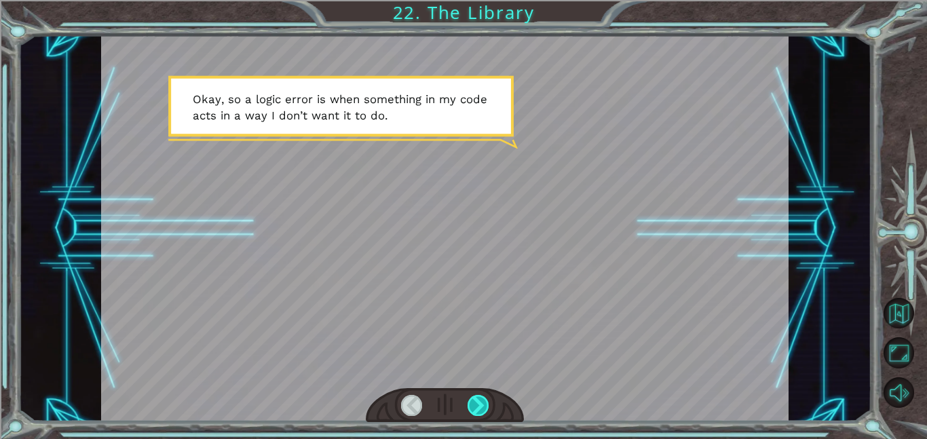
click at [480, 405] on div at bounding box center [478, 405] width 22 height 21
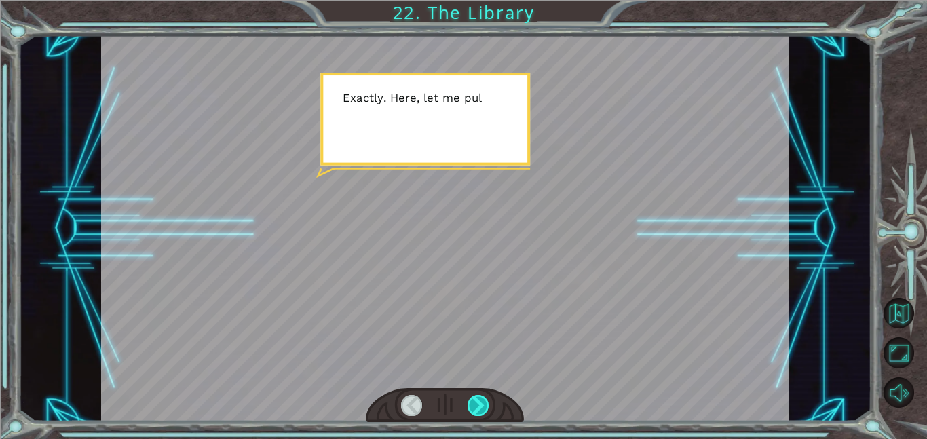
click at [480, 406] on div at bounding box center [478, 405] width 22 height 21
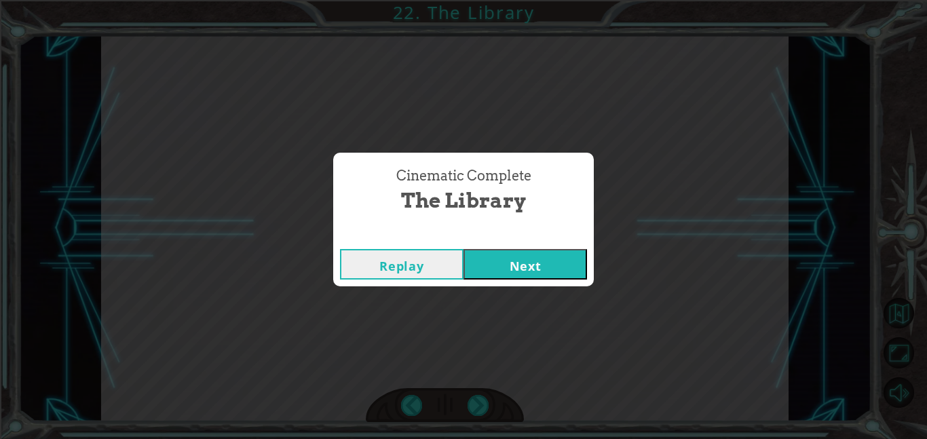
click at [506, 260] on button "Next" at bounding box center [524, 264] width 123 height 31
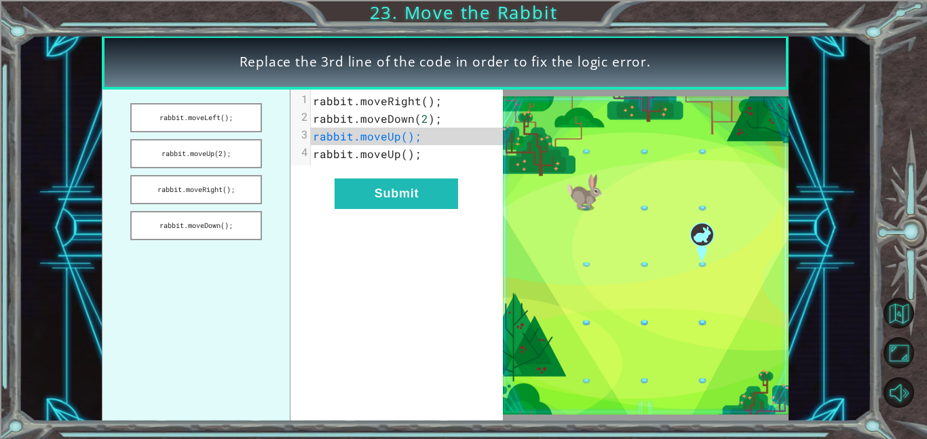
click at [434, 138] on pre "rabbit . moveUp ();" at bounding box center [406, 137] width 191 height 18
click at [415, 139] on span "rabbit . moveUp ();" at bounding box center [367, 136] width 109 height 14
click at [411, 140] on span "rabbit . moveUp ();" at bounding box center [367, 136] width 109 height 14
click at [425, 161] on pre "rabbit . moveUp ();" at bounding box center [406, 154] width 191 height 18
click at [236, 120] on button "rabbit.moveLeft();" at bounding box center [196, 117] width 132 height 29
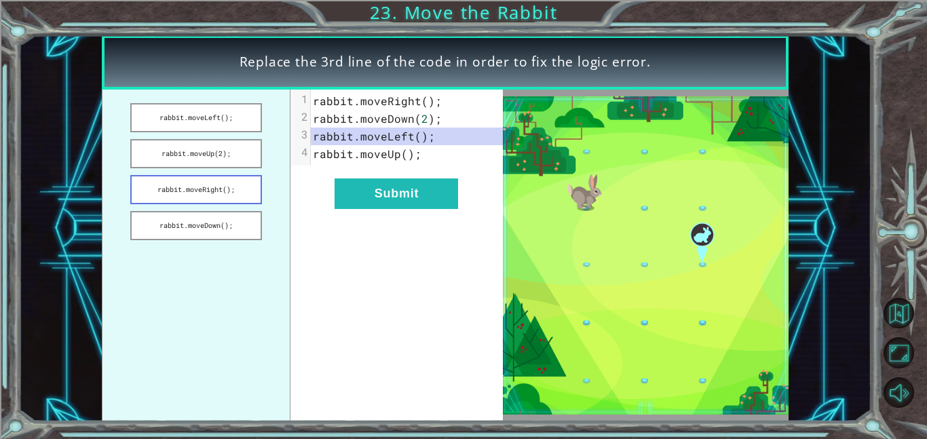
click at [229, 199] on button "rabbit.moveRight();" at bounding box center [196, 189] width 132 height 29
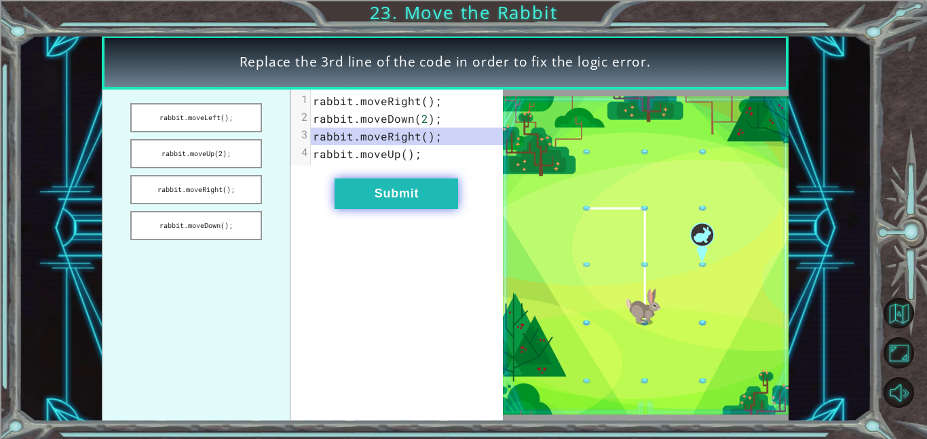
click at [344, 195] on button "Submit" at bounding box center [395, 193] width 123 height 31
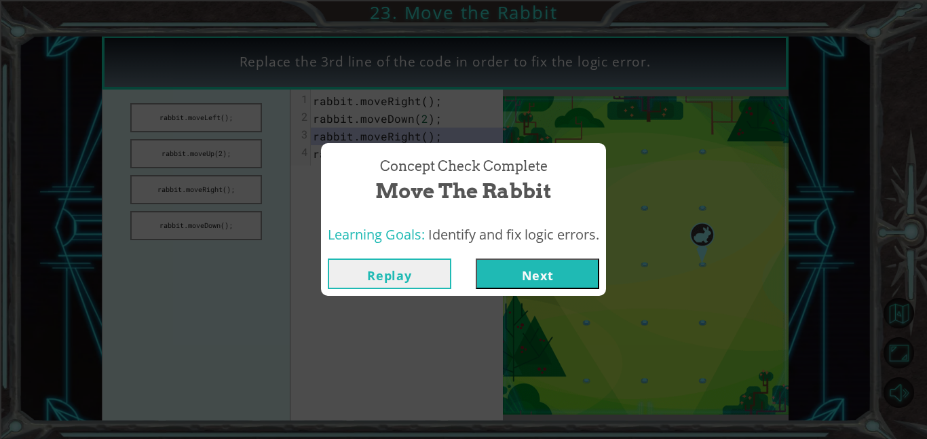
click at [575, 278] on button "Next" at bounding box center [537, 273] width 123 height 31
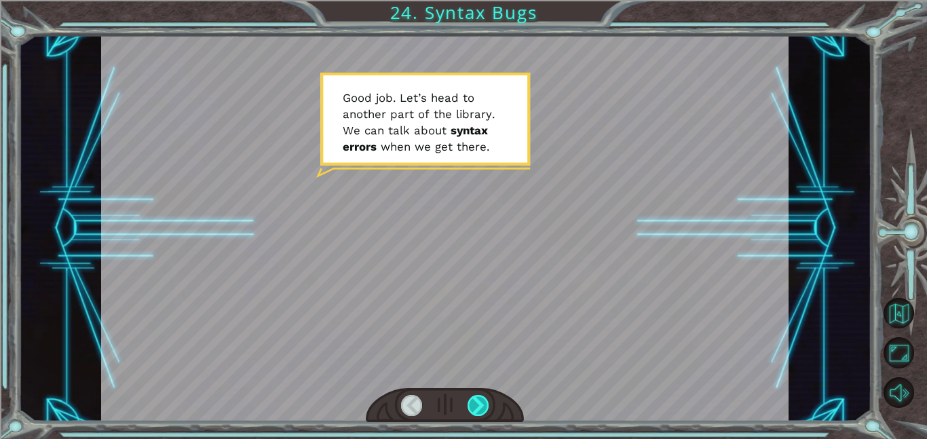
click at [473, 399] on div at bounding box center [478, 405] width 22 height 21
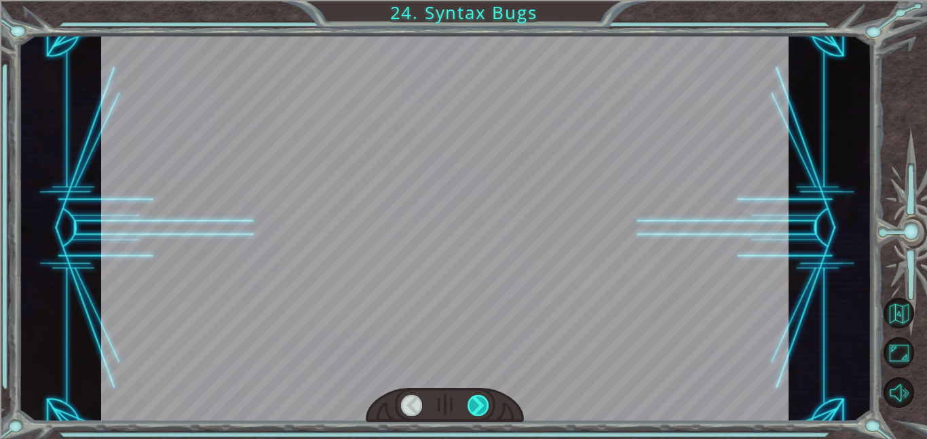
click at [473, 399] on div at bounding box center [478, 405] width 22 height 21
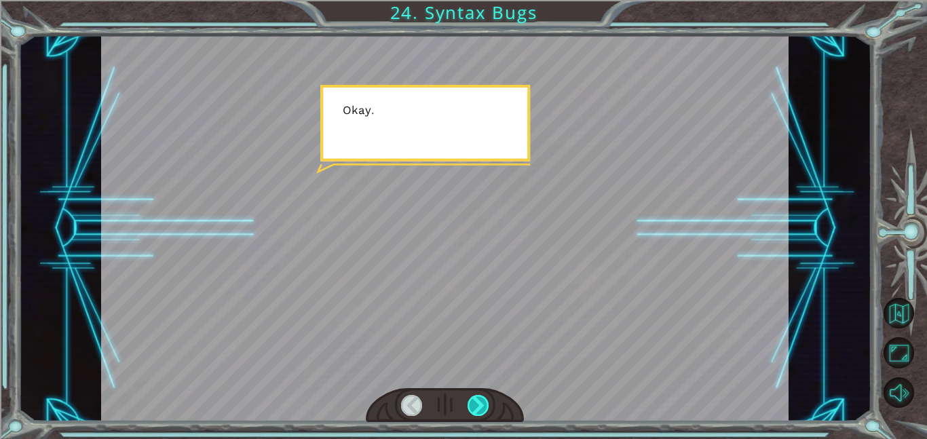
click at [468, 403] on div at bounding box center [478, 405] width 22 height 21
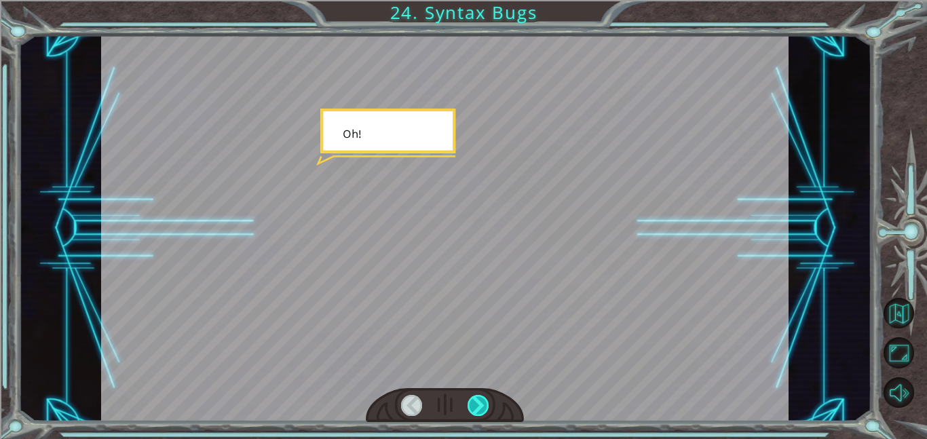
click at [475, 401] on div at bounding box center [478, 405] width 22 height 21
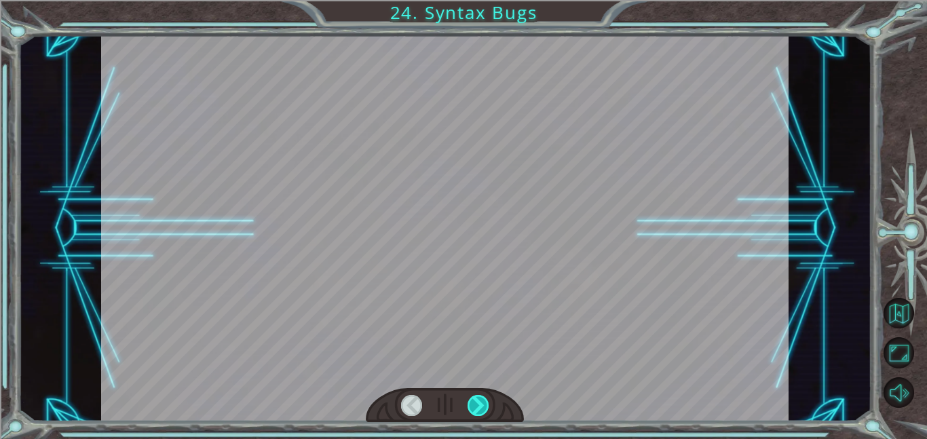
click at [475, 401] on div at bounding box center [478, 405] width 22 height 21
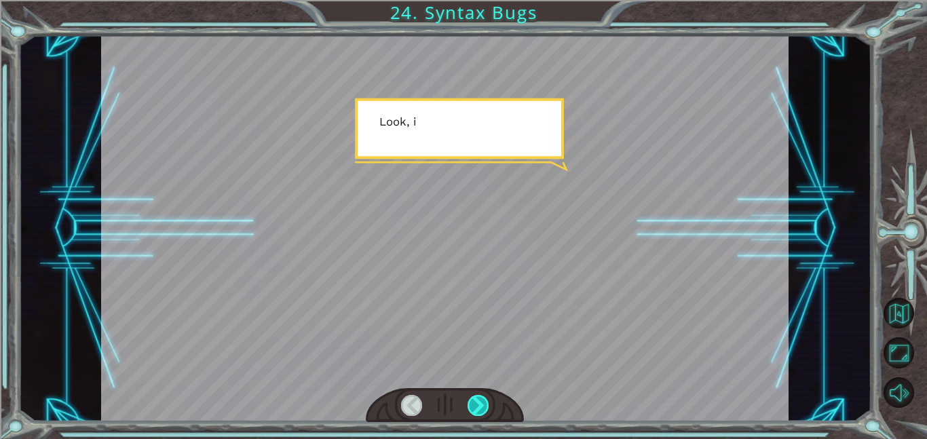
click at [475, 401] on div at bounding box center [478, 405] width 22 height 21
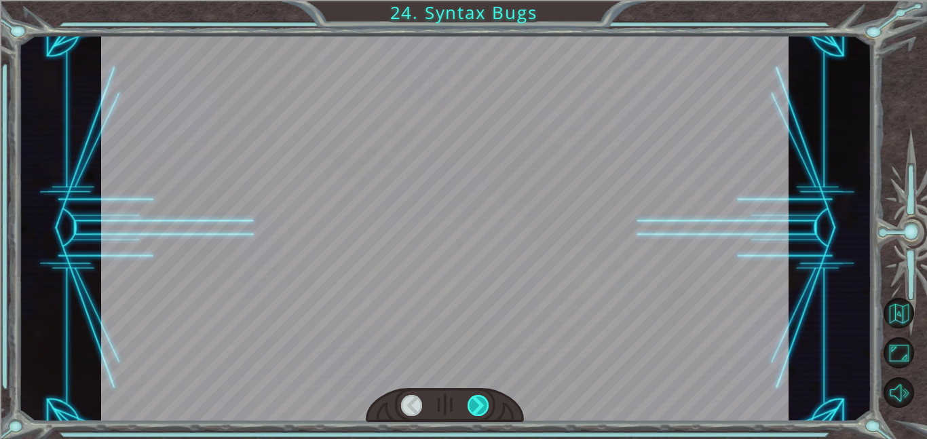
click at [475, 401] on div at bounding box center [478, 405] width 22 height 21
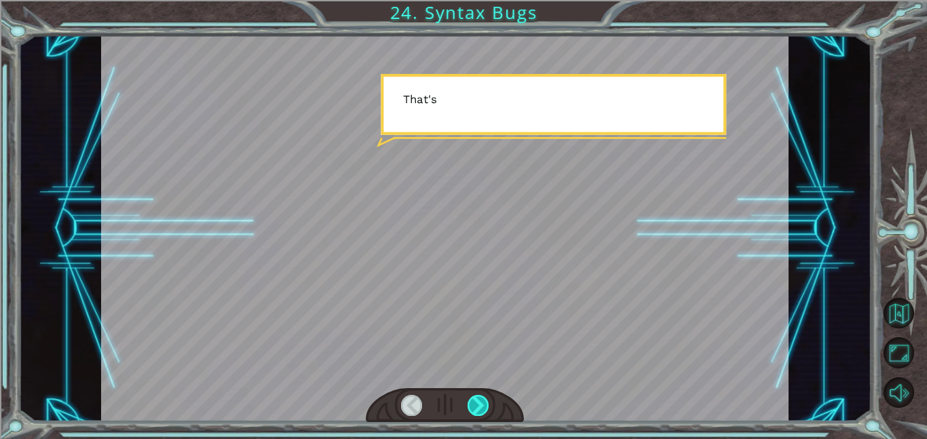
click at [475, 401] on div at bounding box center [478, 405] width 22 height 21
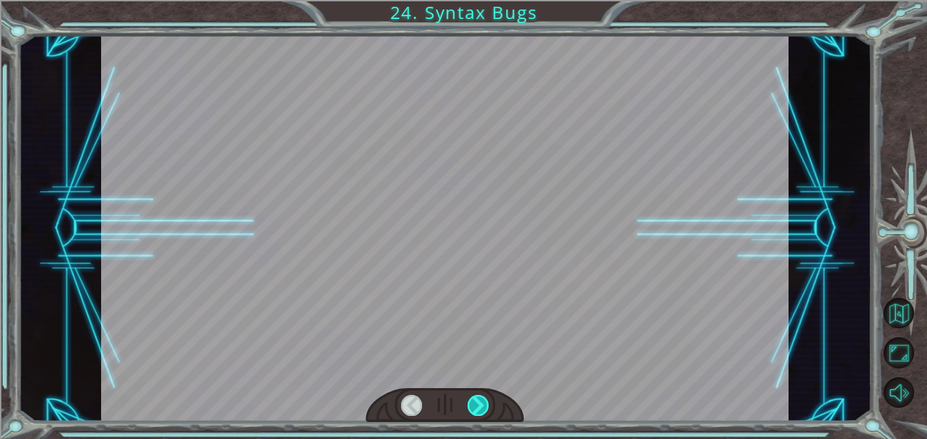
click at [475, 401] on div at bounding box center [478, 405] width 22 height 21
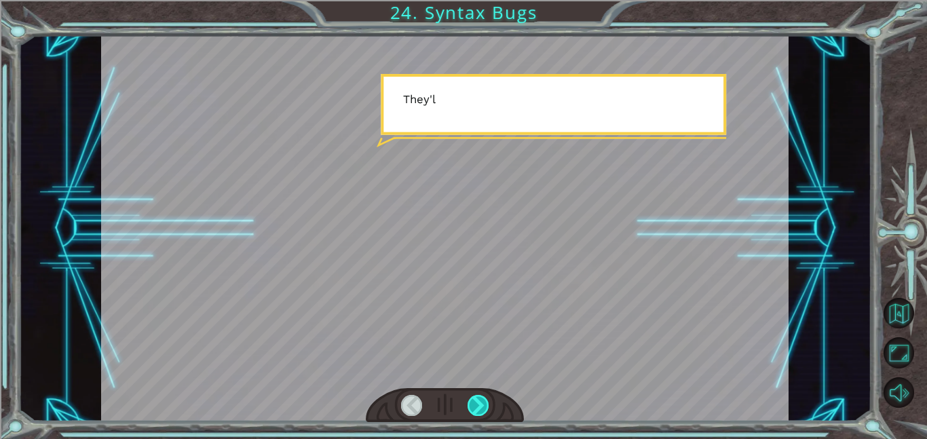
click at [475, 401] on div at bounding box center [478, 405] width 22 height 21
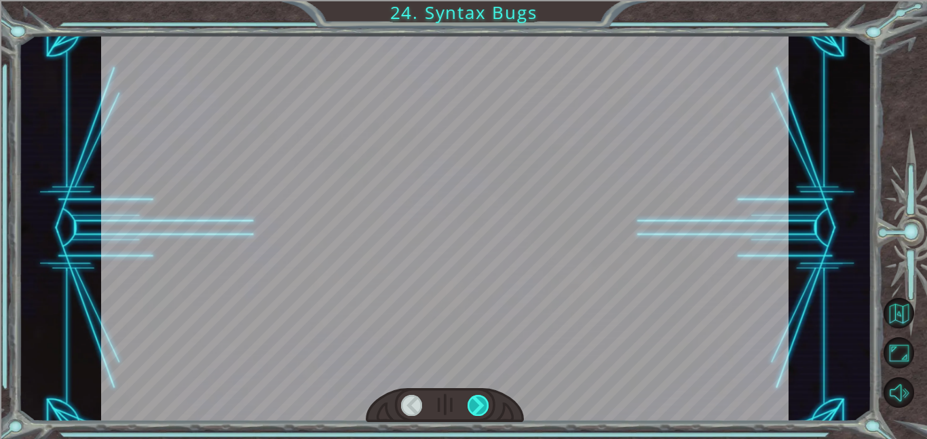
click at [475, 401] on div at bounding box center [478, 405] width 22 height 21
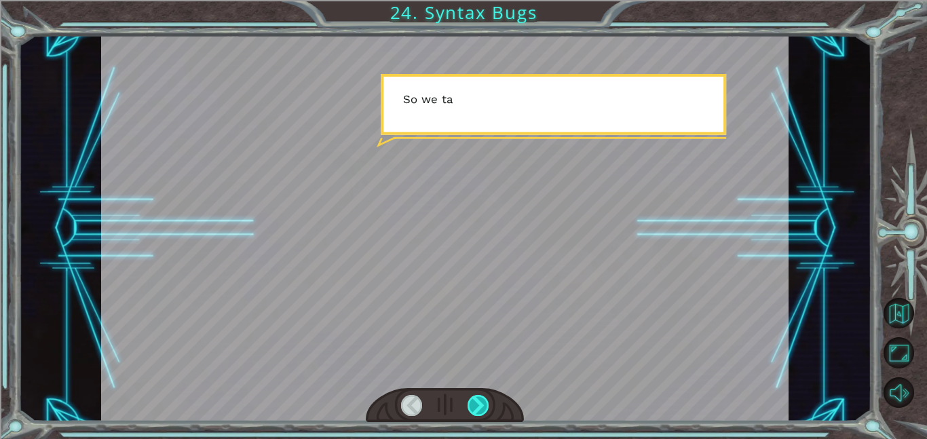
click at [475, 401] on div at bounding box center [478, 405] width 22 height 21
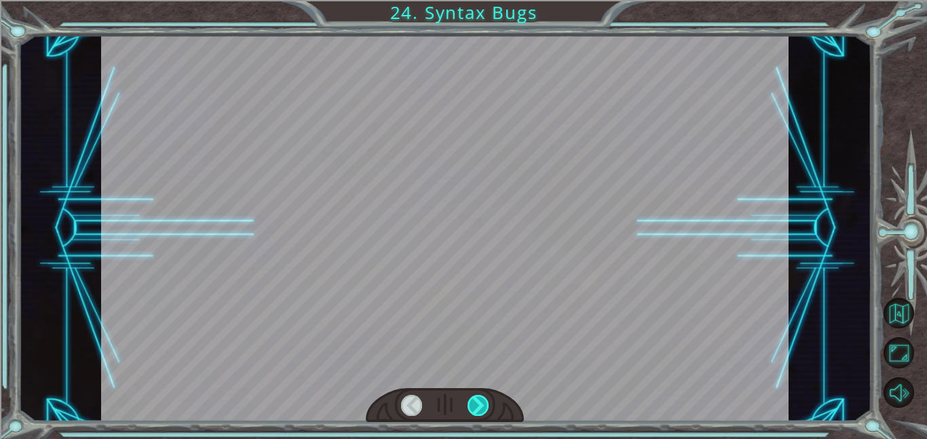
click at [475, 401] on div at bounding box center [478, 405] width 22 height 21
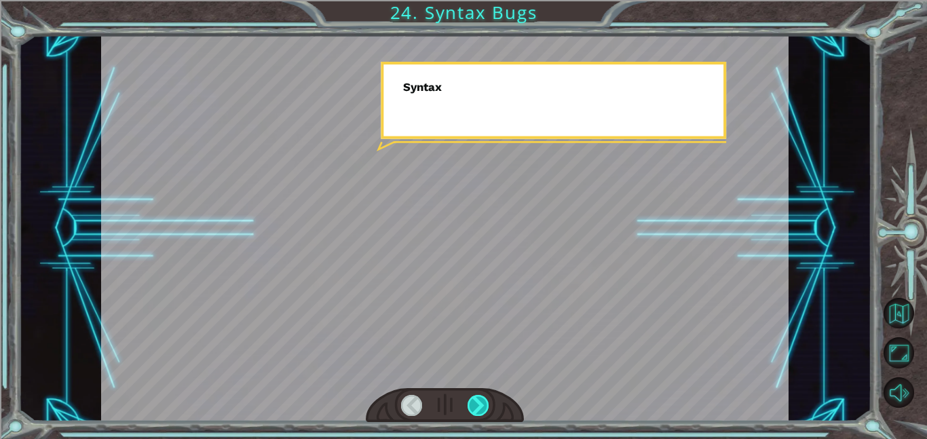
click at [475, 401] on div at bounding box center [478, 405] width 22 height 21
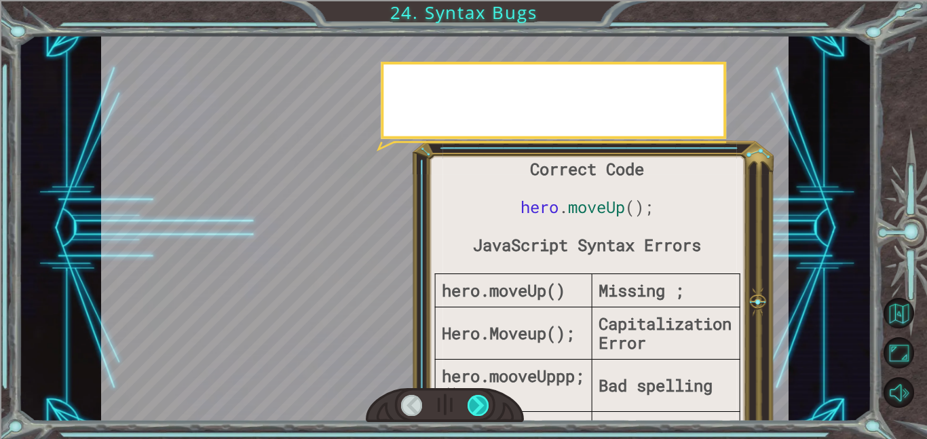
click at [475, 401] on div at bounding box center [478, 405] width 22 height 21
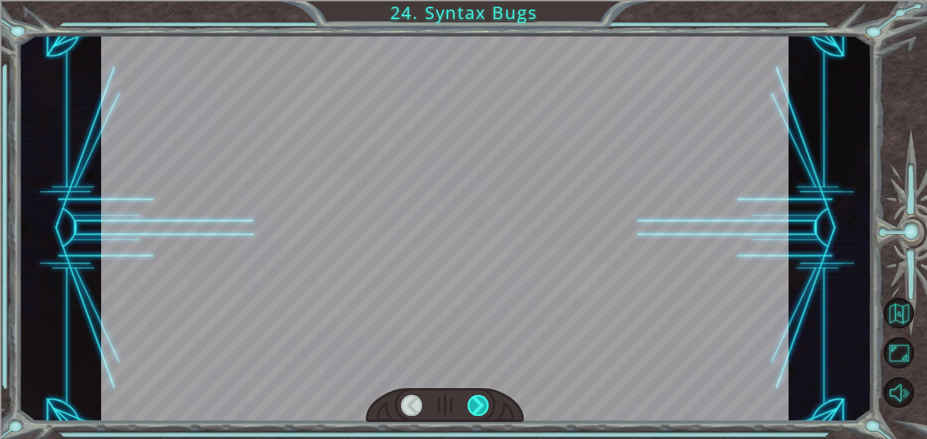
click at [475, 401] on div at bounding box center [478, 405] width 22 height 21
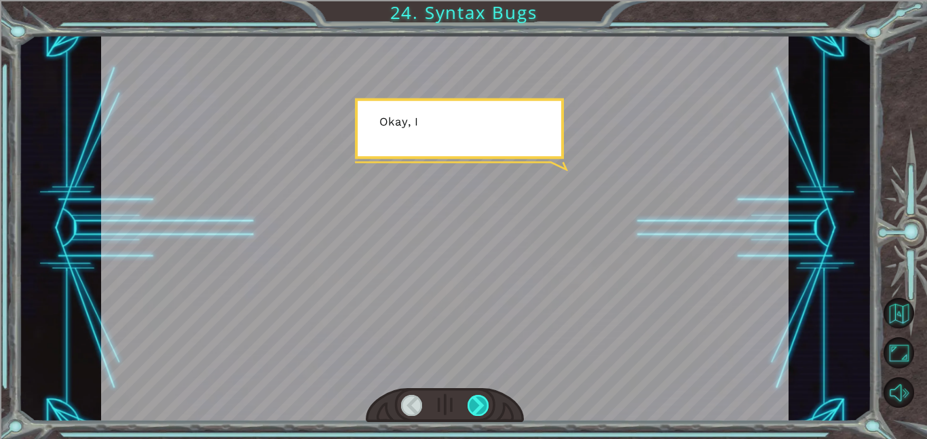
click at [475, 401] on div at bounding box center [478, 405] width 22 height 21
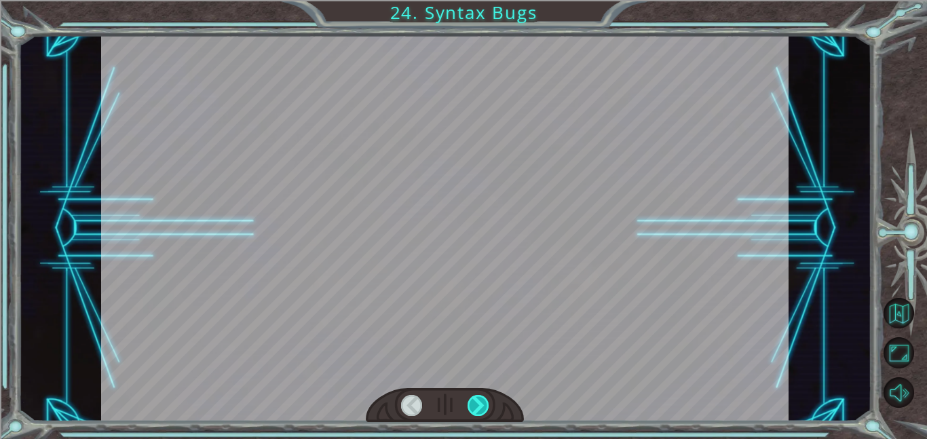
click at [475, 401] on div at bounding box center [478, 405] width 22 height 21
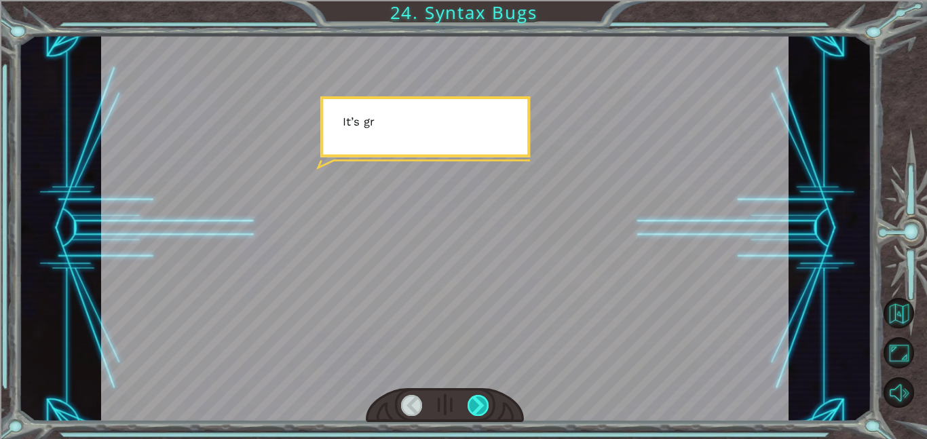
click at [475, 401] on div at bounding box center [478, 405] width 22 height 21
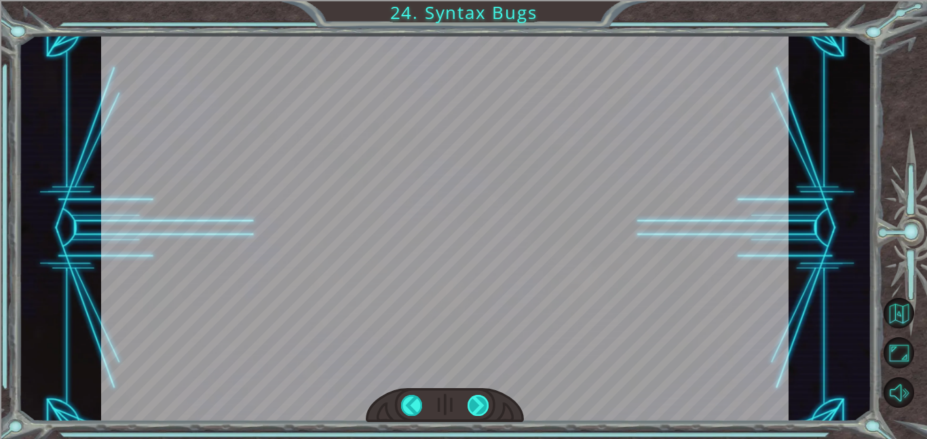
click at [475, 401] on div at bounding box center [478, 405] width 22 height 21
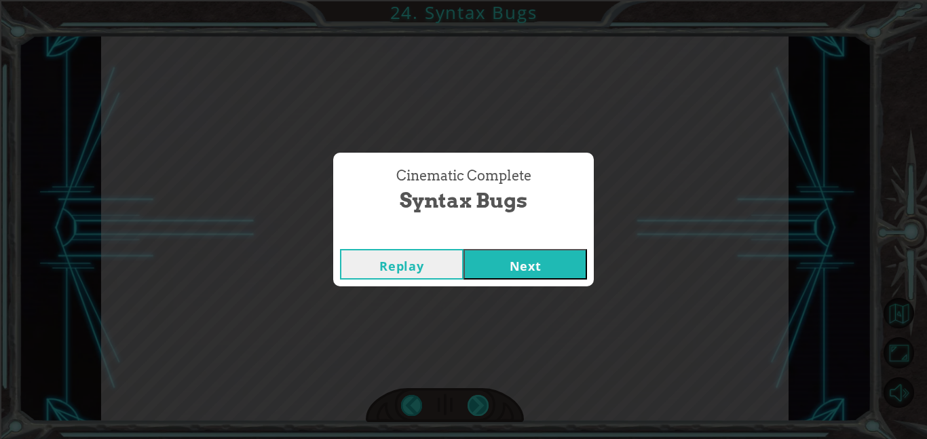
click at [475, 401] on div "Cinematic Complete Syntax Bugs Replay Next" at bounding box center [463, 219] width 927 height 439
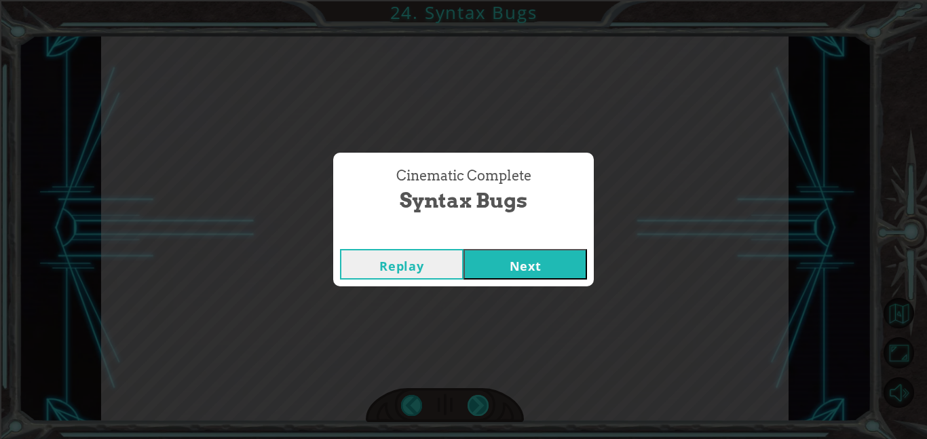
click at [475, 401] on div "Cinematic Complete Syntax Bugs Replay Next" at bounding box center [463, 219] width 927 height 439
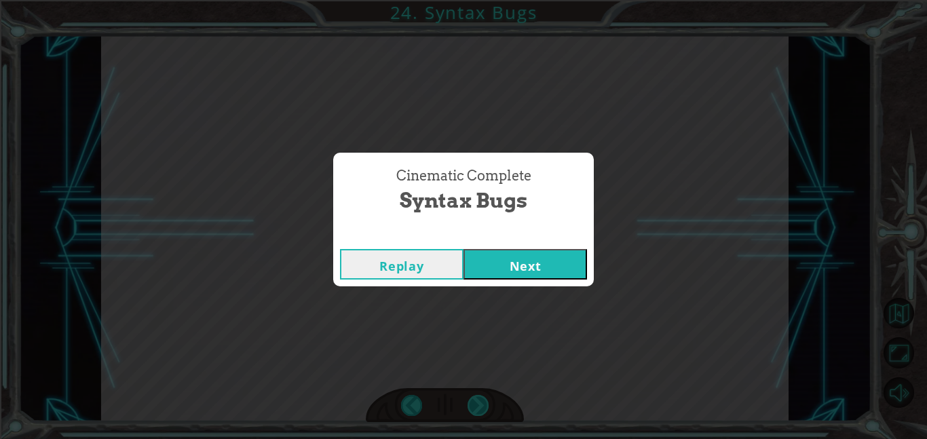
click at [475, 401] on div "Cinematic Complete Syntax Bugs Replay Next" at bounding box center [463, 219] width 927 height 439
click at [623, 288] on div "Cinematic Complete Syntax Bugs Replay Next" at bounding box center [463, 219] width 927 height 439
click at [558, 274] on button "Next" at bounding box center [524, 264] width 123 height 31
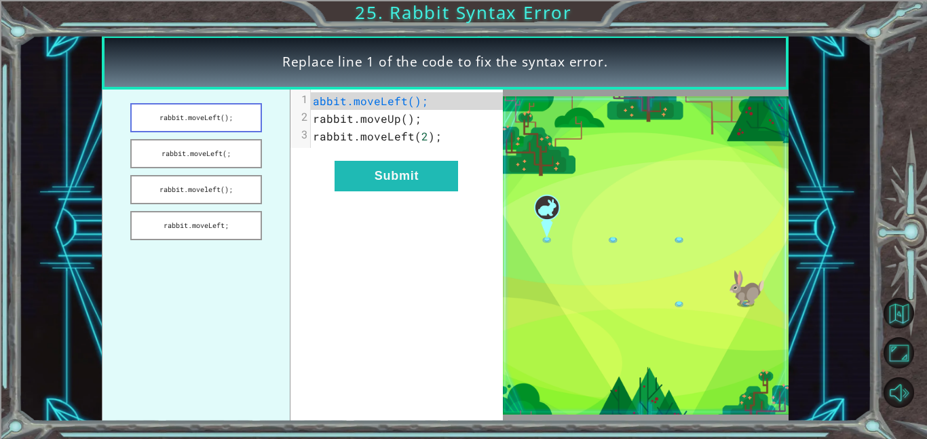
click at [247, 115] on button "rabbit.moveLeft();" at bounding box center [196, 117] width 132 height 29
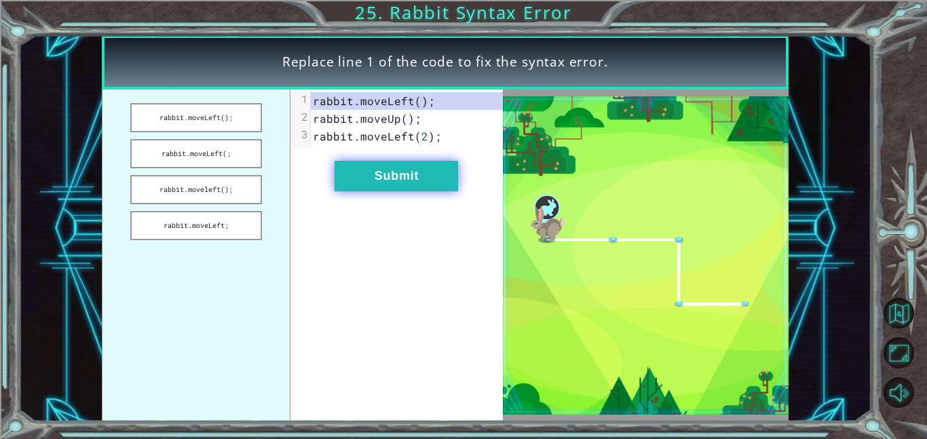
click at [373, 176] on button "Submit" at bounding box center [395, 176] width 123 height 31
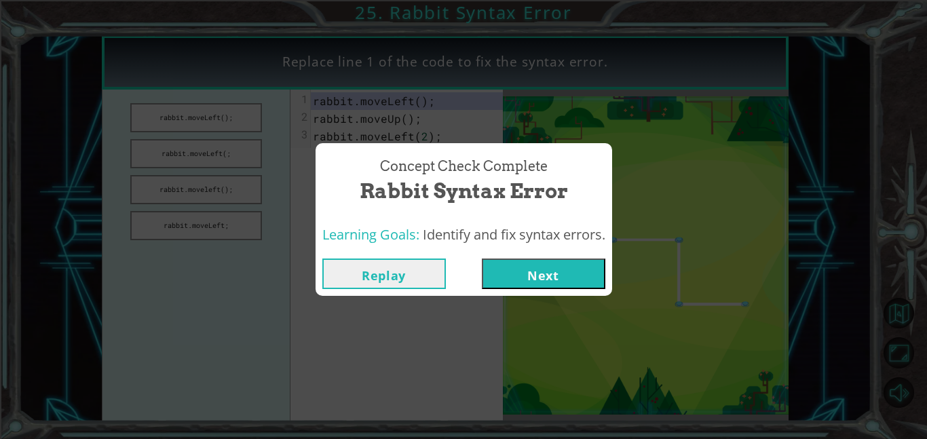
click at [548, 267] on button "Next" at bounding box center [543, 273] width 123 height 31
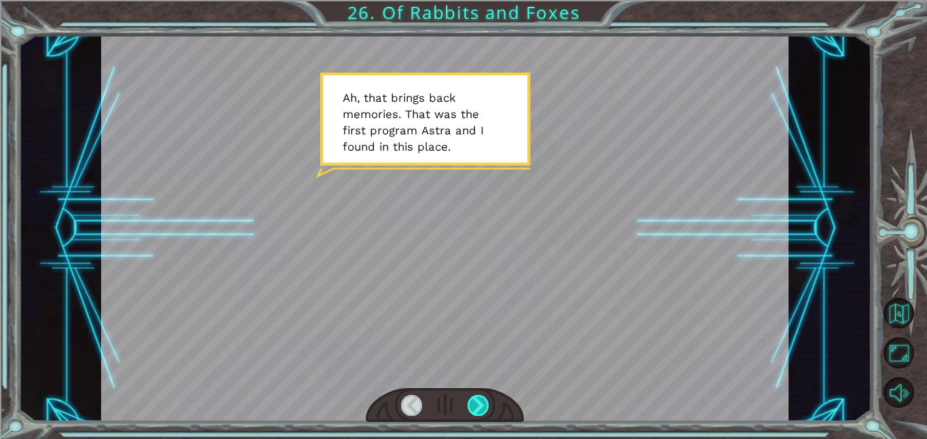
click at [474, 398] on div at bounding box center [478, 405] width 22 height 21
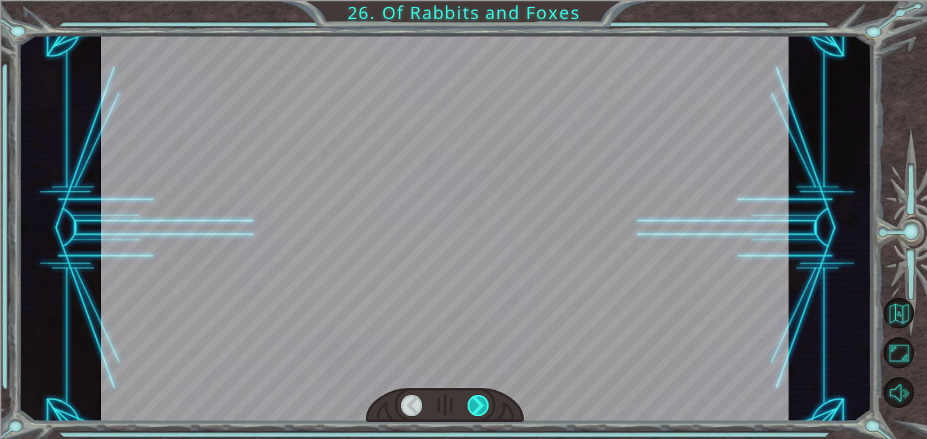
click at [474, 398] on div at bounding box center [478, 405] width 22 height 21
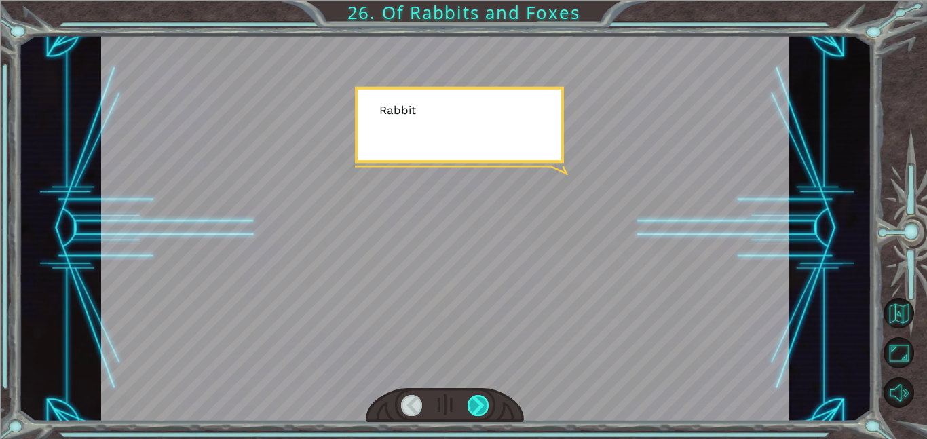
click at [474, 398] on div at bounding box center [478, 405] width 22 height 21
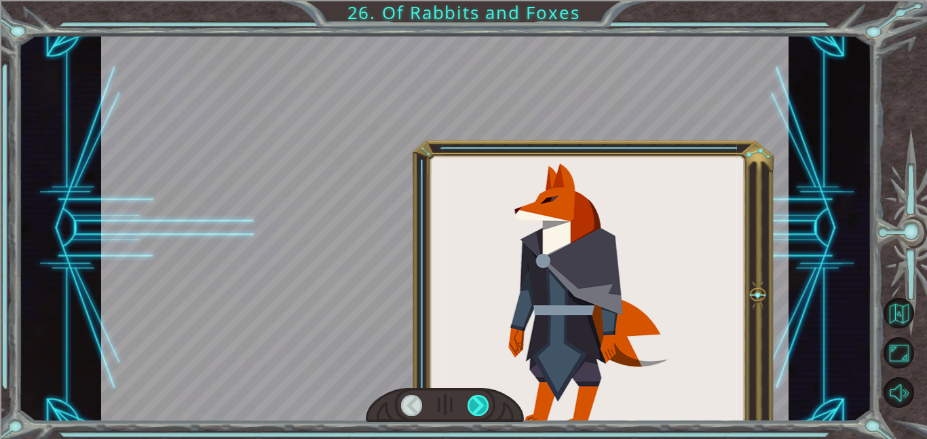
click at [474, 398] on div at bounding box center [478, 405] width 22 height 21
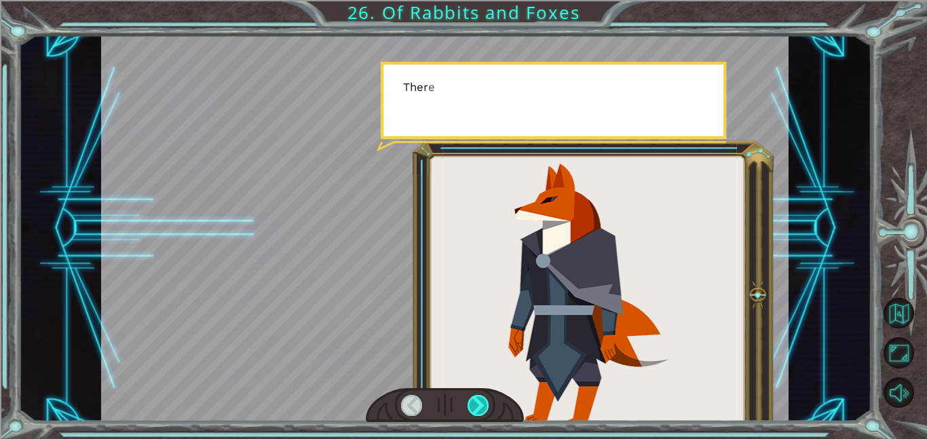
click at [474, 398] on div at bounding box center [478, 405] width 22 height 21
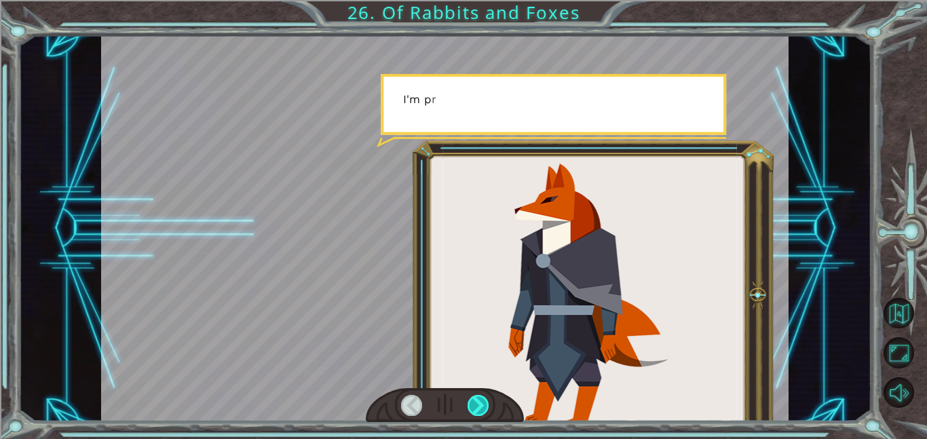
click at [474, 398] on div at bounding box center [478, 405] width 22 height 21
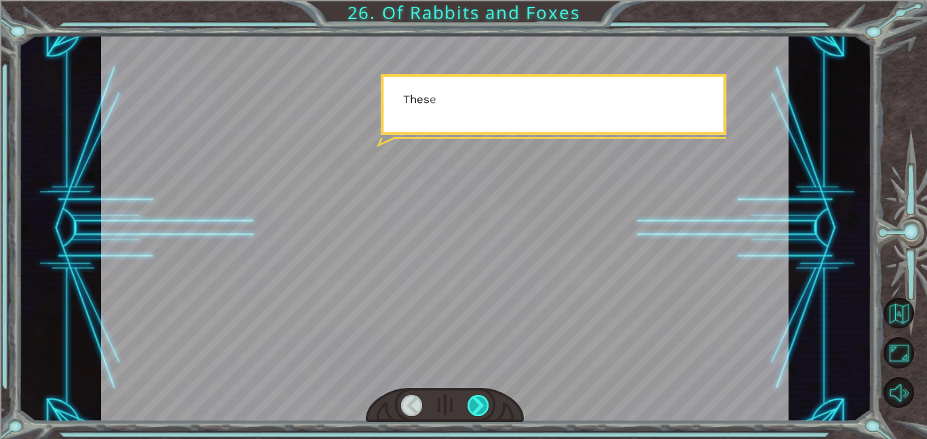
click at [474, 398] on div at bounding box center [478, 405] width 22 height 21
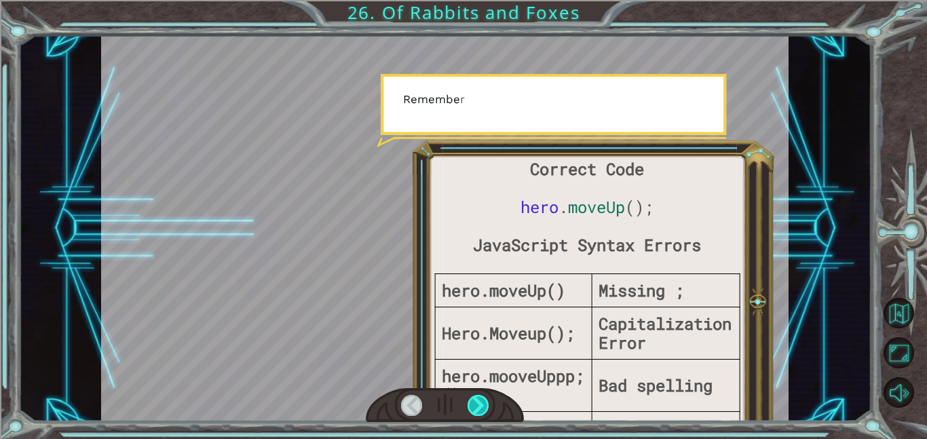
click at [474, 398] on div at bounding box center [478, 405] width 22 height 21
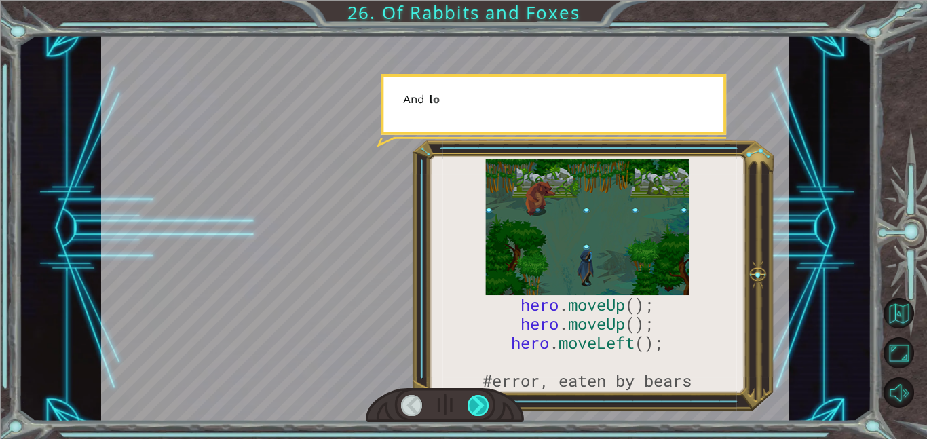
click at [474, 398] on div at bounding box center [478, 405] width 22 height 21
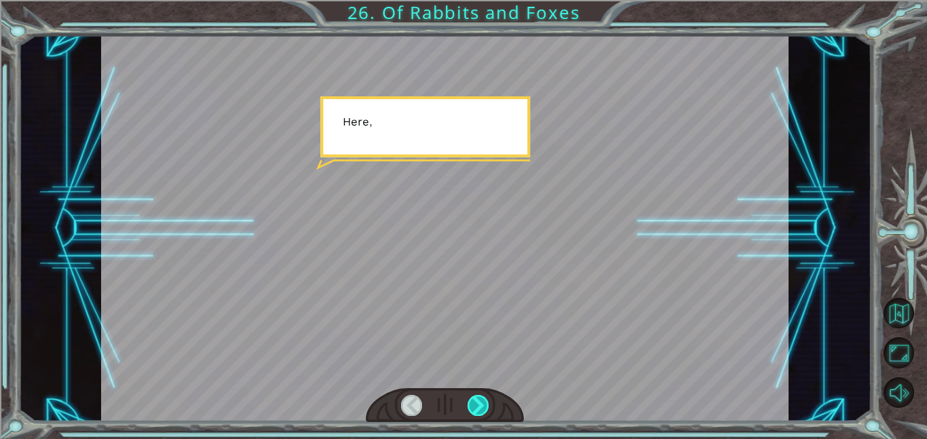
click at [474, 398] on div at bounding box center [478, 405] width 22 height 21
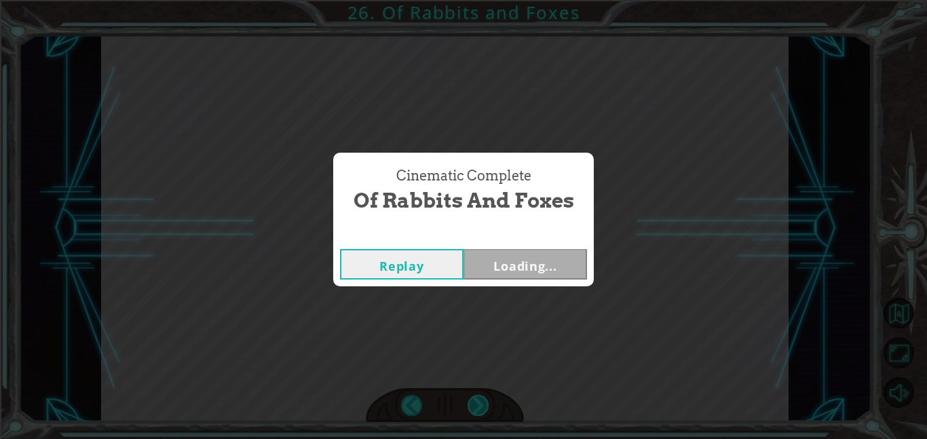
click at [474, 398] on div "Cinematic Complete Of Rabbits and Foxes Replay Loading..." at bounding box center [463, 219] width 927 height 439
click at [504, 277] on button "Next" at bounding box center [524, 264] width 123 height 31
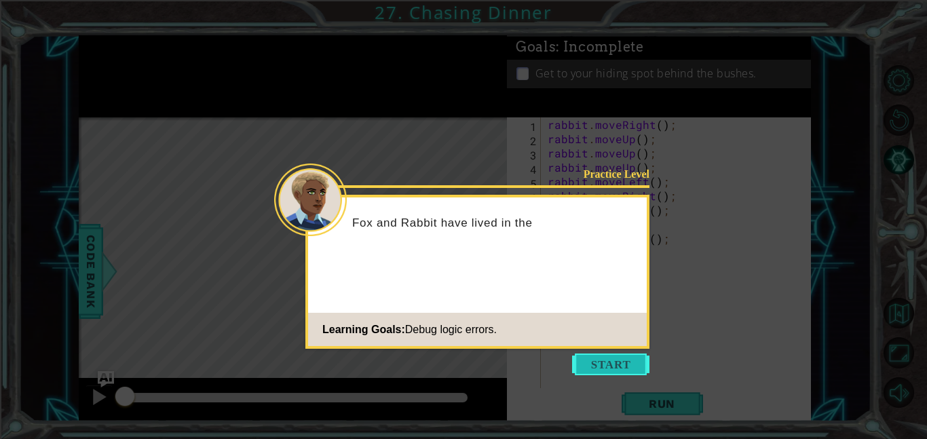
click at [613, 361] on button "Start" at bounding box center [610, 364] width 77 height 22
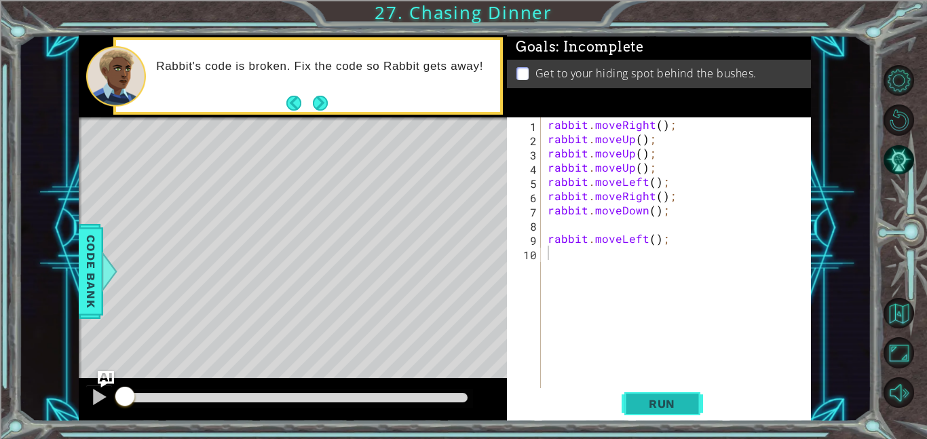
click at [645, 408] on span "Run" at bounding box center [662, 404] width 54 height 14
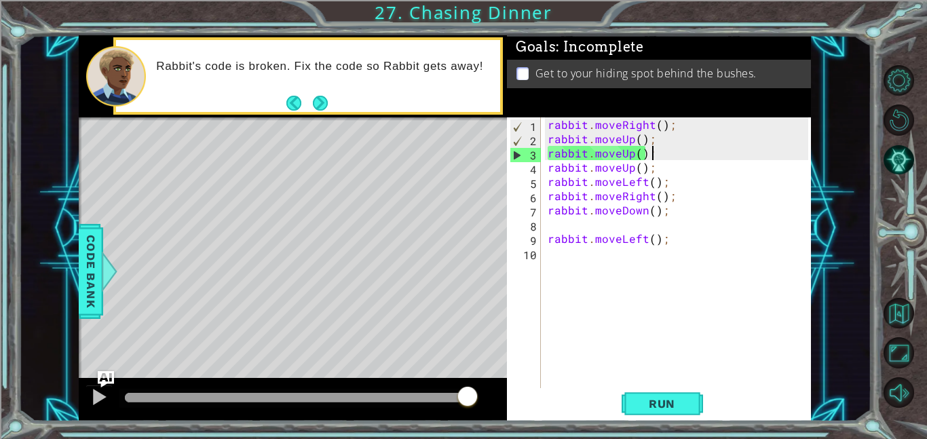
click at [655, 160] on div "rabbit . moveRight ( ) ; rabbit . moveUp ( ) ; rabbit . moveUp ( ) ; rabbit . m…" at bounding box center [680, 266] width 270 height 299
click at [657, 125] on div "rabbit . moveRight ( ) ; rabbit . moveUp ( ) ; rabbit . moveUp ( ) ; rabbit . m…" at bounding box center [680, 266] width 270 height 299
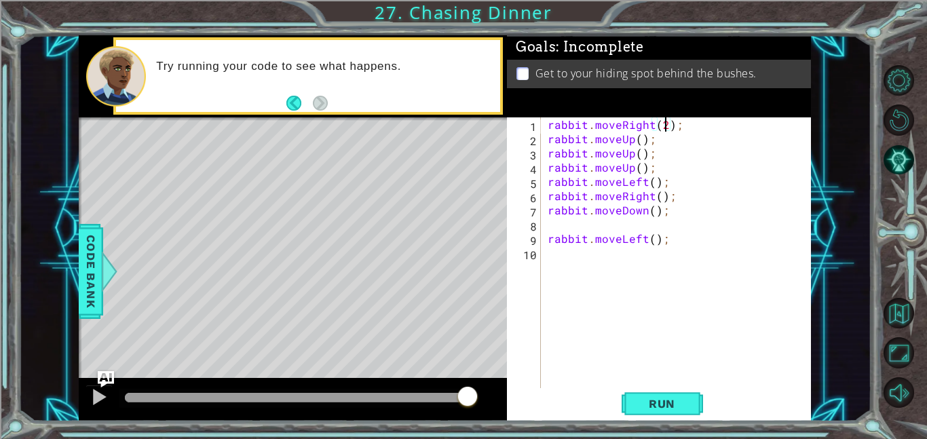
scroll to position [0, 7]
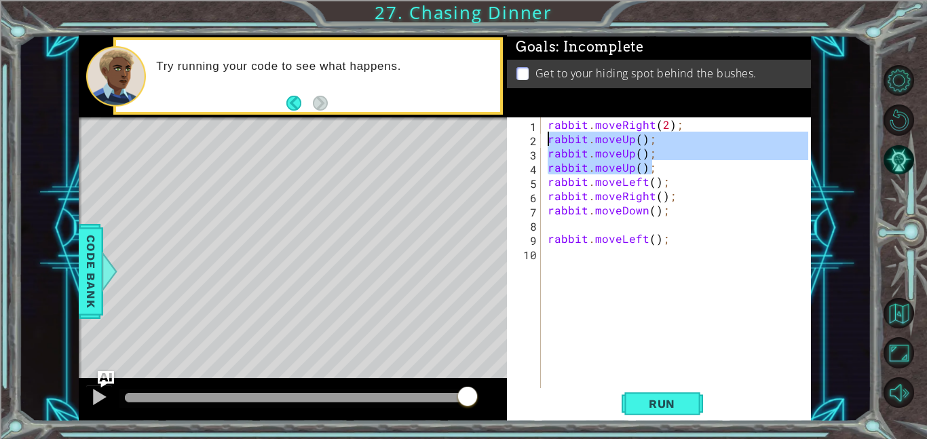
drag, startPoint x: 655, startPoint y: 170, endPoint x: 535, endPoint y: 139, distance: 124.1
click at [535, 139] on div "rabbit.moveRight(2); 1 2 3 4 5 6 7 8 9 10 rabbit . moveRight ( 2 ) ; rabbit . m…" at bounding box center [657, 252] width 301 height 271
type textarea "rabbit.moveUp(); rabbit.moveUp();"
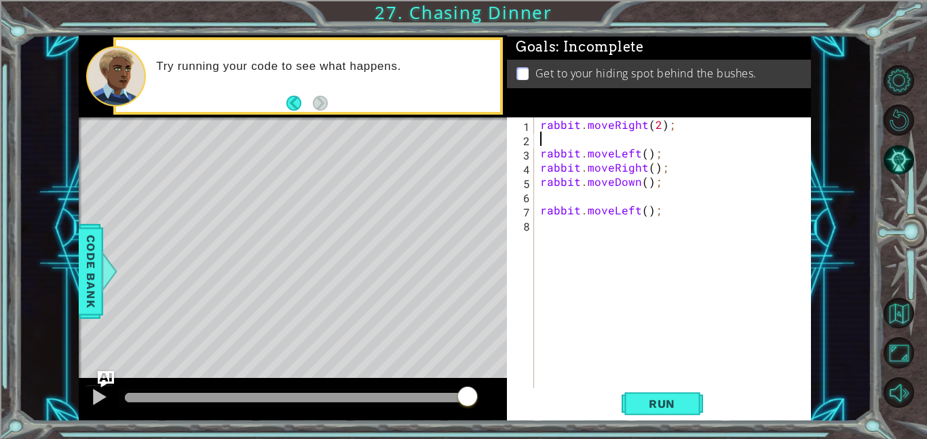
scroll to position [0, 0]
click at [651, 412] on button "Run" at bounding box center [661, 403] width 81 height 31
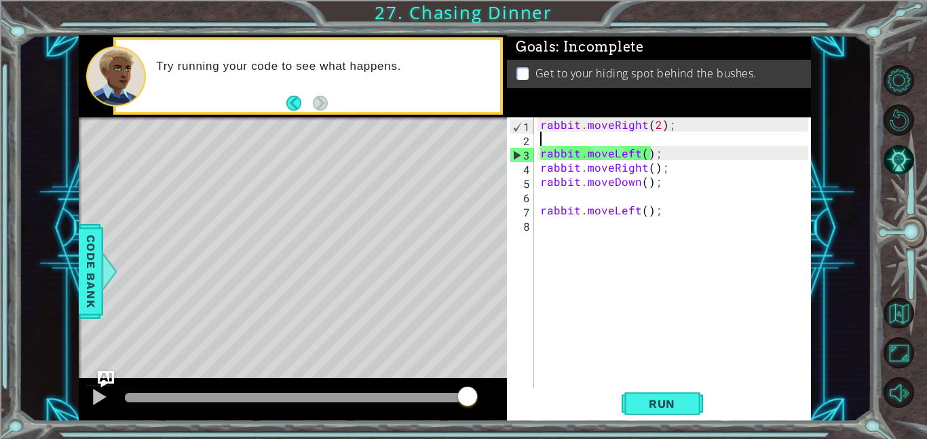
click at [600, 138] on div "rabbit . moveRight ( 2 ) ; rabbit . moveLeft ( ) ; rabbit . moveRight ( ) ; rab…" at bounding box center [675, 266] width 277 height 299
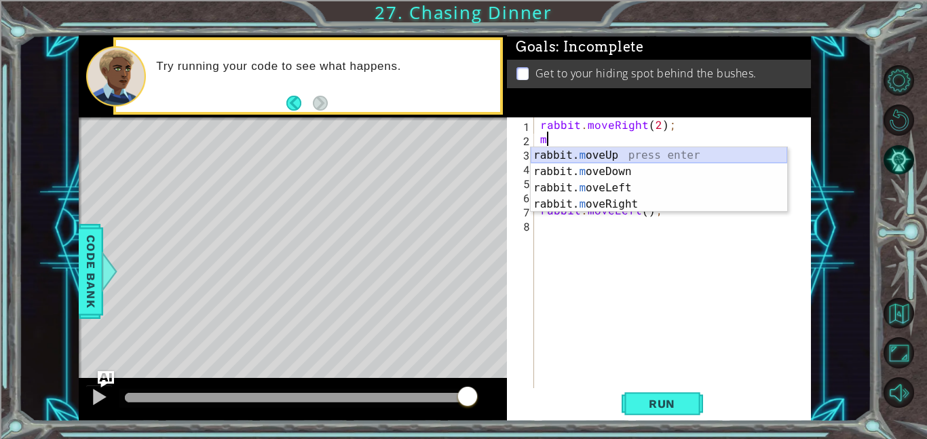
click at [651, 153] on div "rabbit. m oveUp press enter rabbit. m oveDown press enter rabbit. m oveLeft pre…" at bounding box center [659, 196] width 256 height 98
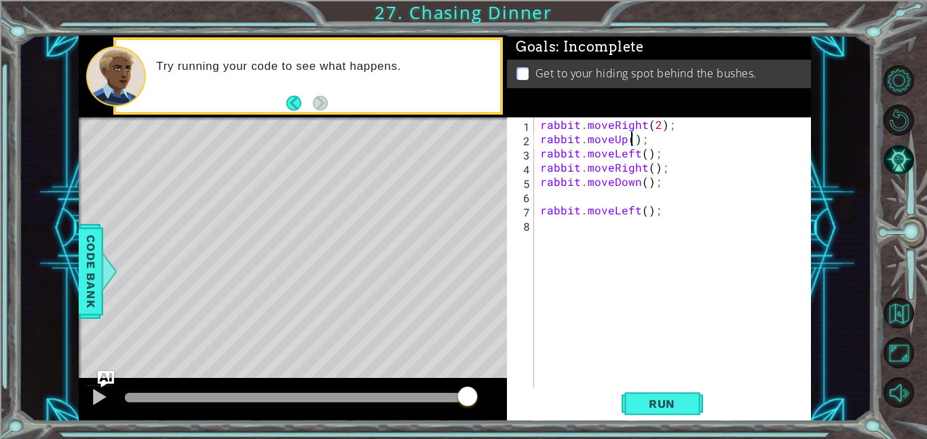
scroll to position [0, 6]
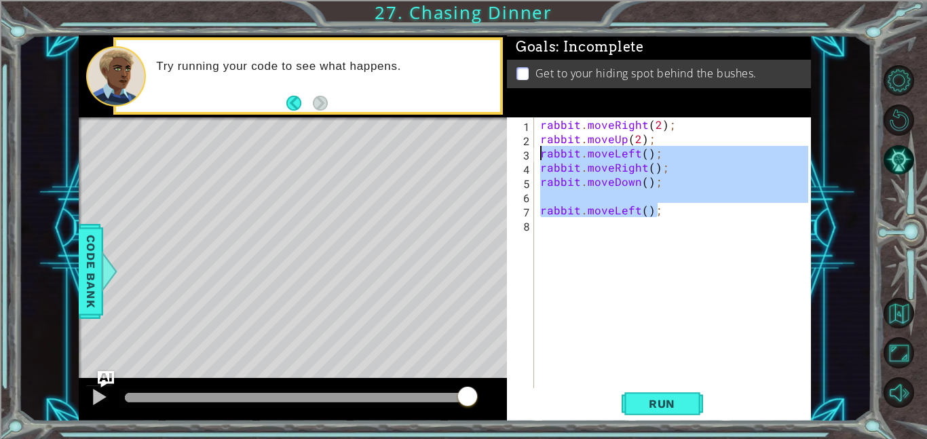
drag, startPoint x: 658, startPoint y: 214, endPoint x: 533, endPoint y: 152, distance: 139.9
click at [533, 152] on div "rabbit.moveUp(2); 1 2 3 4 5 6 7 8 rabbit . moveRight ( 2 ) ; rabbit . moveUp ( …" at bounding box center [657, 252] width 301 height 271
type textarea "rabbit.moveLeft(); rabbit.moveRight();"
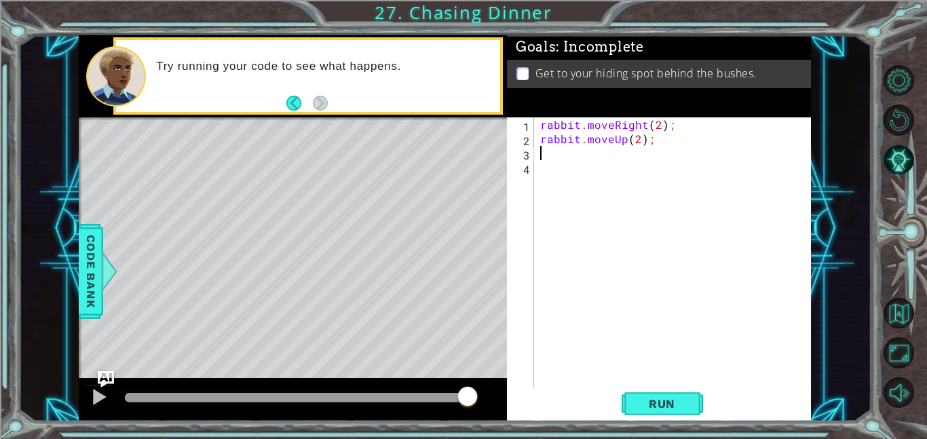
scroll to position [0, 0]
click at [640, 406] on span "Run" at bounding box center [662, 404] width 54 height 14
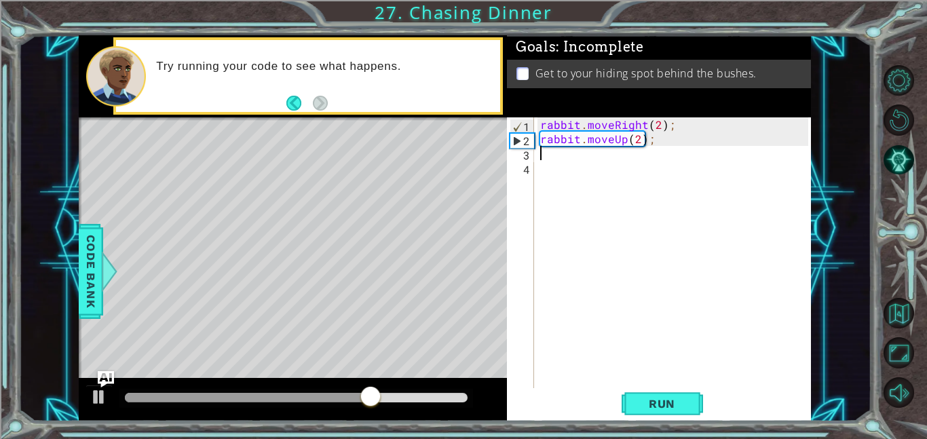
type textarea "r"
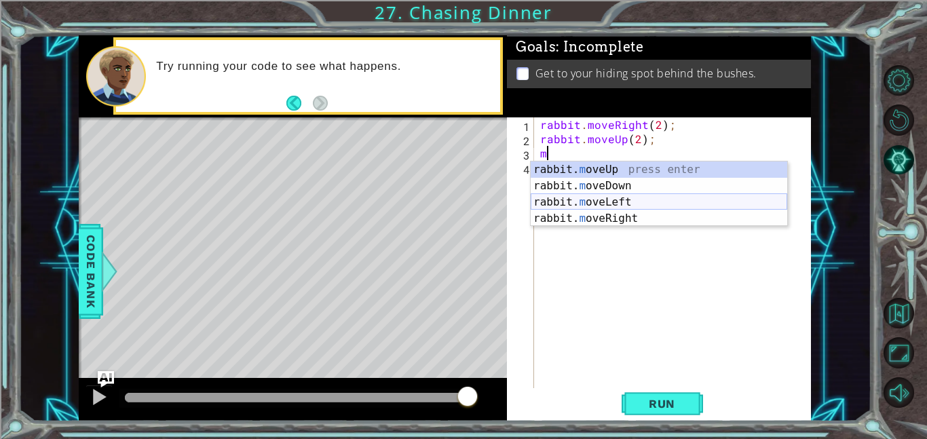
click at [645, 196] on div "rabbit. m oveUp press enter rabbit. m oveDown press enter rabbit. m oveLeft pre…" at bounding box center [659, 210] width 256 height 98
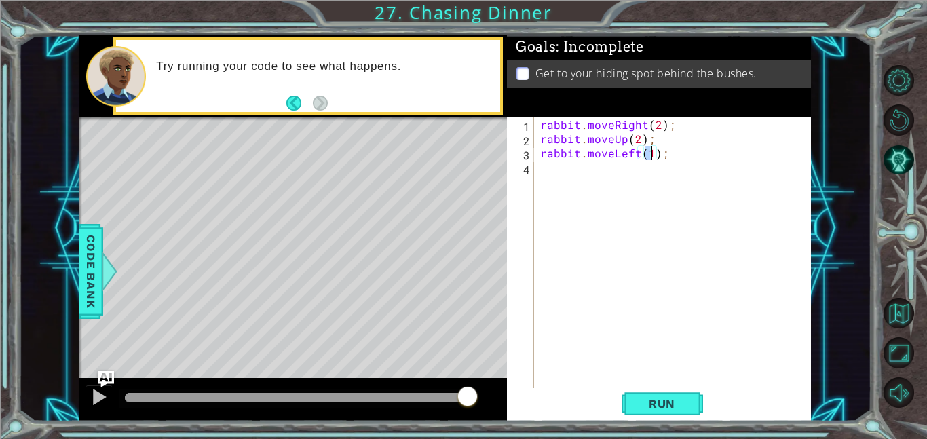
scroll to position [0, 7]
type textarea "rabbit.moveLeft(2);"
click at [668, 407] on span "Run" at bounding box center [662, 404] width 54 height 14
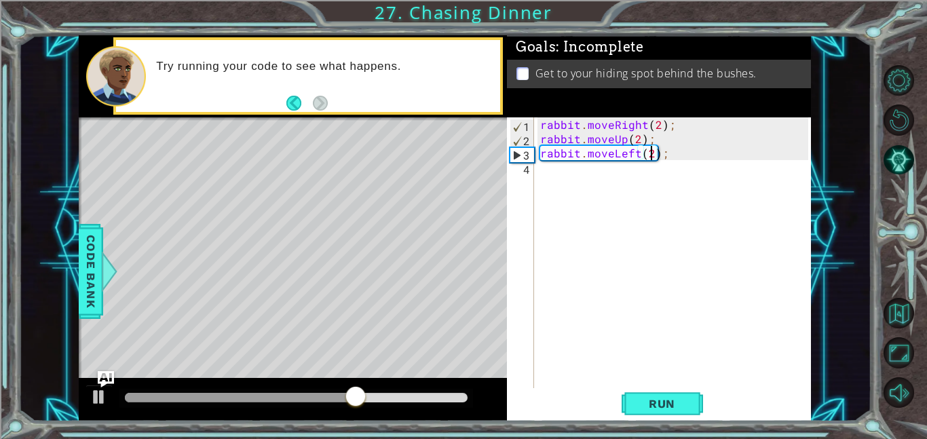
click at [604, 184] on div "rabbit . moveRight ( 2 ) ; rabbit . moveUp ( 2 ) ; rabbit . moveLeft ( 2 ) ;" at bounding box center [675, 266] width 277 height 299
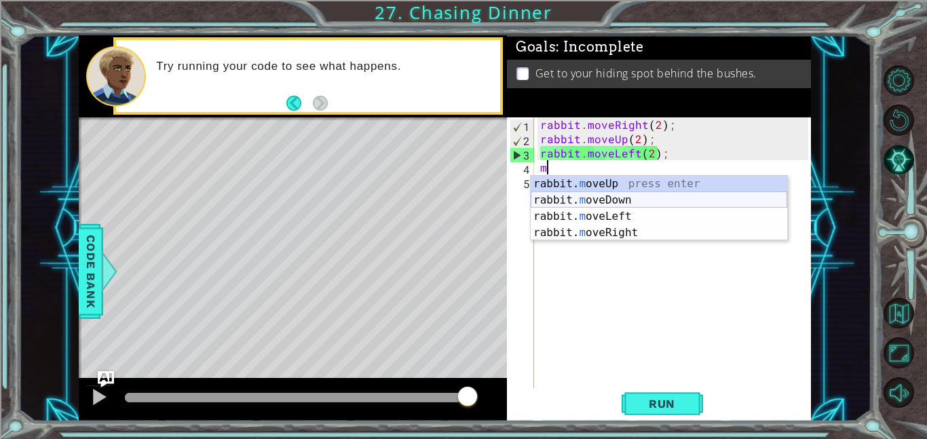
click at [638, 197] on div "rabbit. m oveUp press enter rabbit. m oveDown press enter rabbit. m oveLeft pre…" at bounding box center [659, 225] width 256 height 98
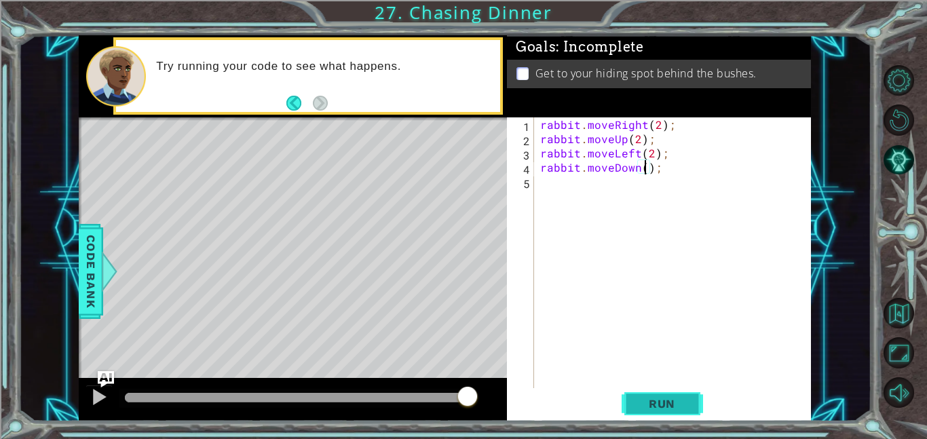
type textarea "rabbit.moveDown();"
click at [682, 401] on span "Run" at bounding box center [662, 404] width 54 height 14
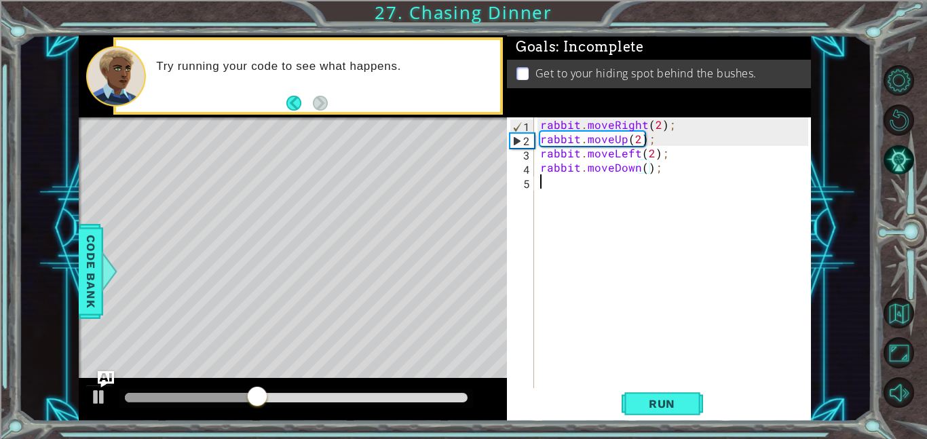
click at [549, 183] on div "rabbit . moveRight ( 2 ) ; rabbit . moveUp ( 2 ) ; rabbit . moveLeft ( 2 ) ; ra…" at bounding box center [675, 266] width 277 height 299
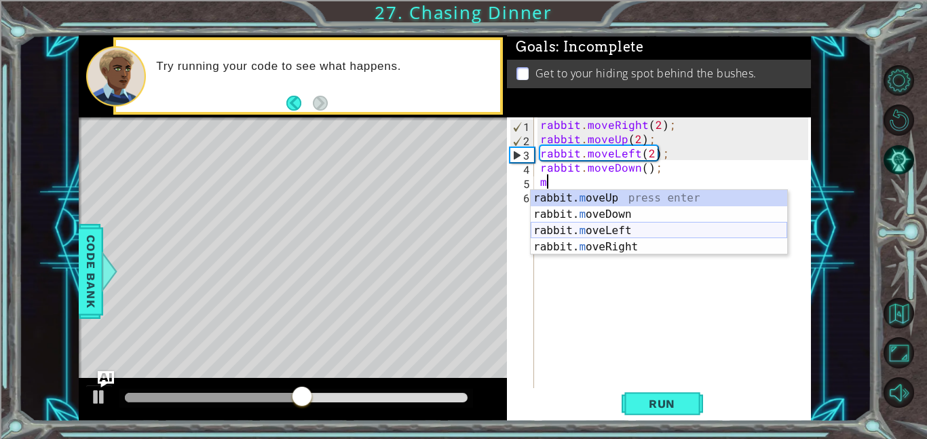
click at [620, 227] on div "rabbit. m oveUp press enter rabbit. m oveDown press enter rabbit. m oveLeft pre…" at bounding box center [659, 239] width 256 height 98
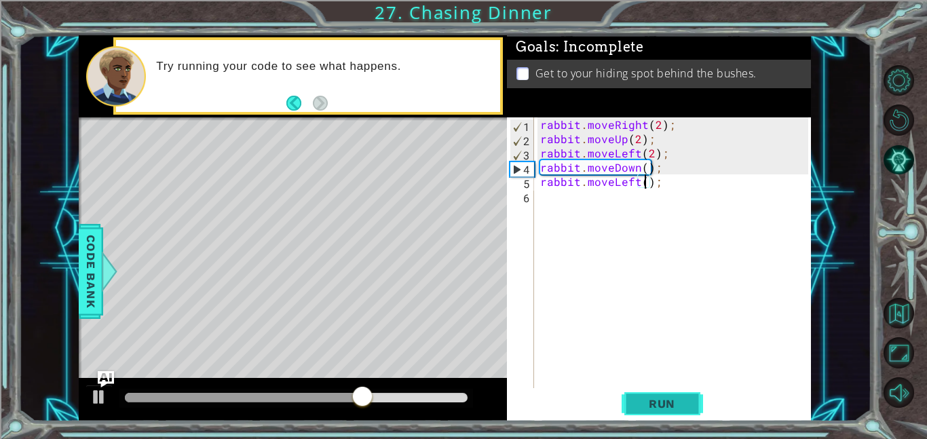
type textarea "rabbit.moveLeft();"
click at [660, 404] on span "Run" at bounding box center [662, 404] width 54 height 14
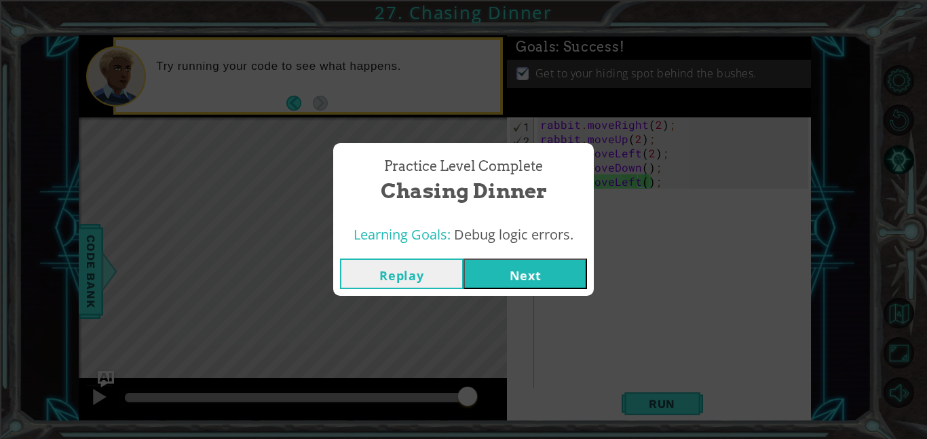
click at [516, 282] on button "Next" at bounding box center [524, 273] width 123 height 31
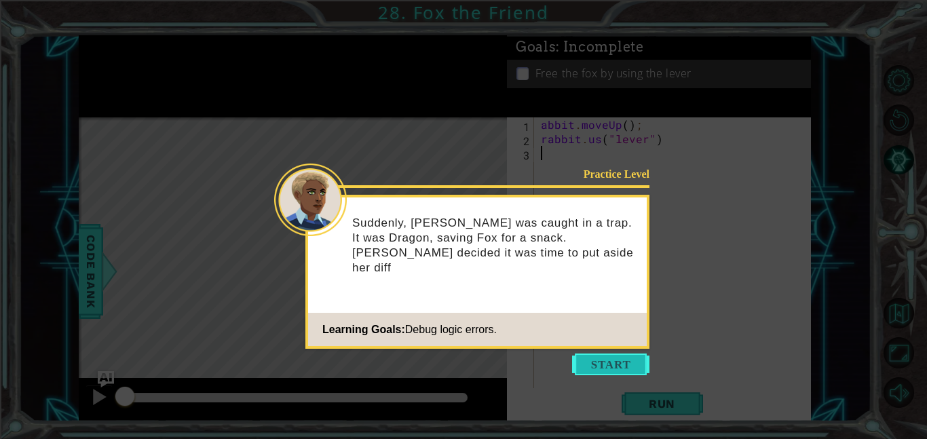
click at [596, 359] on button "Start" at bounding box center [610, 364] width 77 height 22
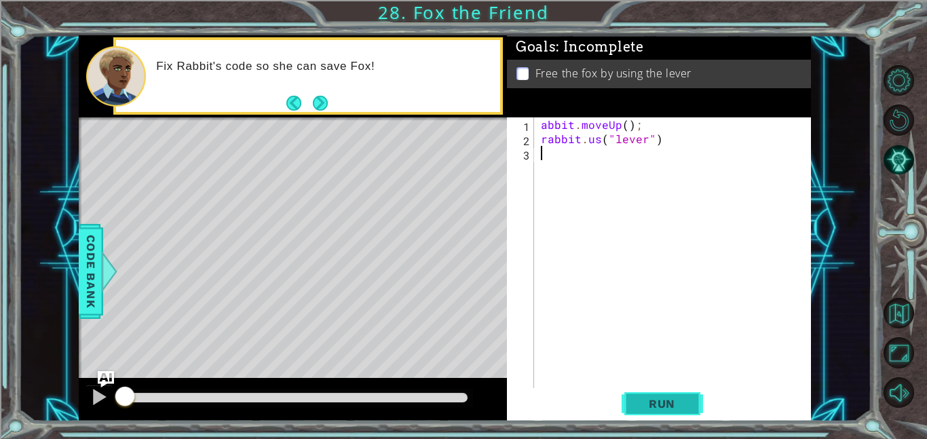
click at [664, 402] on span "Run" at bounding box center [662, 404] width 54 height 14
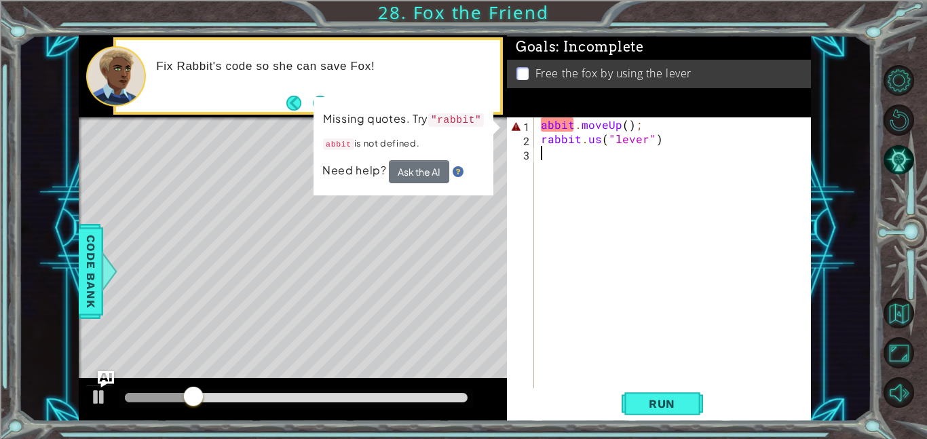
click at [540, 124] on div "abbit . moveUp ( ) ; rabbit . us ( "lever" )" at bounding box center [676, 266] width 277 height 299
type textarea "rabbit.moveUp();"
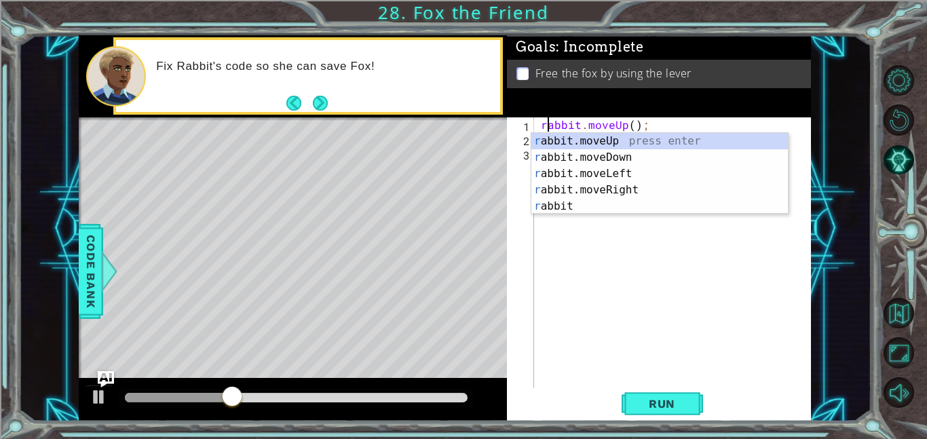
click at [648, 383] on div "rabbit . moveUp ( ) ; rabbit . us ( "lever" )" at bounding box center [676, 266] width 277 height 299
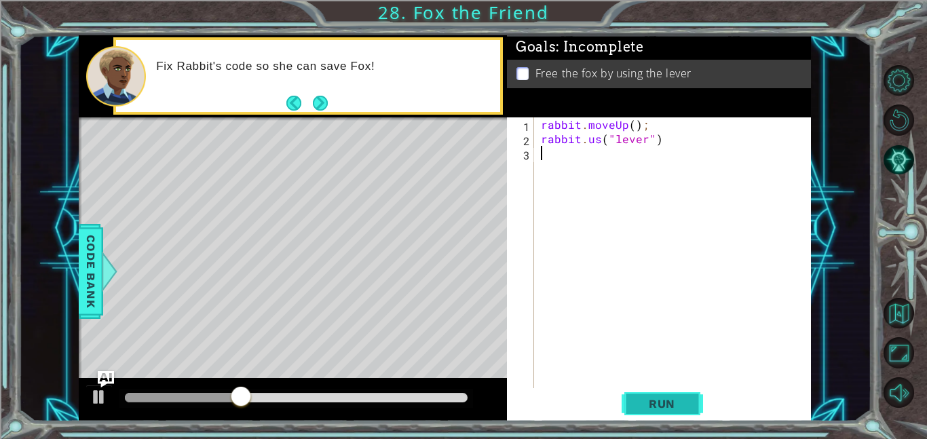
click at [652, 415] on button "Run" at bounding box center [661, 403] width 81 height 31
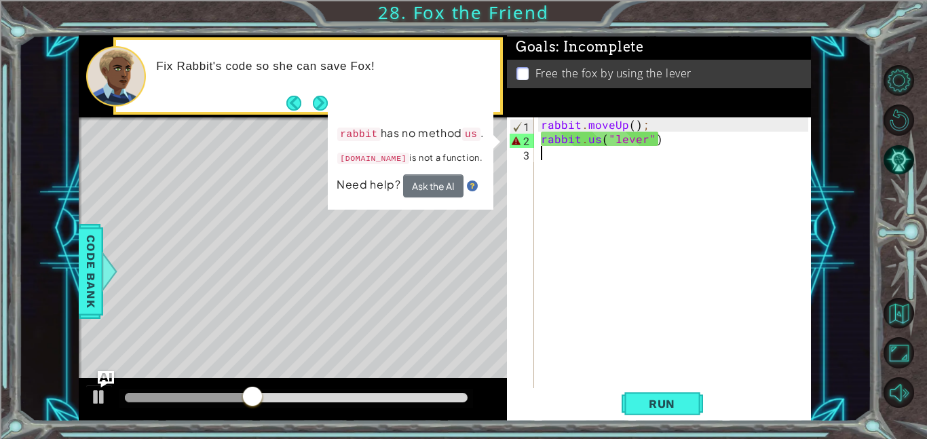
click at [601, 140] on div "rabbit . moveUp ( ) ; rabbit . us ( "lever" )" at bounding box center [676, 266] width 277 height 299
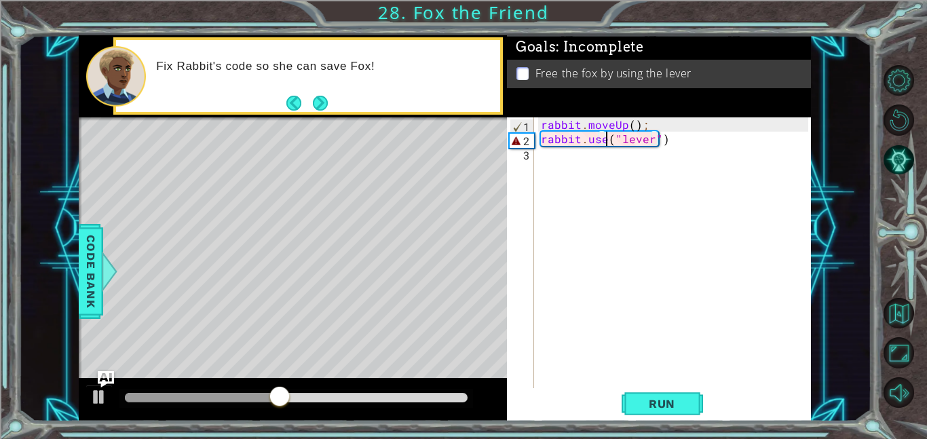
scroll to position [0, 4]
type textarea "rabbit.use("lever")"
click at [644, 405] on span "Run" at bounding box center [662, 404] width 54 height 14
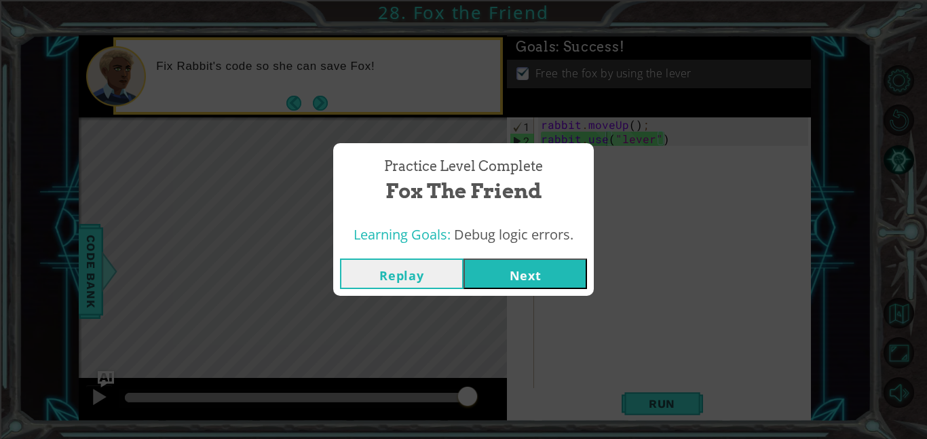
click at [543, 274] on button "Next" at bounding box center [524, 273] width 123 height 31
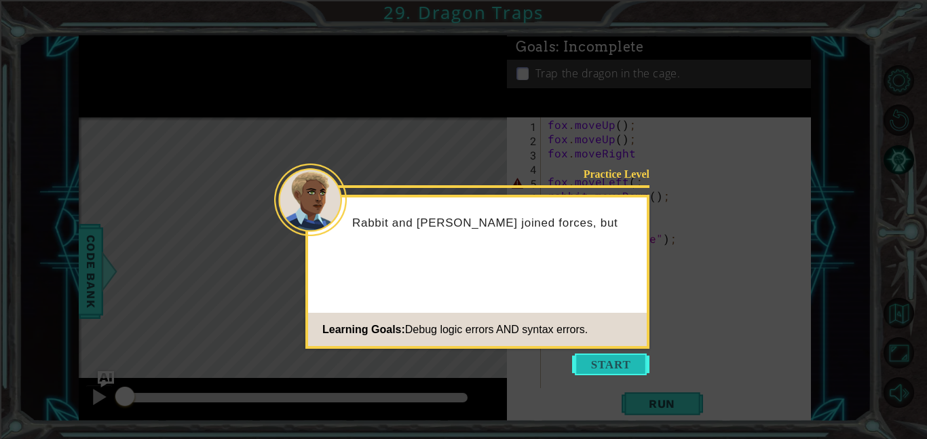
click at [619, 366] on button "Start" at bounding box center [610, 364] width 77 height 22
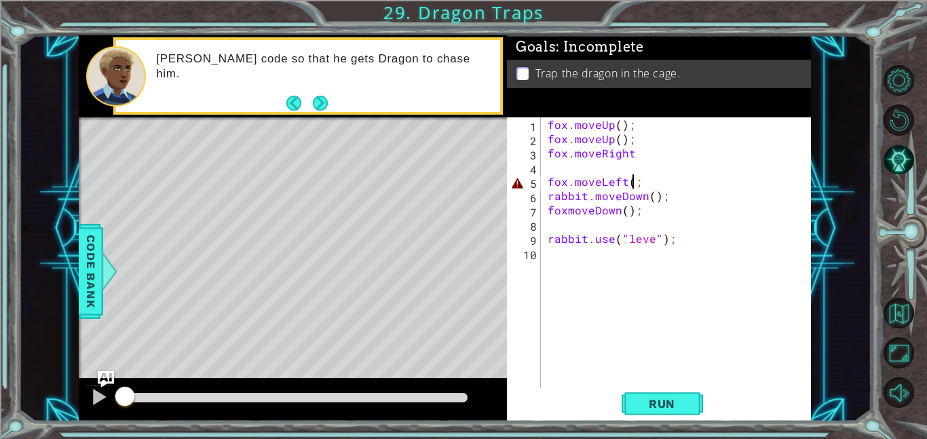
click at [630, 180] on div "fox . moveUp ( ) ; fox . moveUp ( ) ; fox . moveRight fox . moveLeft ( ; rabbit…" at bounding box center [680, 266] width 270 height 299
type textarea "fox.moveLeft(;"
click at [673, 265] on div "fox . moveUp ( ) ; fox . moveUp ( ) ; fox . moveRight fox . moveLeft ( ; rabbit…" at bounding box center [680, 266] width 270 height 299
click at [651, 245] on div "fox . moveUp ( ) ; fox . moveUp ( ) ; fox . moveRight fox . moveLeft ( ; rabbit…" at bounding box center [680, 266] width 270 height 299
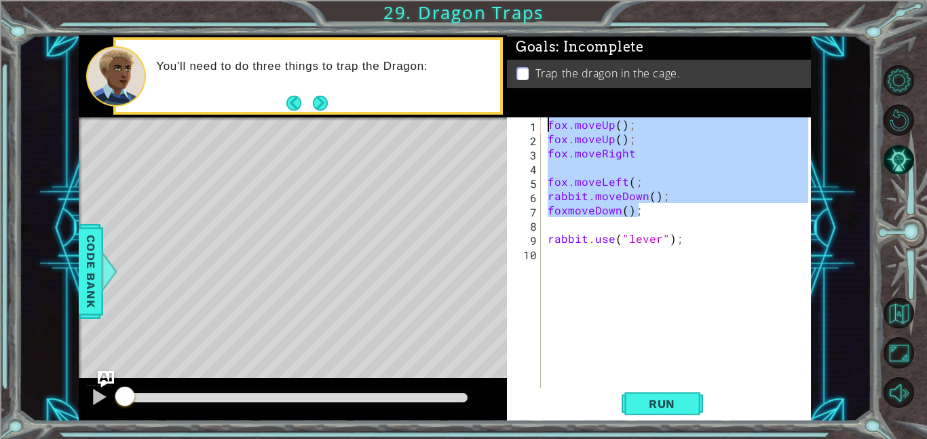
drag, startPoint x: 648, startPoint y: 210, endPoint x: 542, endPoint y: 123, distance: 137.3
click at [542, 123] on div "rabbit.use("lever"); 1 2 3 4 5 6 7 8 9 10 fox . moveUp ( ) ; fox . moveUp ( ) ;…" at bounding box center [657, 252] width 301 height 271
type textarea "fox.moveUp(); fox.moveUp();"
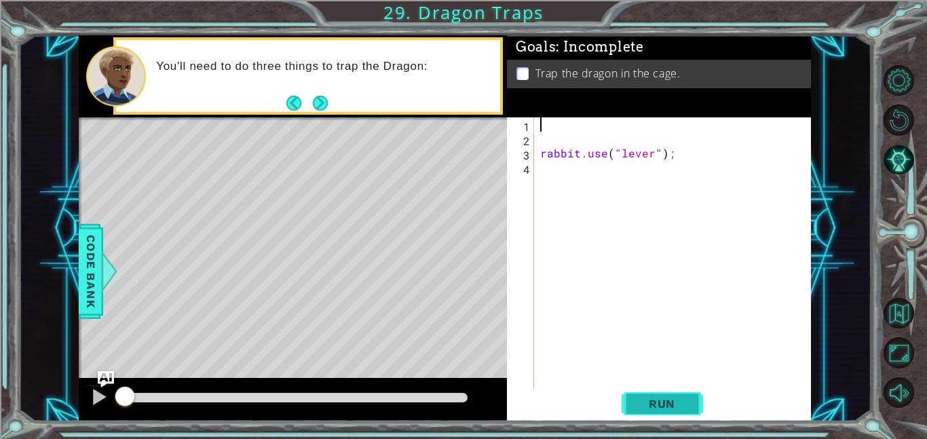
click at [677, 402] on span "Run" at bounding box center [662, 404] width 54 height 14
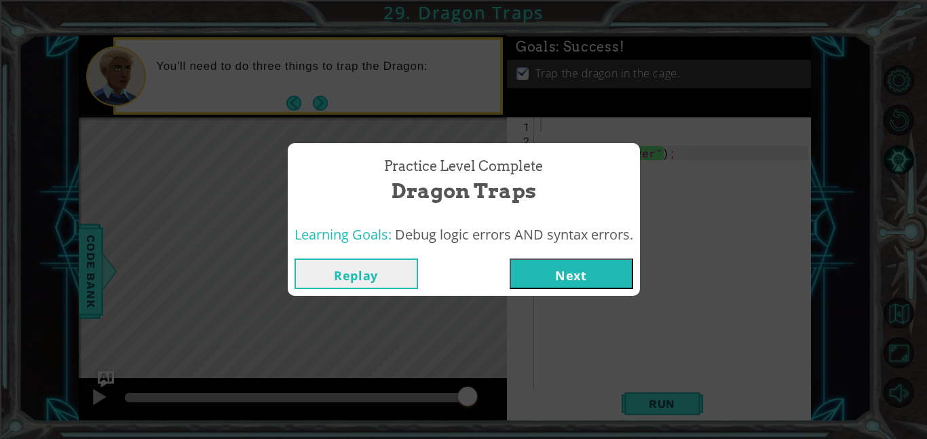
click at [590, 280] on button "Next" at bounding box center [571, 273] width 123 height 31
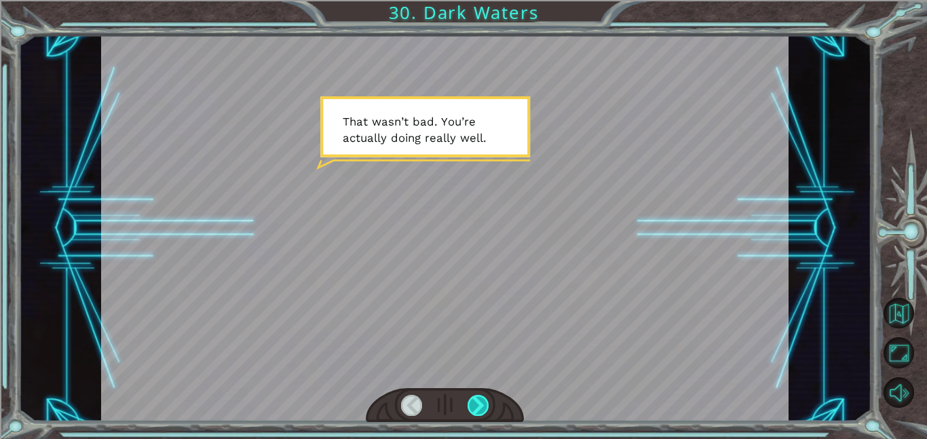
click at [478, 406] on div at bounding box center [478, 405] width 22 height 21
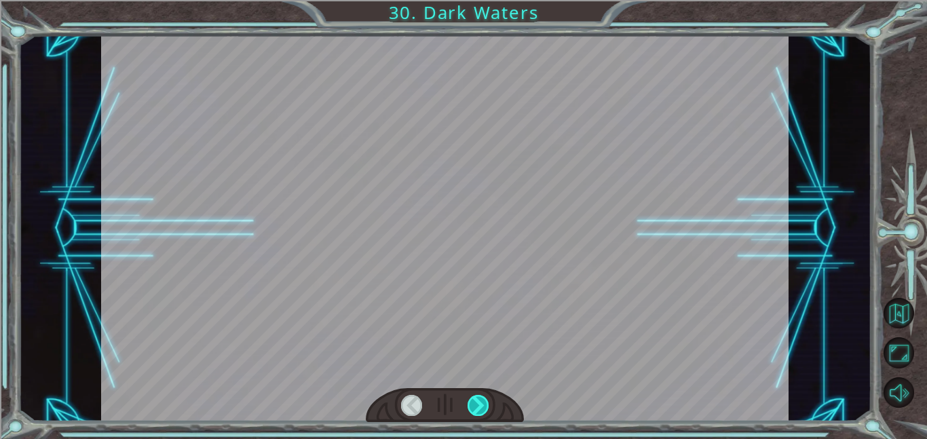
click at [478, 406] on div at bounding box center [478, 405] width 22 height 21
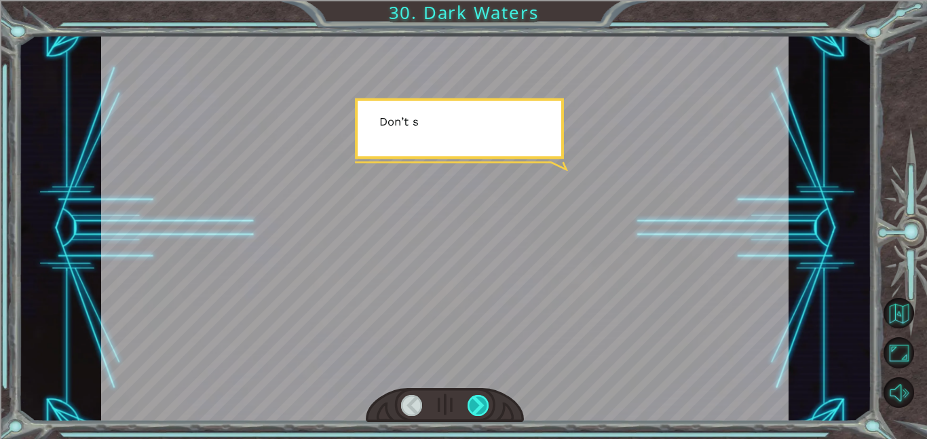
click at [478, 406] on div at bounding box center [478, 405] width 22 height 21
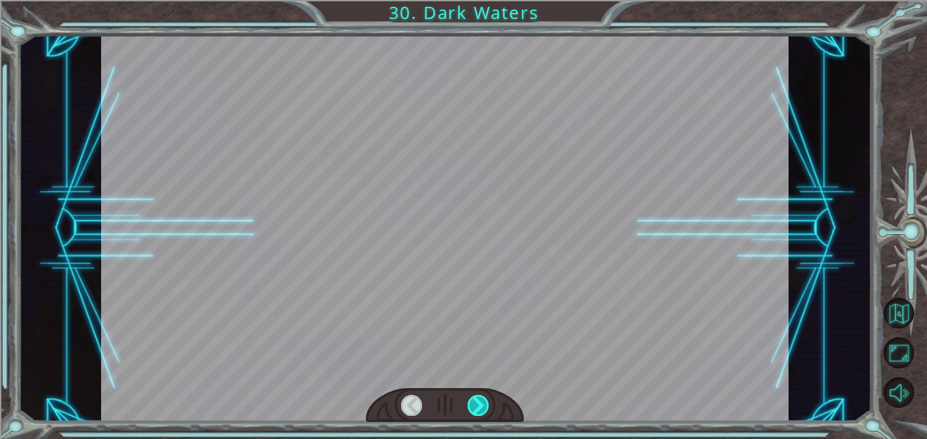
click at [478, 406] on div at bounding box center [478, 405] width 22 height 21
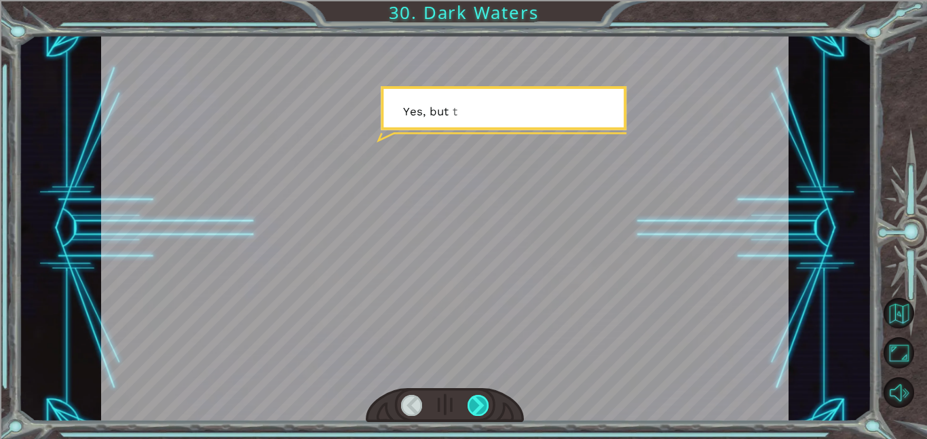
click at [478, 406] on div at bounding box center [478, 405] width 22 height 21
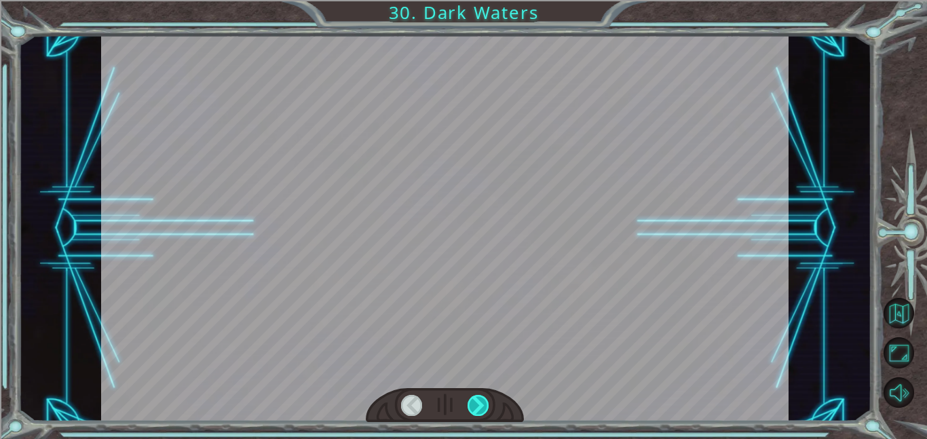
click at [478, 406] on div at bounding box center [478, 405] width 22 height 21
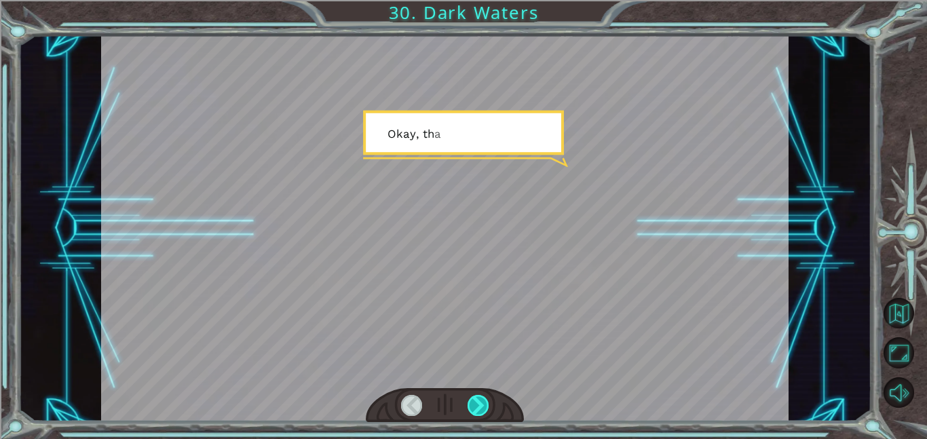
click at [478, 406] on div at bounding box center [478, 405] width 22 height 21
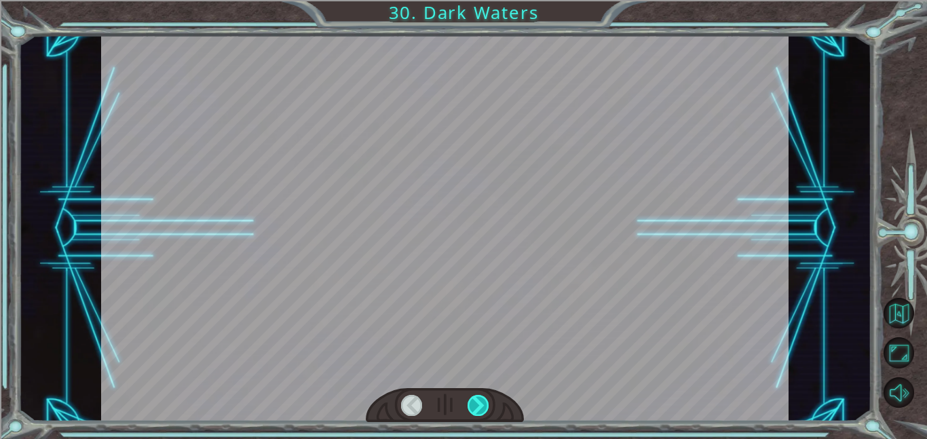
click at [478, 406] on div at bounding box center [478, 405] width 22 height 21
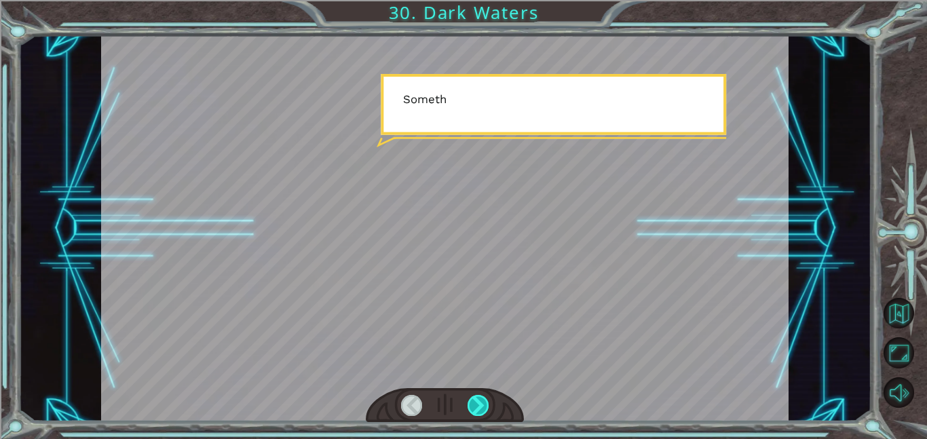
click at [478, 406] on div at bounding box center [478, 405] width 22 height 21
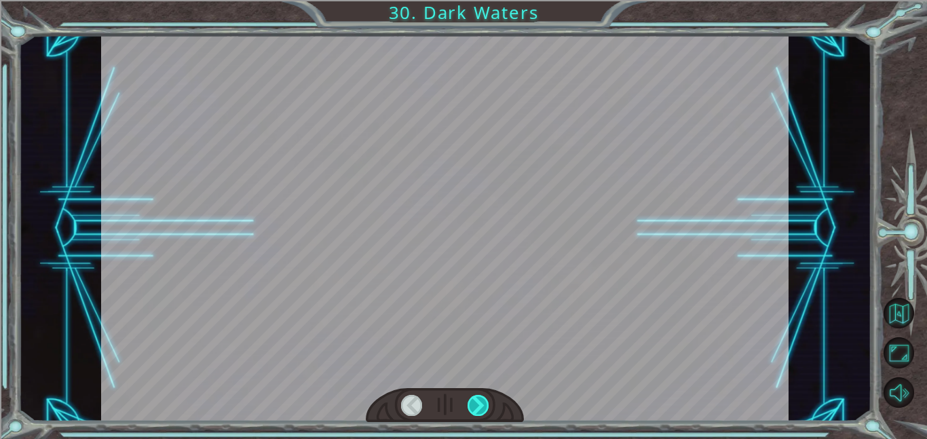
click at [478, 406] on div at bounding box center [478, 405] width 22 height 21
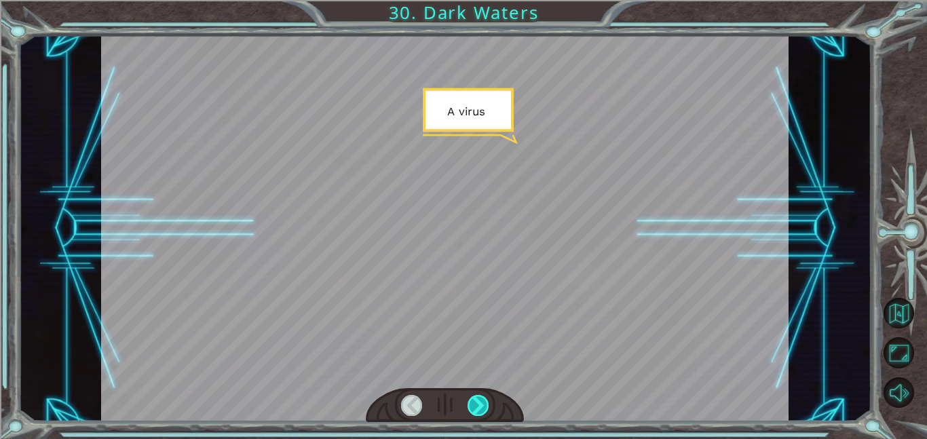
click at [478, 406] on div at bounding box center [478, 405] width 22 height 21
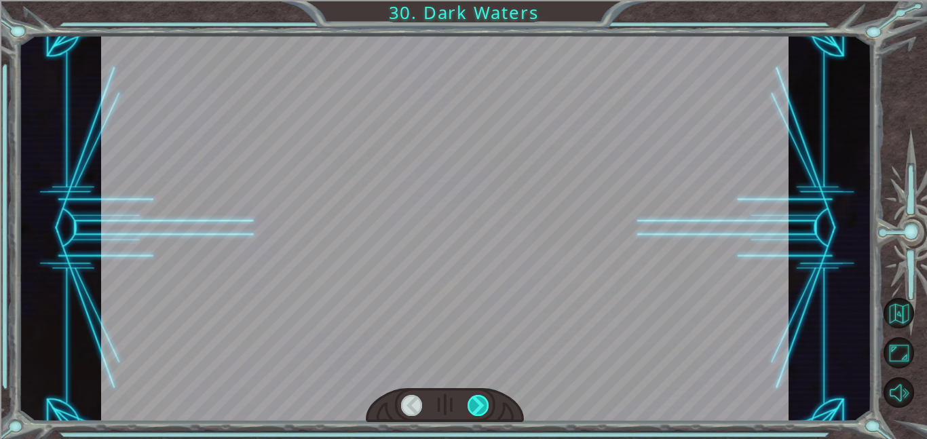
click at [478, 406] on div at bounding box center [478, 405] width 22 height 21
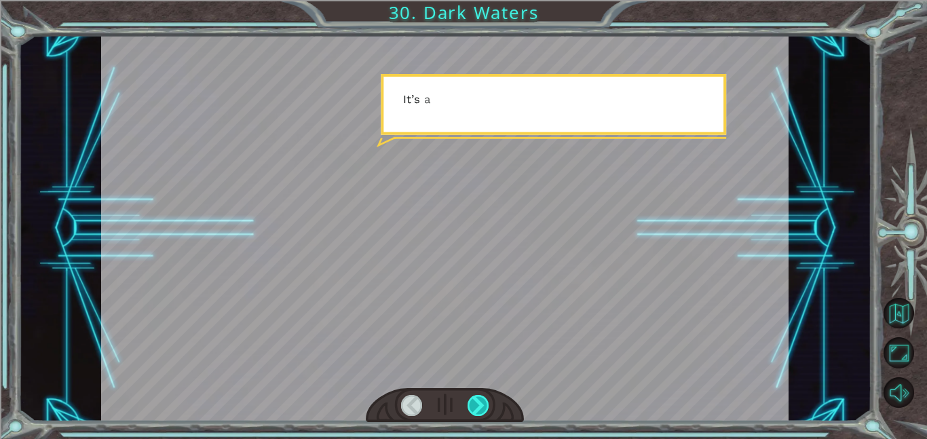
click at [478, 406] on div at bounding box center [478, 405] width 22 height 21
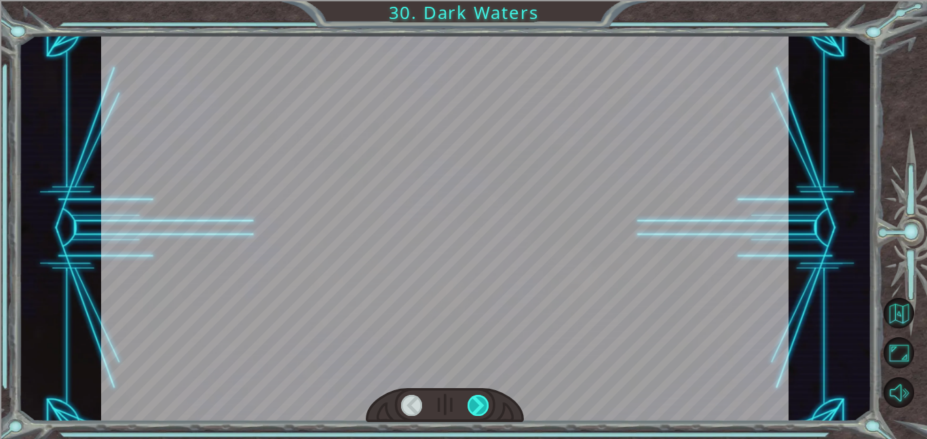
click at [478, 406] on div at bounding box center [478, 405] width 22 height 21
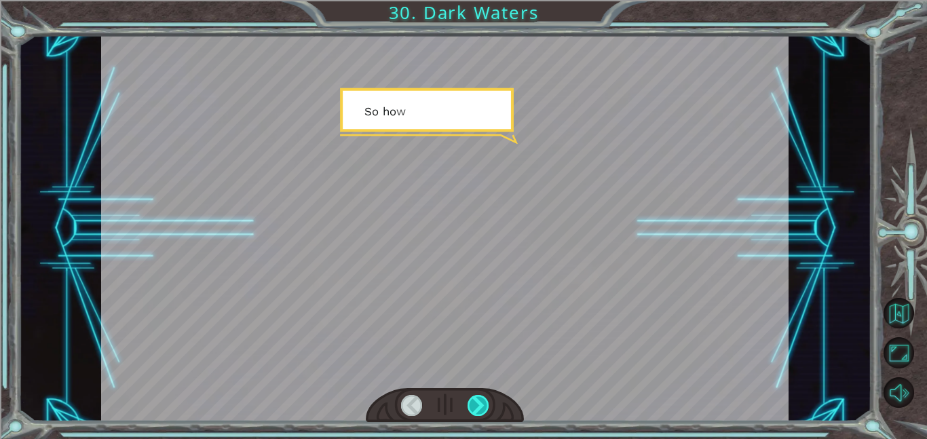
click at [478, 406] on div at bounding box center [478, 405] width 22 height 21
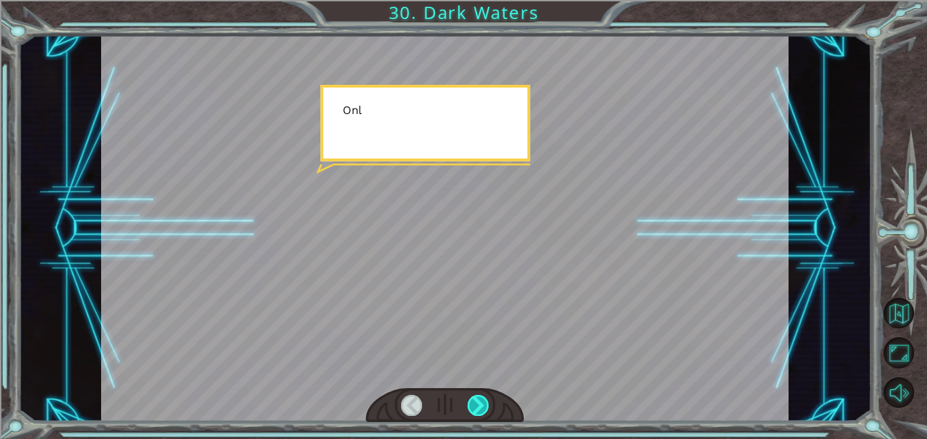
click at [478, 406] on div at bounding box center [478, 405] width 22 height 21
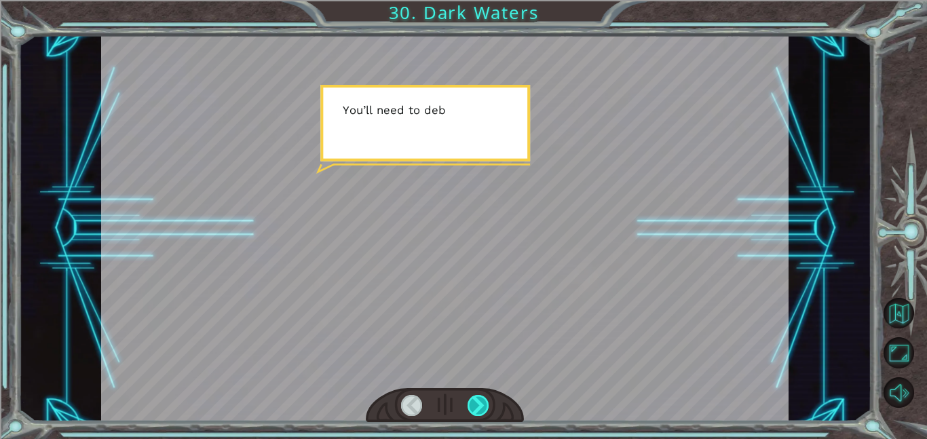
click at [478, 406] on div at bounding box center [478, 405] width 22 height 21
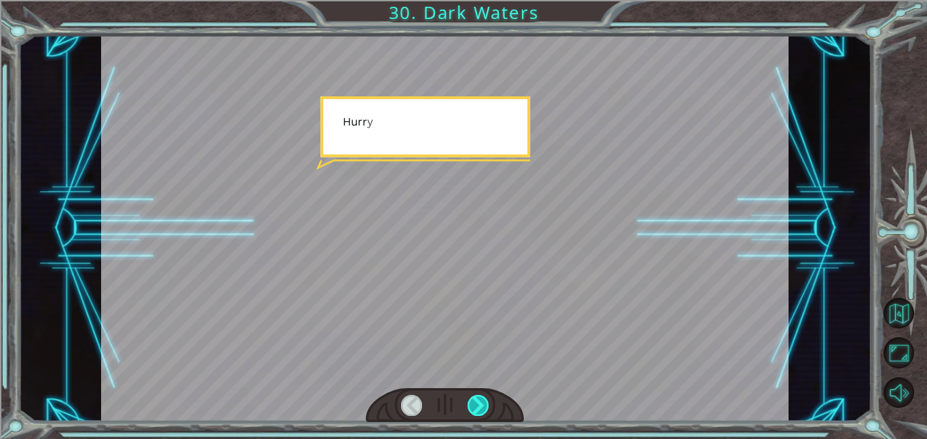
click at [478, 406] on div at bounding box center [478, 405] width 22 height 21
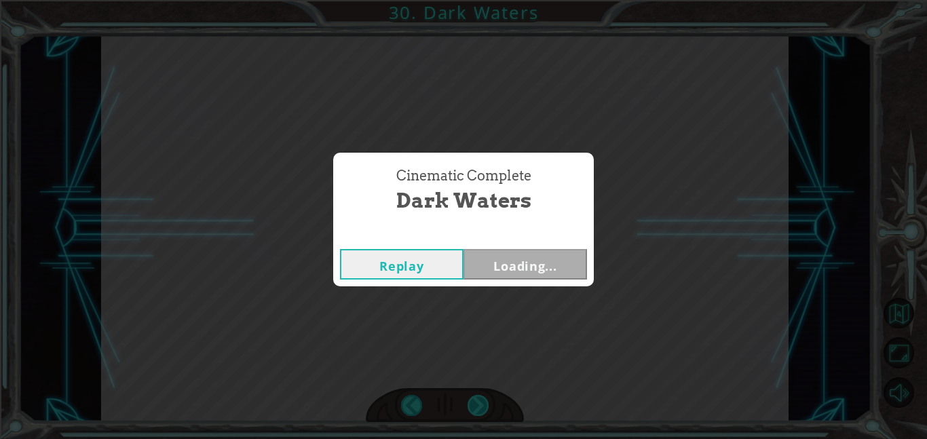
click at [478, 406] on div "Cinematic Complete Dark Waters Replay Loading..." at bounding box center [463, 219] width 927 height 439
click at [513, 280] on div "Replay Next" at bounding box center [463, 264] width 261 height 44
click at [512, 272] on button "Next" at bounding box center [524, 264] width 123 height 31
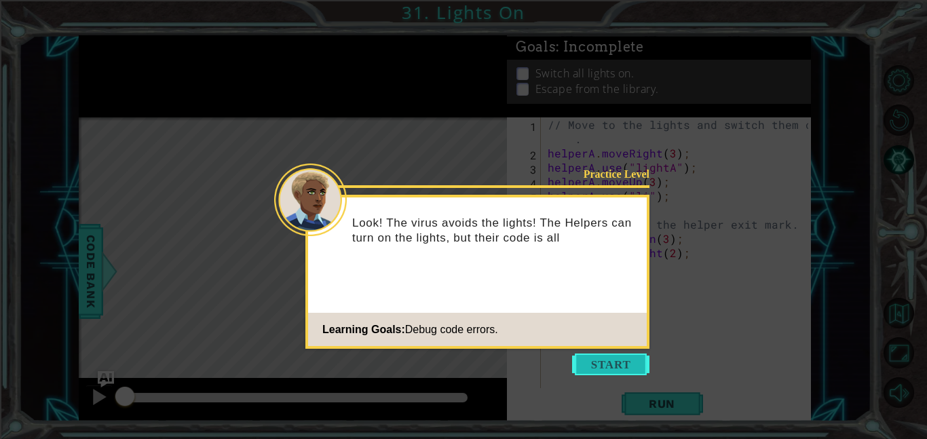
click at [607, 356] on button "Start" at bounding box center [610, 364] width 77 height 22
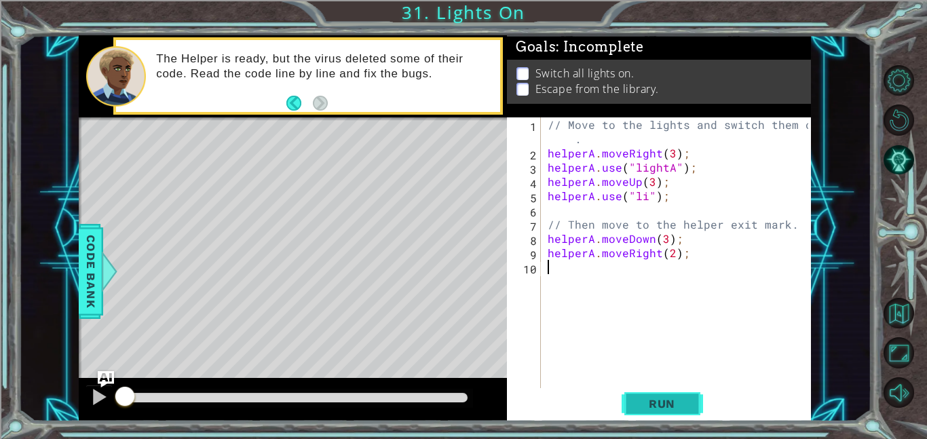
click at [634, 395] on button "Run" at bounding box center [661, 403] width 81 height 31
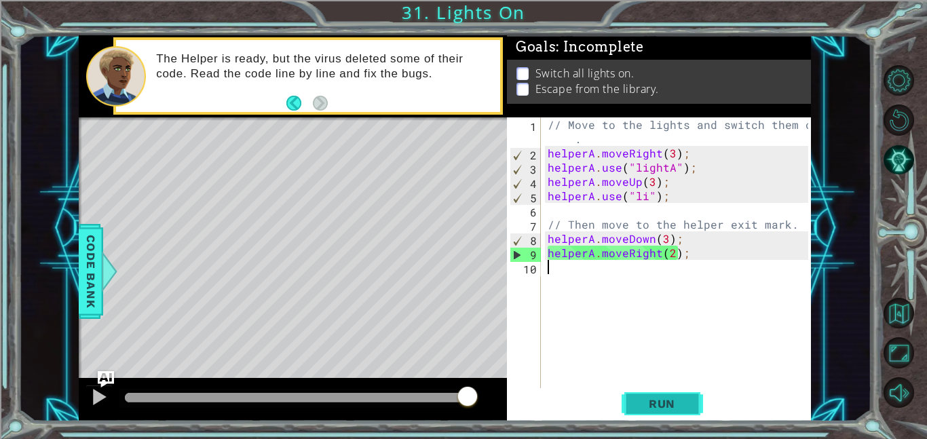
click at [634, 395] on button "Run" at bounding box center [661, 403] width 81 height 31
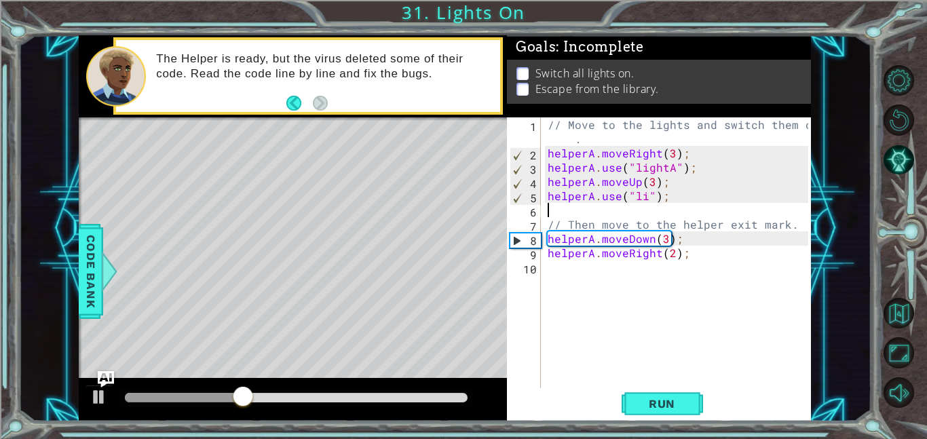
click at [552, 216] on div "// Move to the lights and switch them on . helperA . moveRight ( 3 ) ; helperA …" at bounding box center [680, 273] width 270 height 313
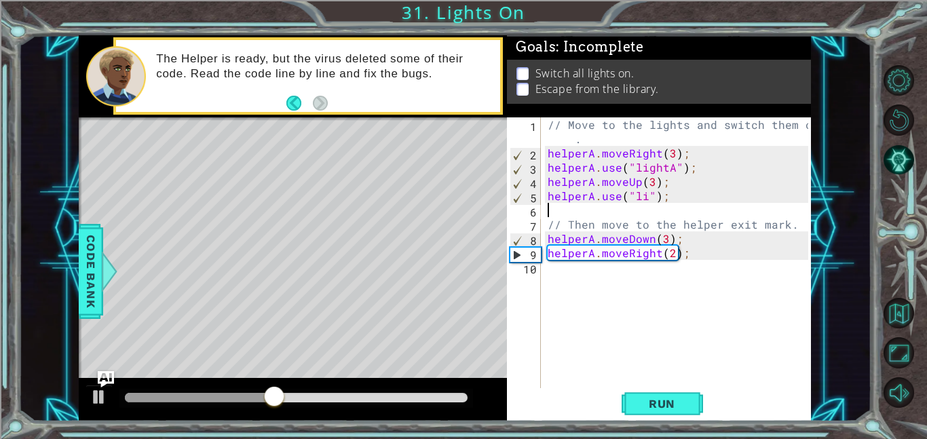
click at [646, 199] on div "// Move to the lights and switch them on . helperA . moveRight ( 3 ) ; helperA …" at bounding box center [680, 273] width 270 height 313
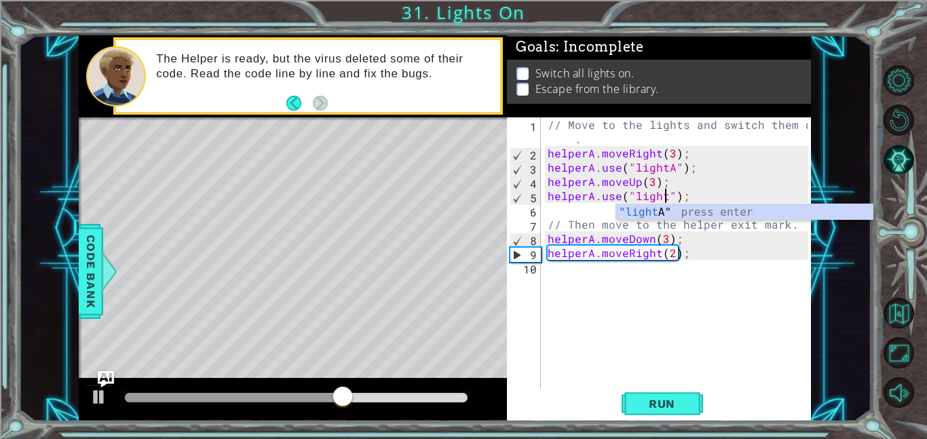
scroll to position [0, 7]
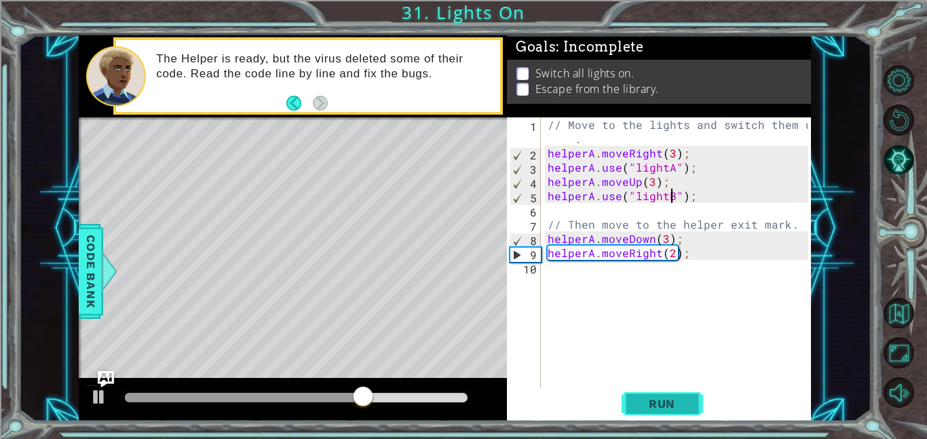
click at [638, 402] on span "Run" at bounding box center [662, 404] width 54 height 14
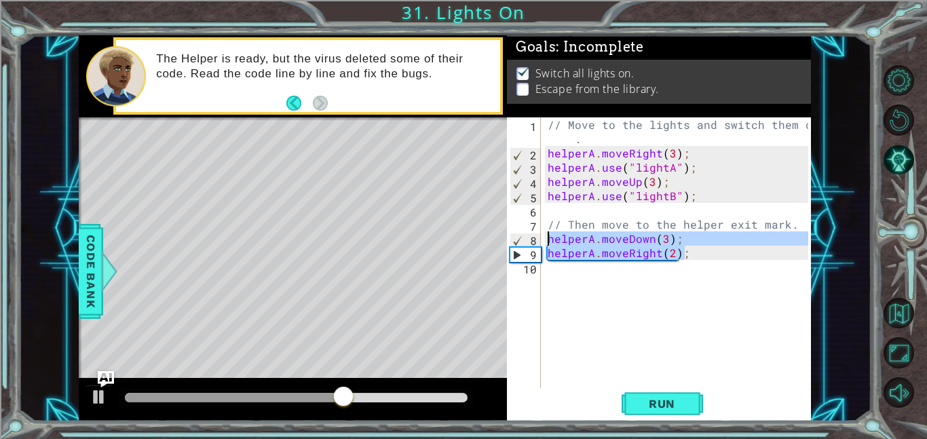
drag, startPoint x: 691, startPoint y: 251, endPoint x: 532, endPoint y: 237, distance: 160.0
click at [532, 237] on div "helperA.use("lightB"); 1 2 3 4 5 6 7 8 9 10 // Move to the lights and switch th…" at bounding box center [657, 252] width 301 height 271
type textarea "helperA.moveDown(3); helperA.moveRight(2);"
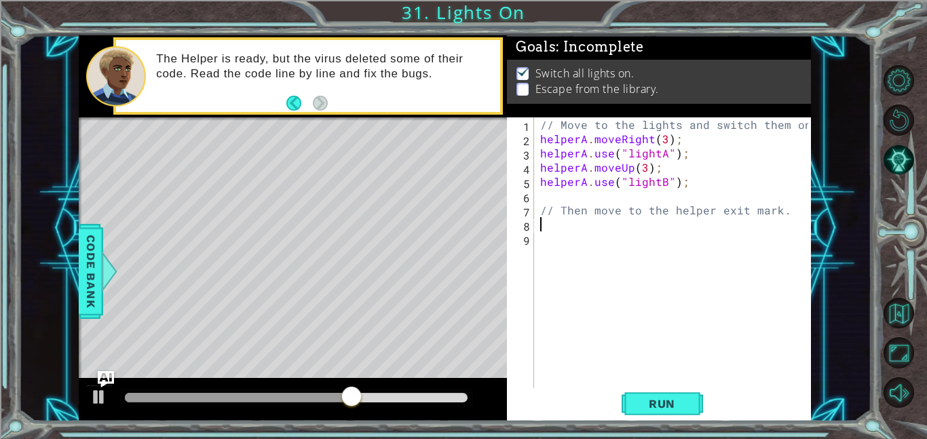
scroll to position [0, 0]
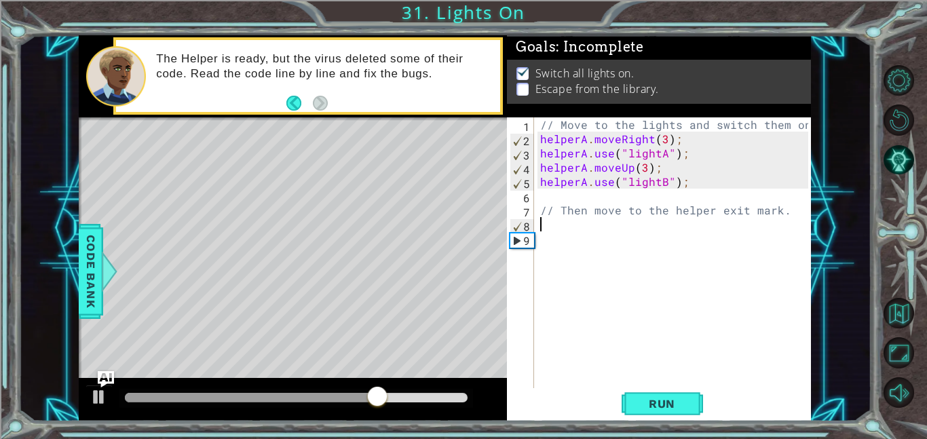
click at [544, 199] on div "// Move to the lights and switch them on. helperA . moveRight ( 3 ) ; helperA .…" at bounding box center [675, 266] width 277 height 299
type textarea "helperA.use("lightB");"
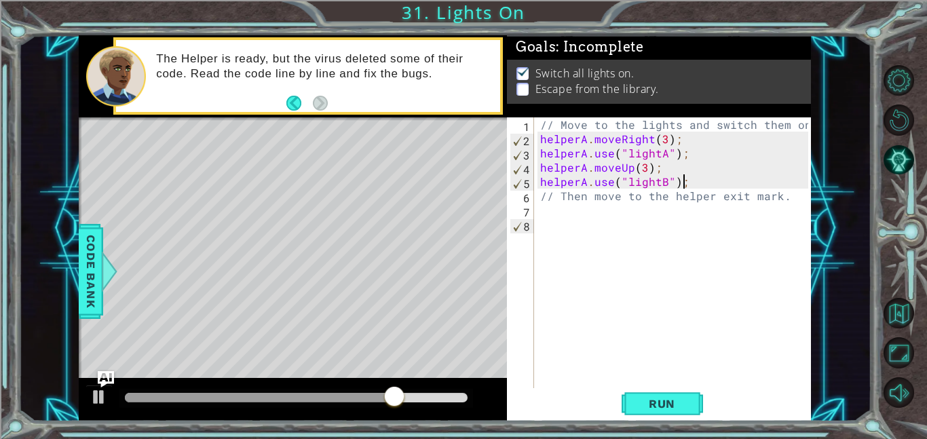
click at [547, 212] on div "// Move to the lights and switch them on. helperA . moveRight ( 3 ) ; helperA .…" at bounding box center [675, 266] width 277 height 299
click at [662, 413] on button "Run" at bounding box center [661, 403] width 81 height 31
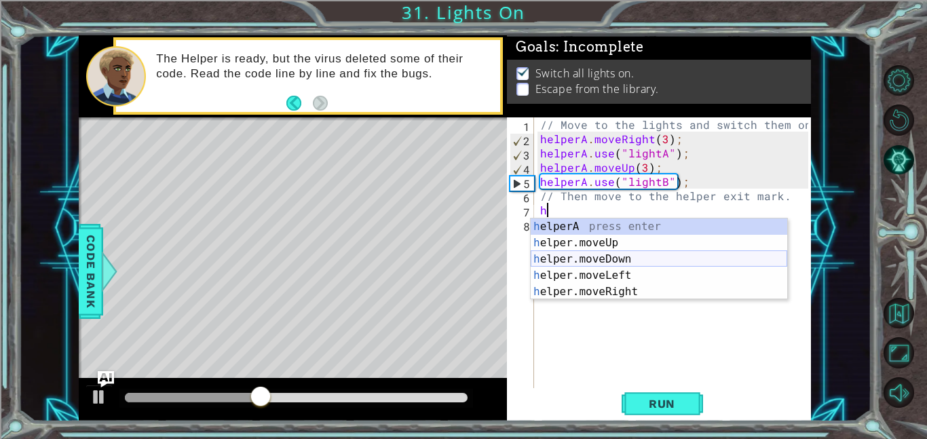
click at [645, 256] on div "h elperA press enter h elper.moveUp press enter h elper.moveDown press enter h …" at bounding box center [659, 275] width 256 height 114
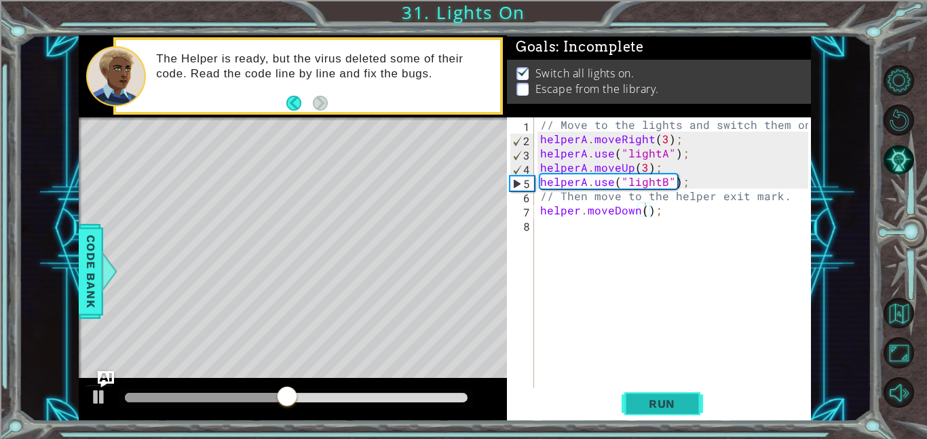
click at [673, 394] on button "Run" at bounding box center [661, 403] width 81 height 31
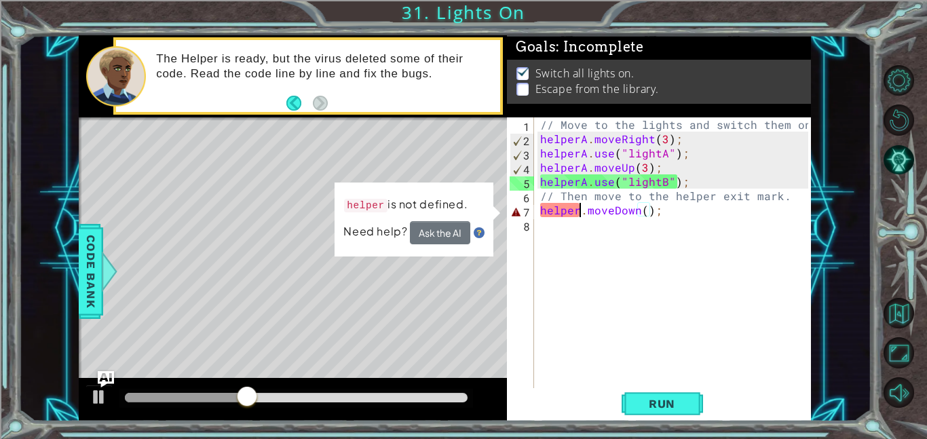
click at [579, 208] on div "// Move to the lights and switch them on. helperA . moveRight ( 3 ) ; helperA .…" at bounding box center [675, 266] width 277 height 299
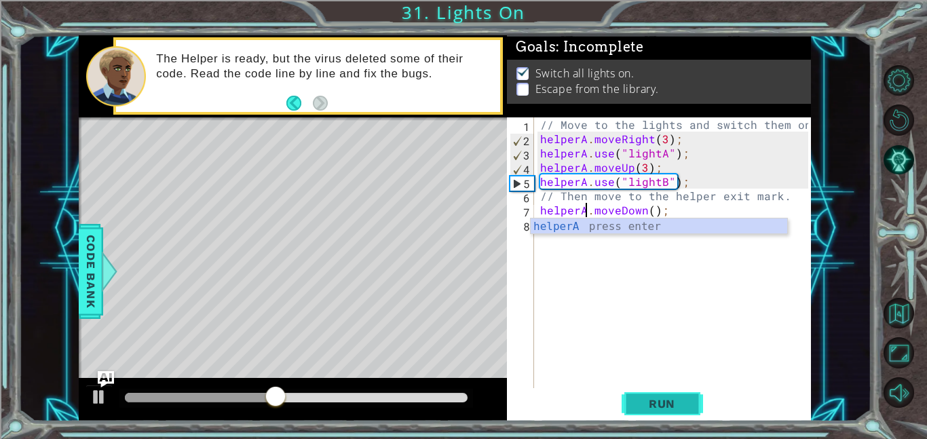
type textarea "helperA.moveDown();"
click at [662, 395] on button "Run" at bounding box center [661, 403] width 81 height 31
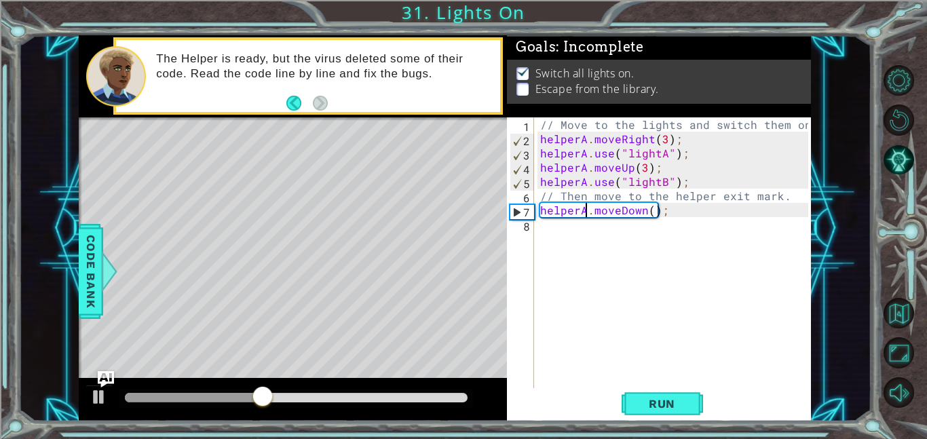
click at [550, 235] on div "// Move to the lights and switch them on. helperA . moveRight ( 3 ) ; helperA .…" at bounding box center [675, 266] width 277 height 299
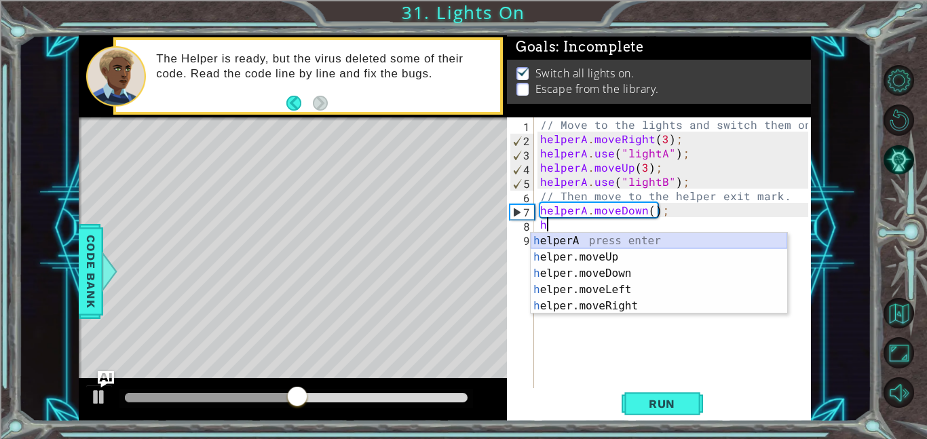
click at [581, 246] on div "h elperA press enter h elper.moveUp press enter h elper.moveDown press enter h …" at bounding box center [659, 290] width 256 height 114
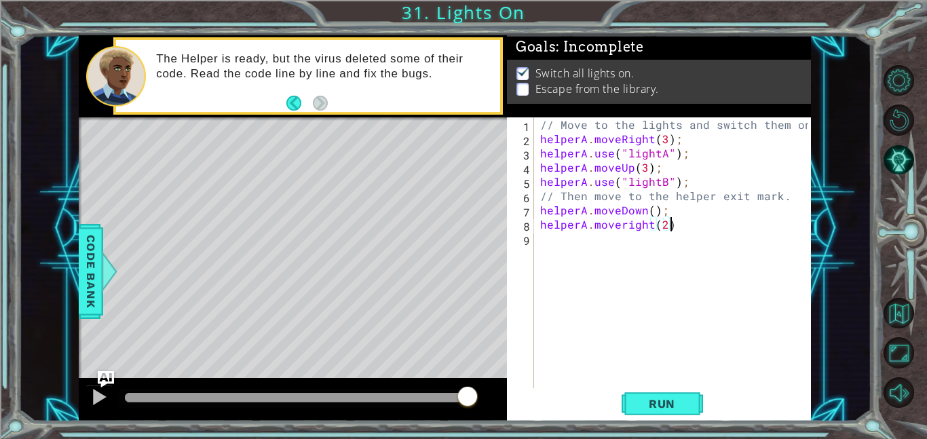
scroll to position [0, 7]
click at [650, 399] on span "Run" at bounding box center [662, 404] width 54 height 14
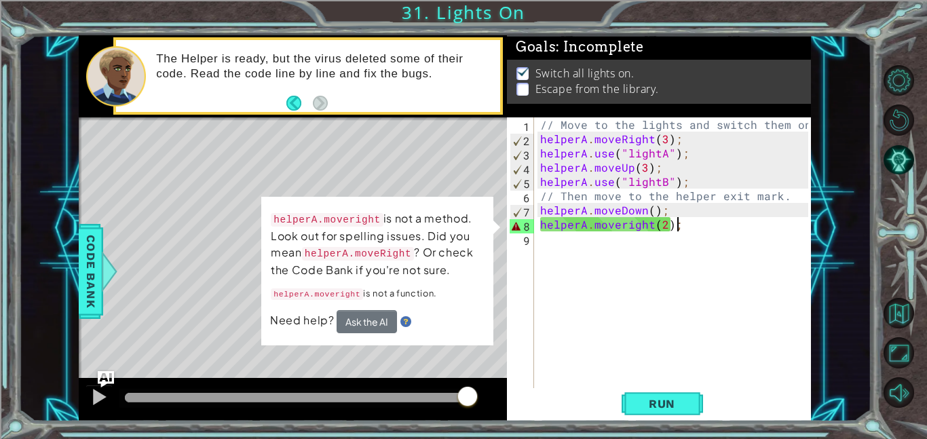
click at [624, 231] on div "// Move to the lights and switch them on. helperA . moveRight ( 3 ) ; helperA .…" at bounding box center [675, 266] width 277 height 299
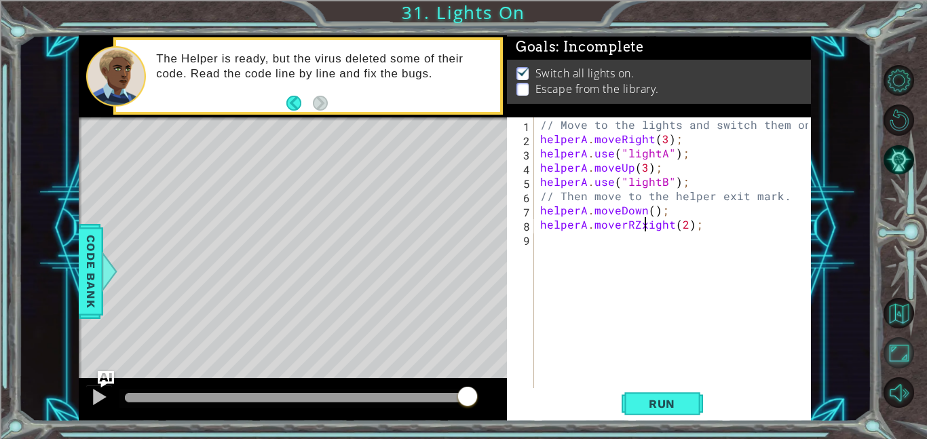
scroll to position [0, 6]
click at [661, 408] on span "Run" at bounding box center [662, 404] width 54 height 14
type textarea "helperA.moveRight(2);"
click at [684, 397] on span "Run" at bounding box center [662, 404] width 54 height 14
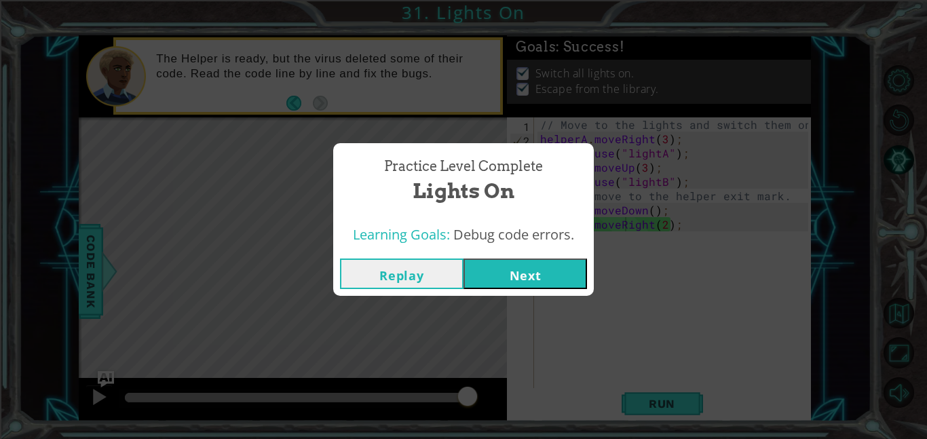
click at [538, 271] on button "Next" at bounding box center [524, 273] width 123 height 31
